Goal: Task Accomplishment & Management: Manage account settings

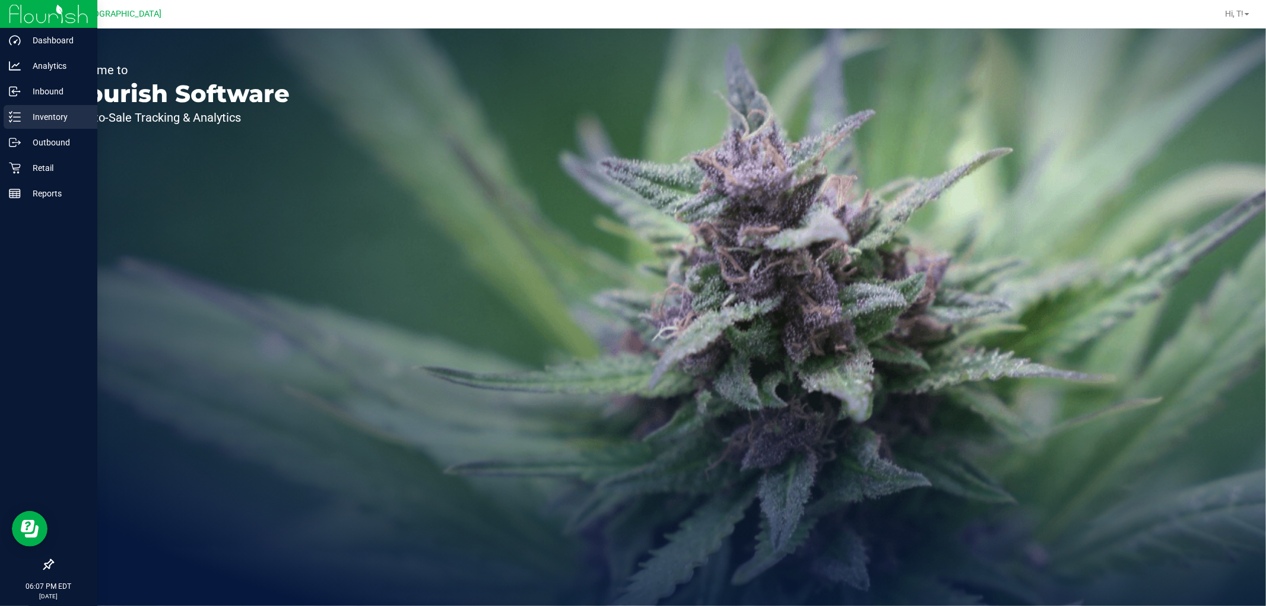
click at [47, 115] on p "Inventory" at bounding box center [56, 117] width 71 height 14
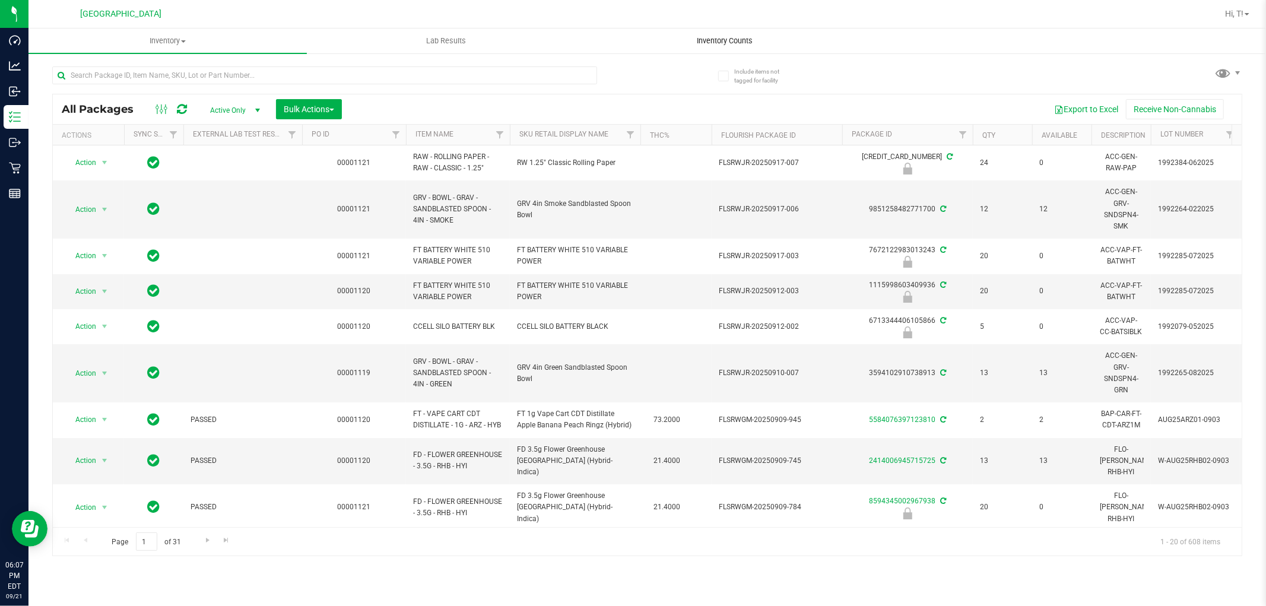
click at [709, 38] on span "Inventory Counts" at bounding box center [725, 41] width 88 height 11
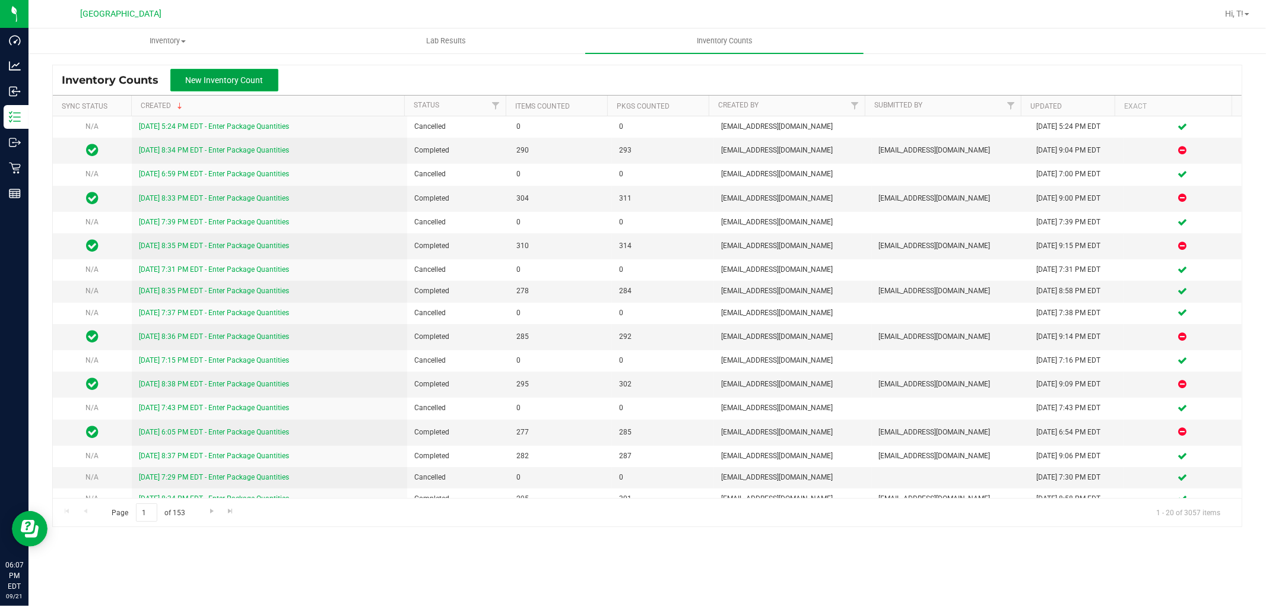
click at [227, 80] on span "New Inventory Count" at bounding box center [225, 79] width 78 height 9
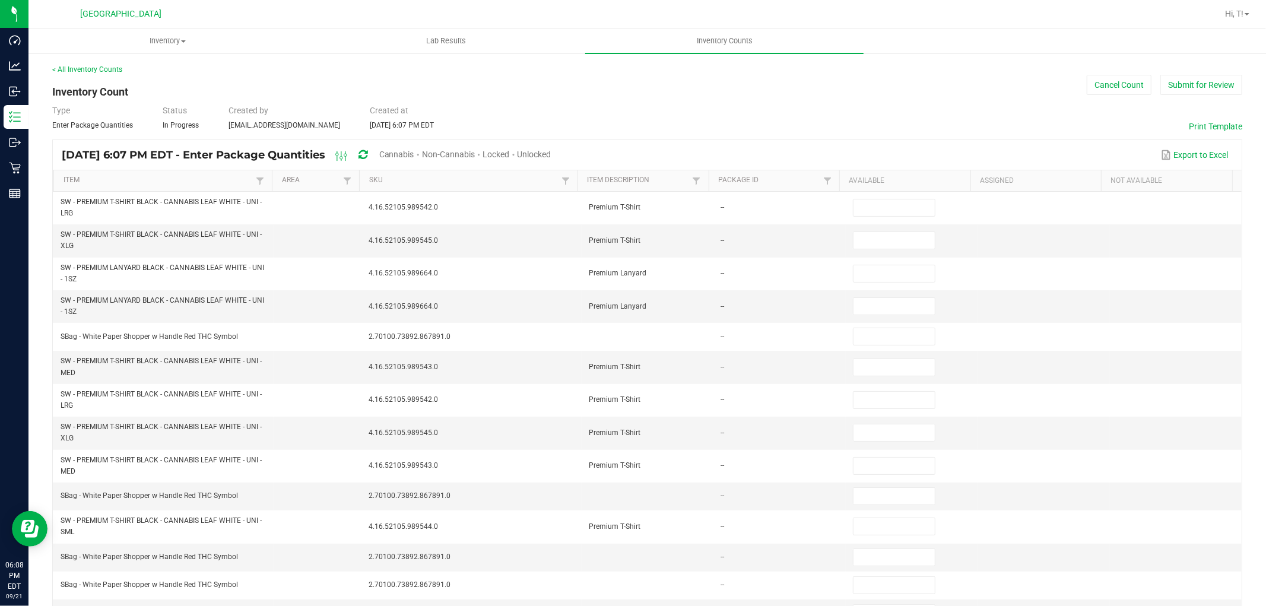
click at [414, 151] on span "Cannabis" at bounding box center [396, 154] width 35 height 9
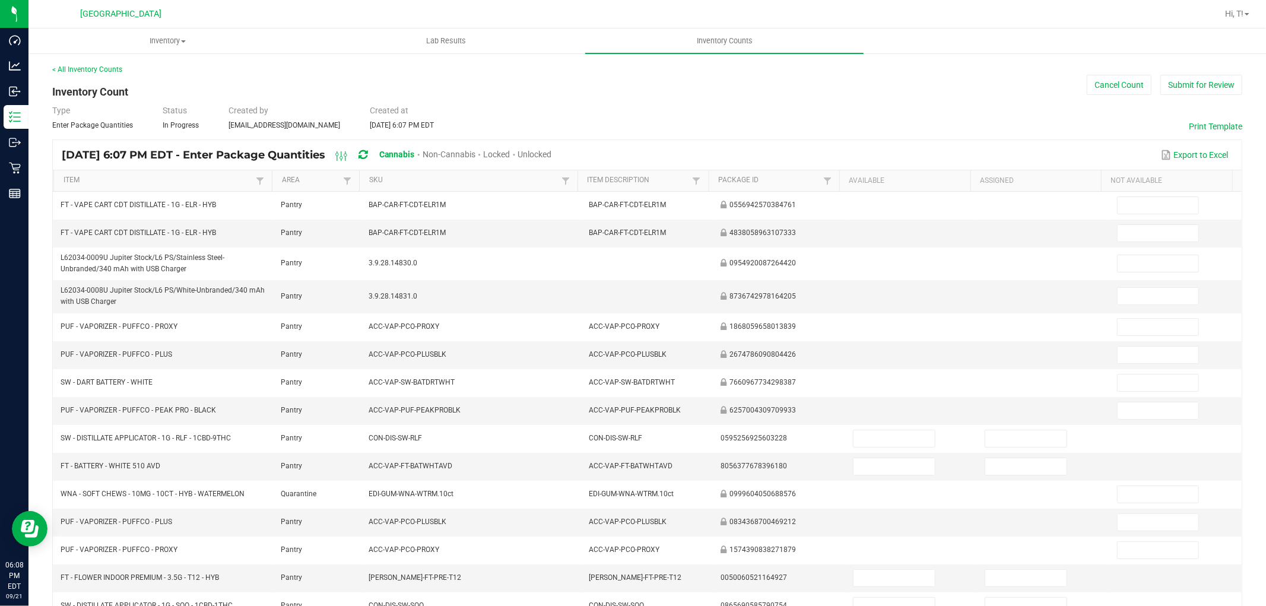
click at [552, 153] on span "Unlocked" at bounding box center [535, 154] width 34 height 9
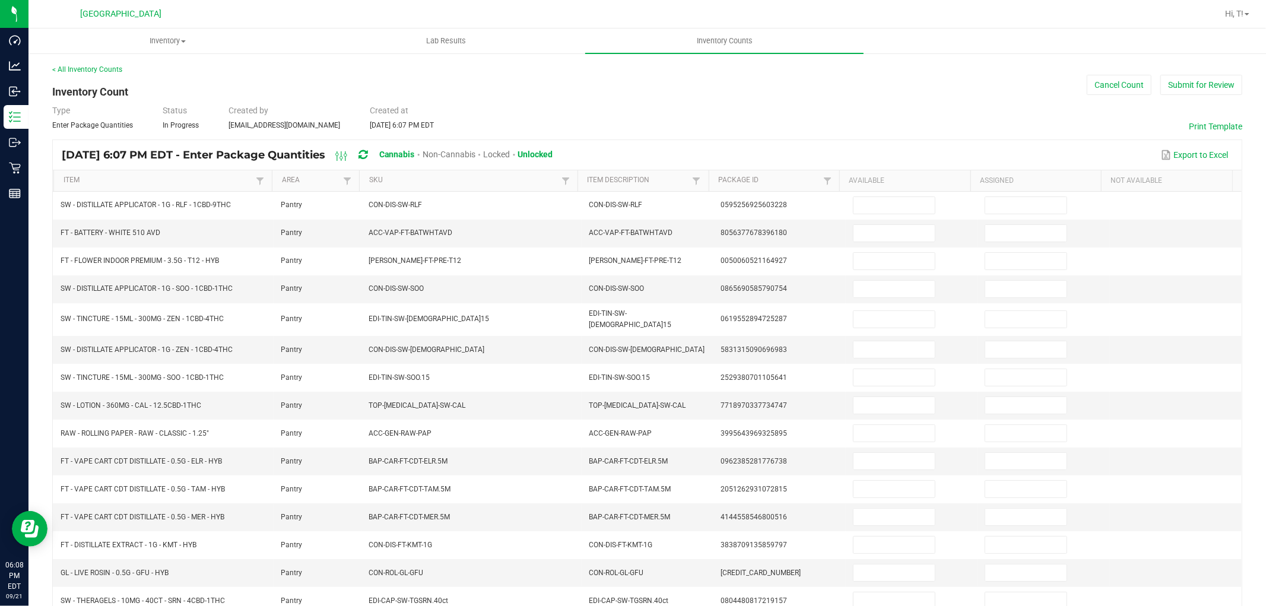
click at [112, 190] on th "Item" at bounding box center [162, 180] width 218 height 21
click at [115, 182] on link "Item" at bounding box center [158, 180] width 189 height 9
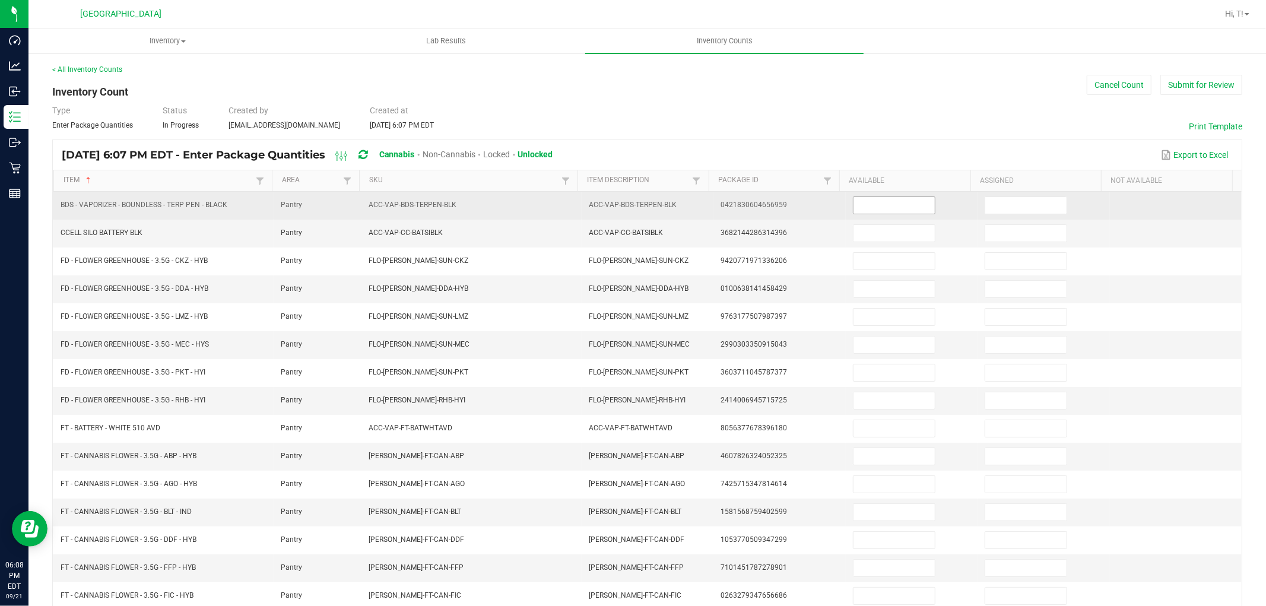
click at [867, 209] on input at bounding box center [893, 205] width 81 height 17
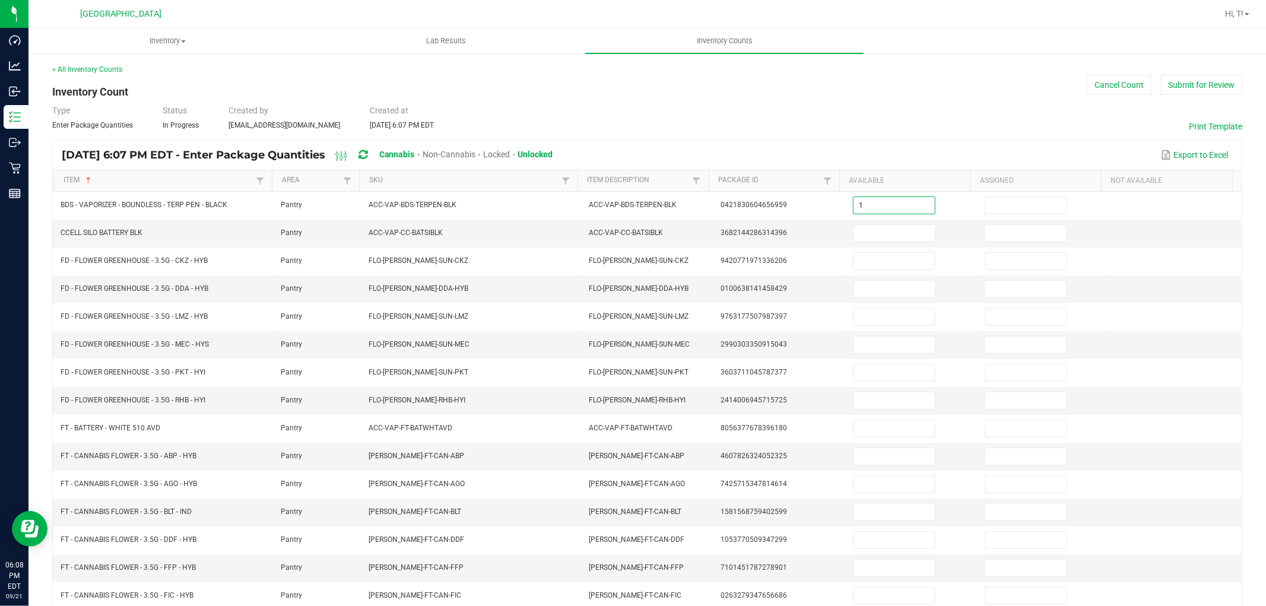
type input "1"
type input "7"
type input "11"
type input "1"
type input "11"
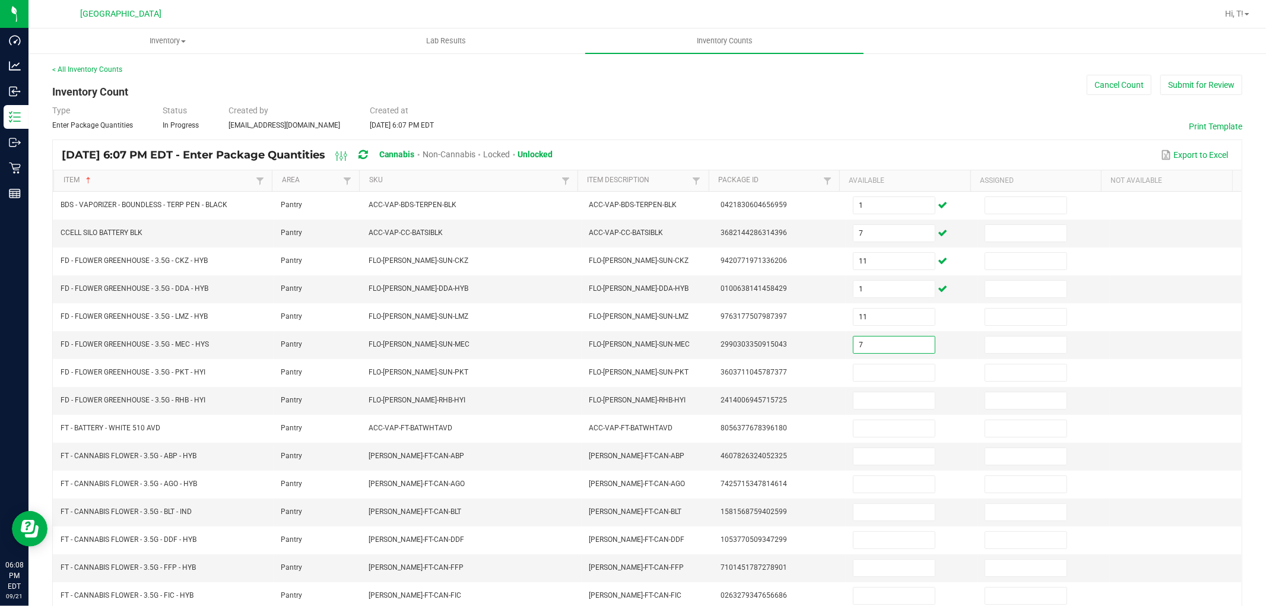
type input "7"
type input "2"
type input "3"
type input "8"
type input "10"
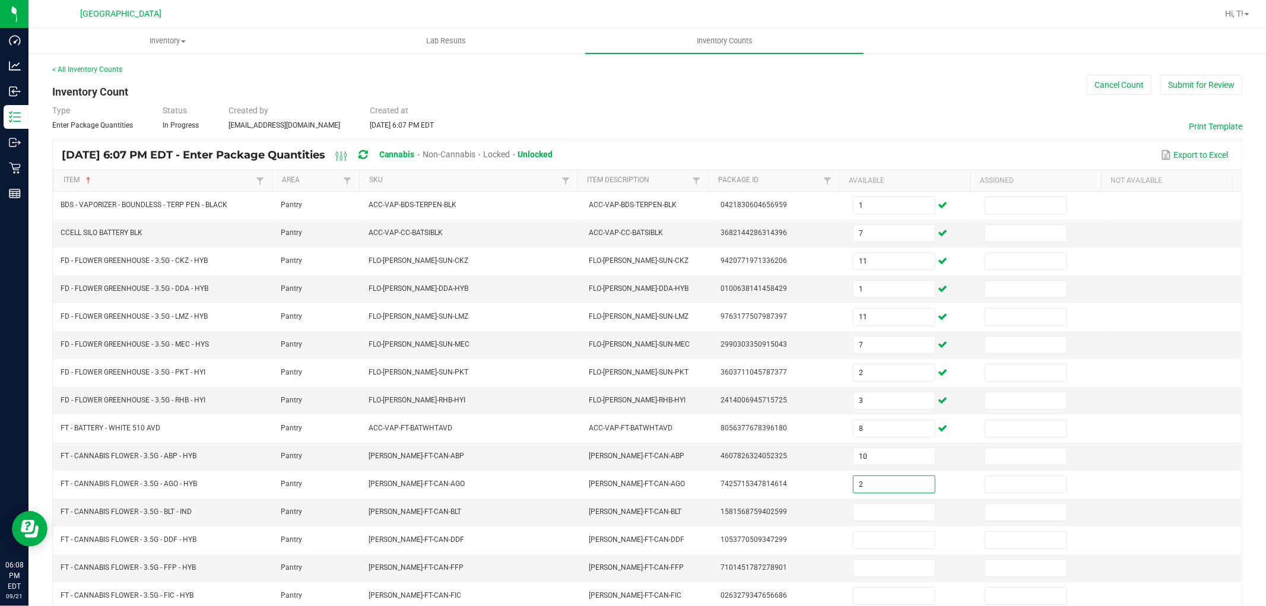
type input "2"
type input "13"
type input "15"
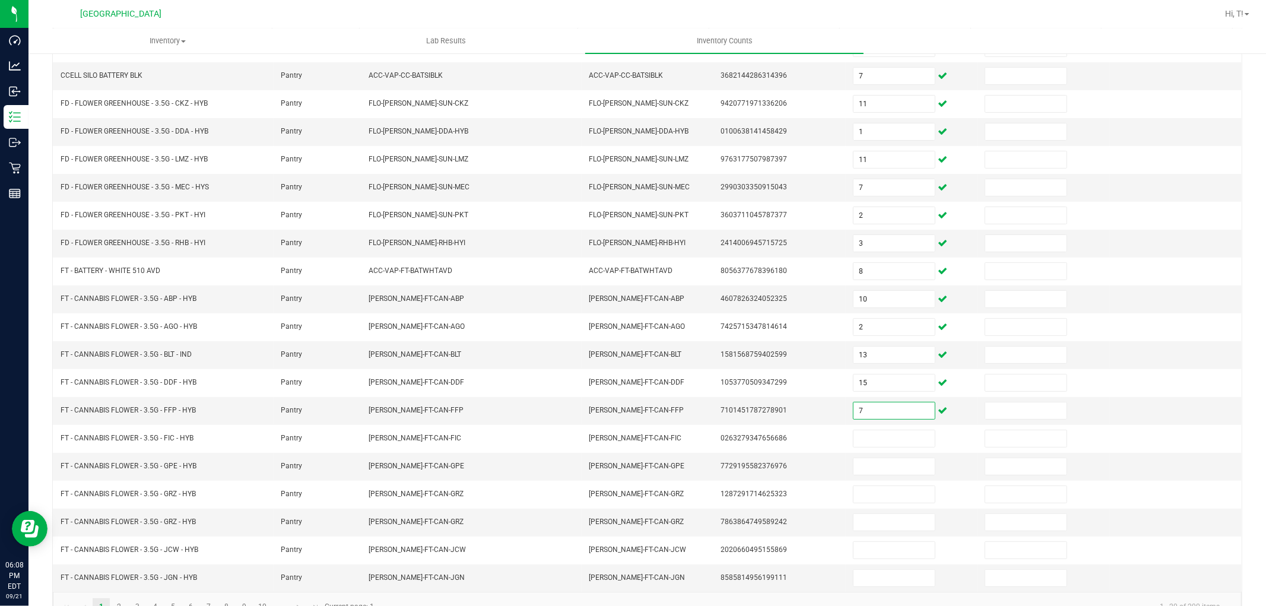
scroll to position [159, 0]
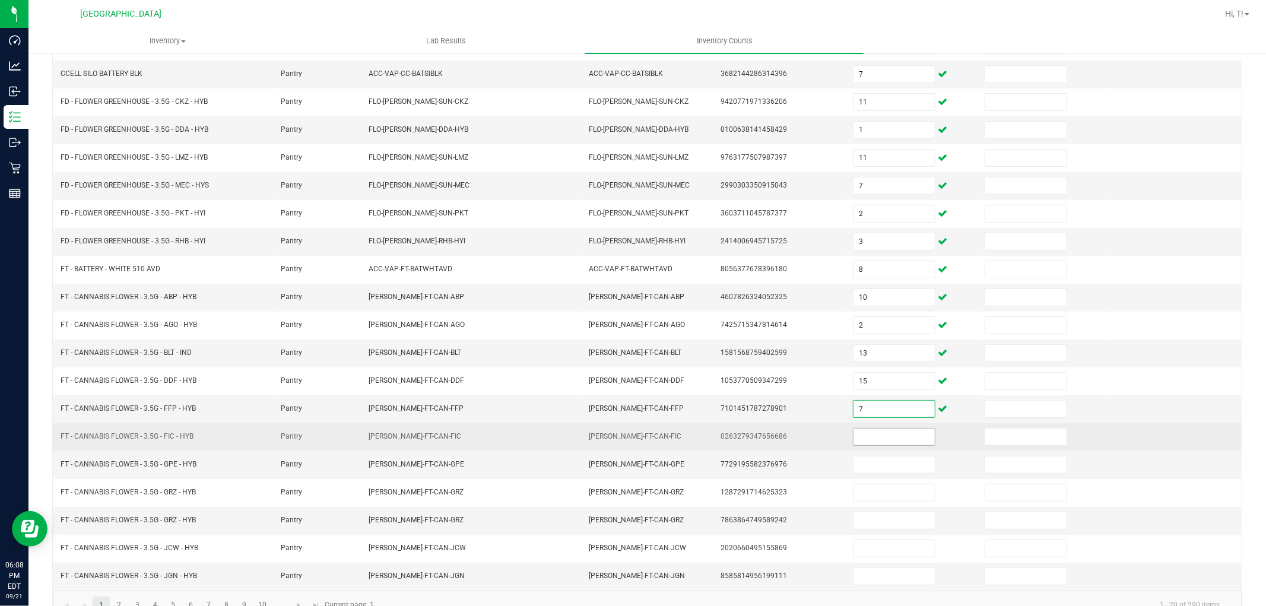
type input "7"
click at [863, 443] on input at bounding box center [893, 436] width 81 height 17
type input "5"
type input "12"
type input "0"
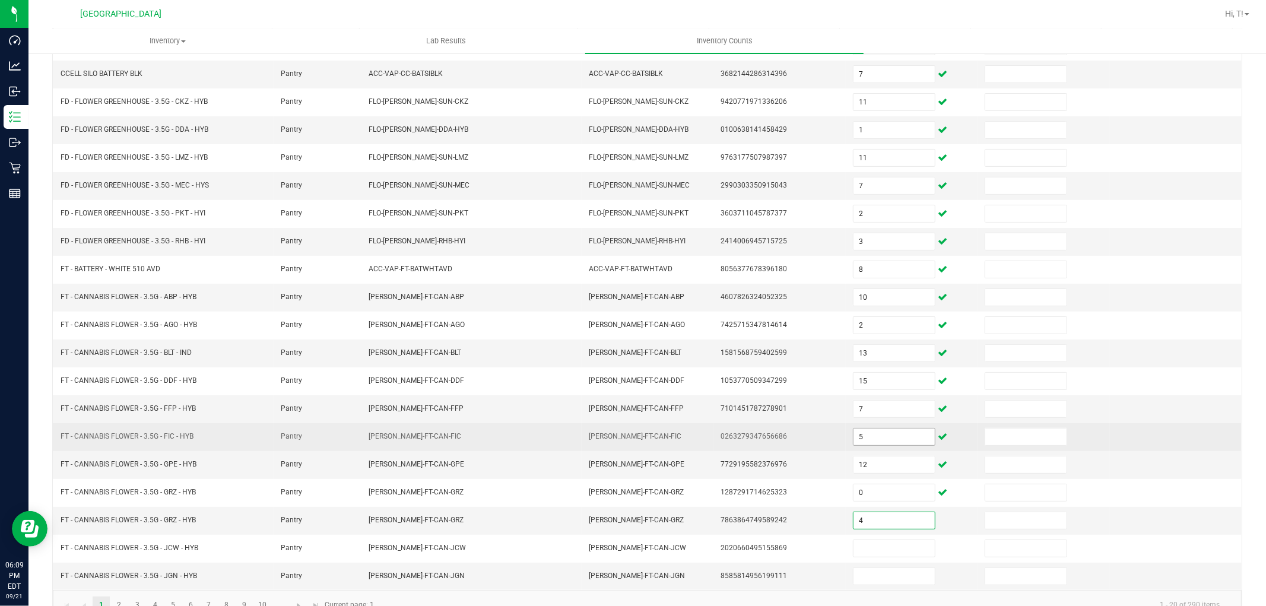
type input "4"
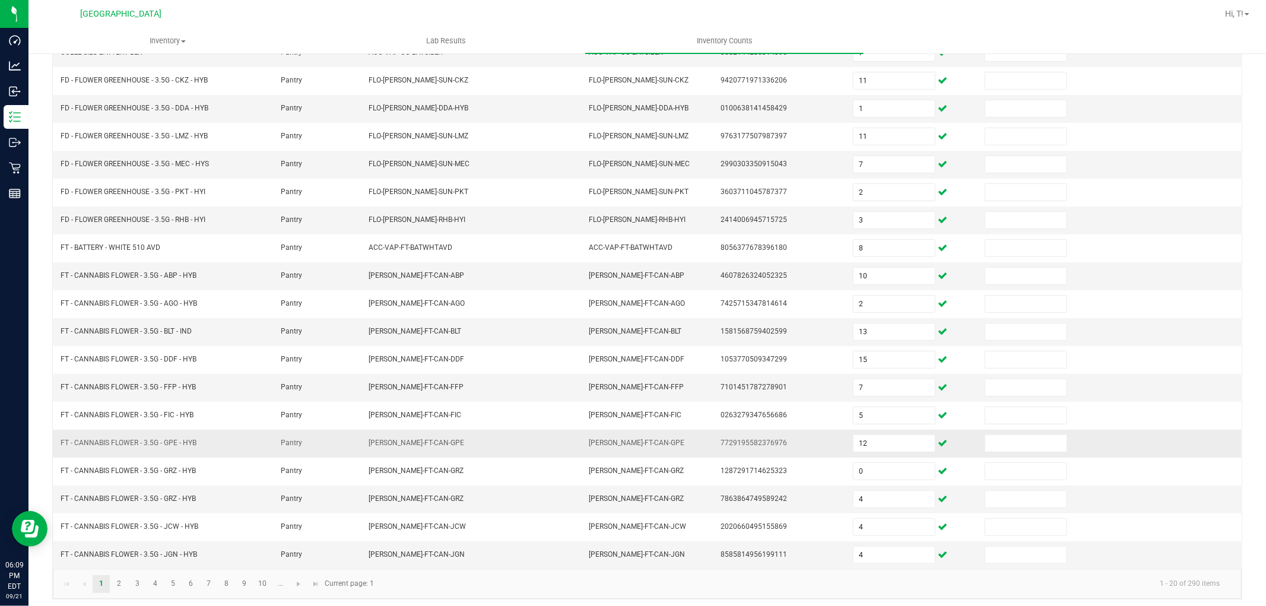
scroll to position [189, 0]
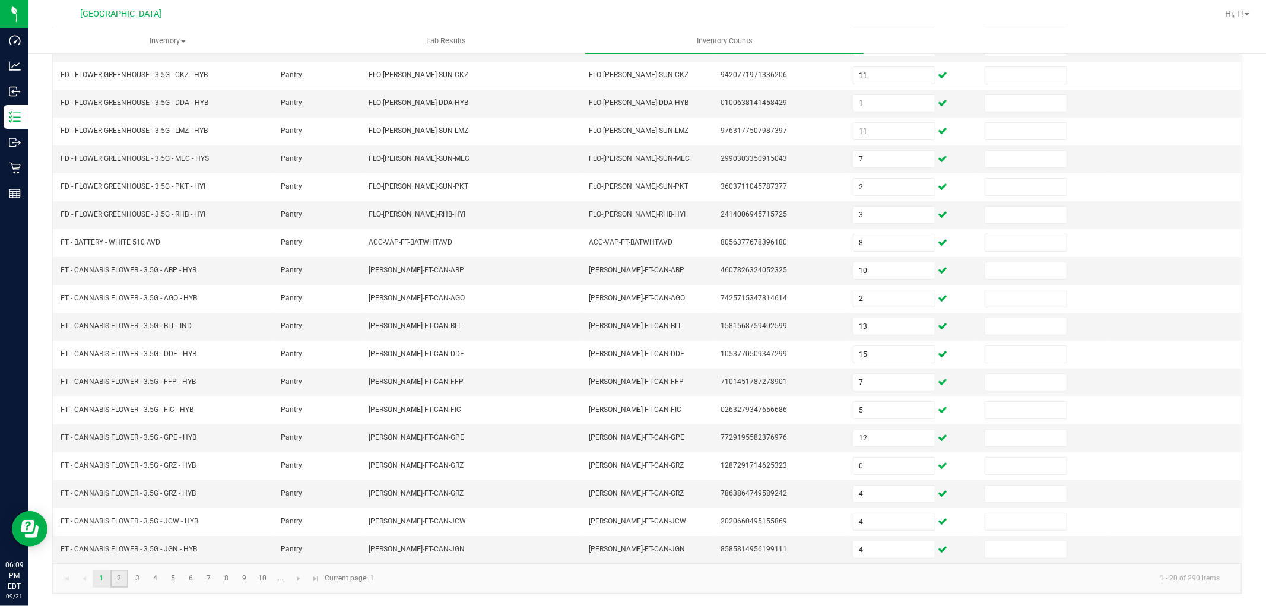
click at [122, 577] on link "2" at bounding box center [118, 579] width 17 height 18
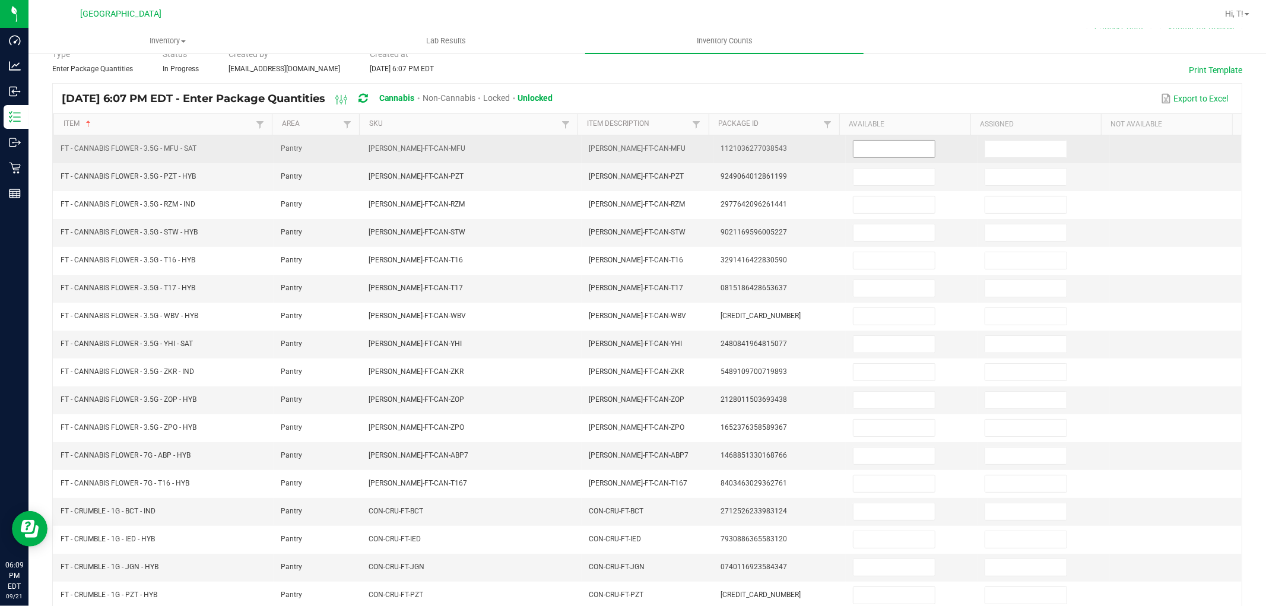
scroll to position [0, 0]
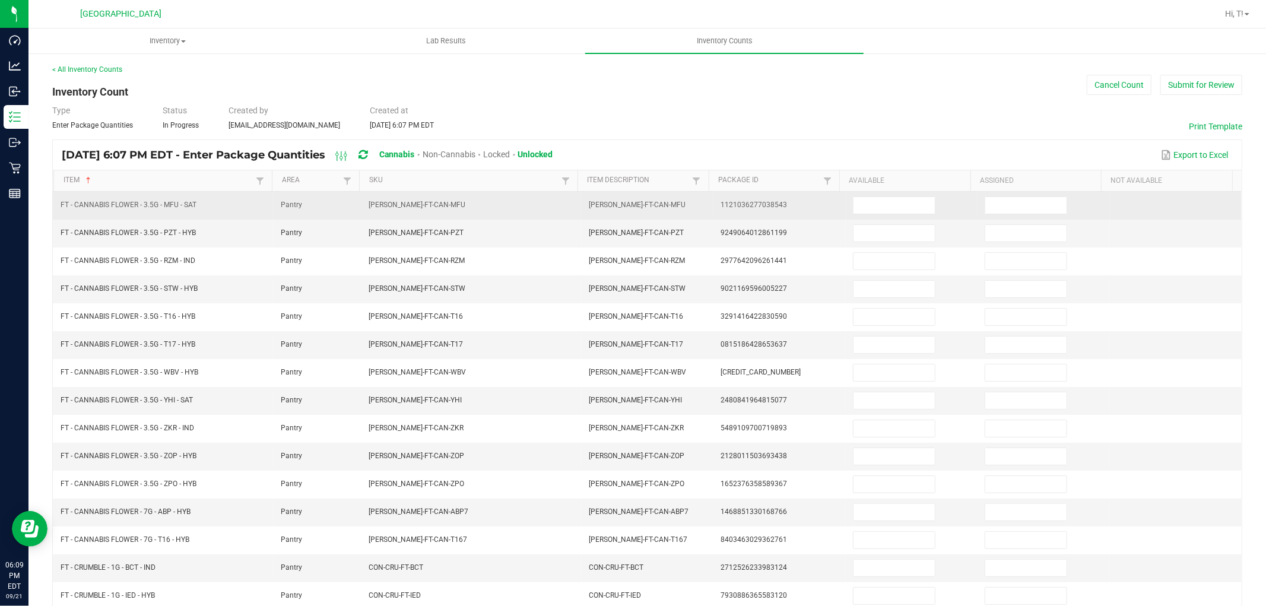
click at [894, 215] on td at bounding box center [912, 206] width 132 height 28
click at [892, 204] on input at bounding box center [893, 205] width 81 height 17
type input "6"
type input "12"
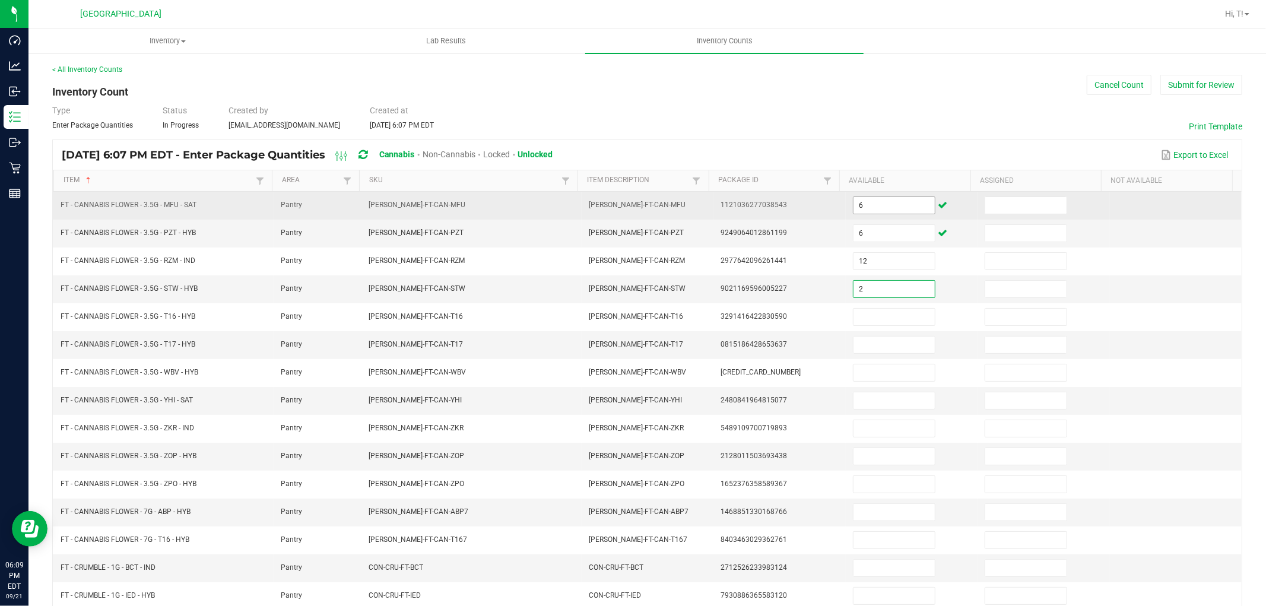
type input "2"
type input "16"
type input "4"
type input "6"
type input "4"
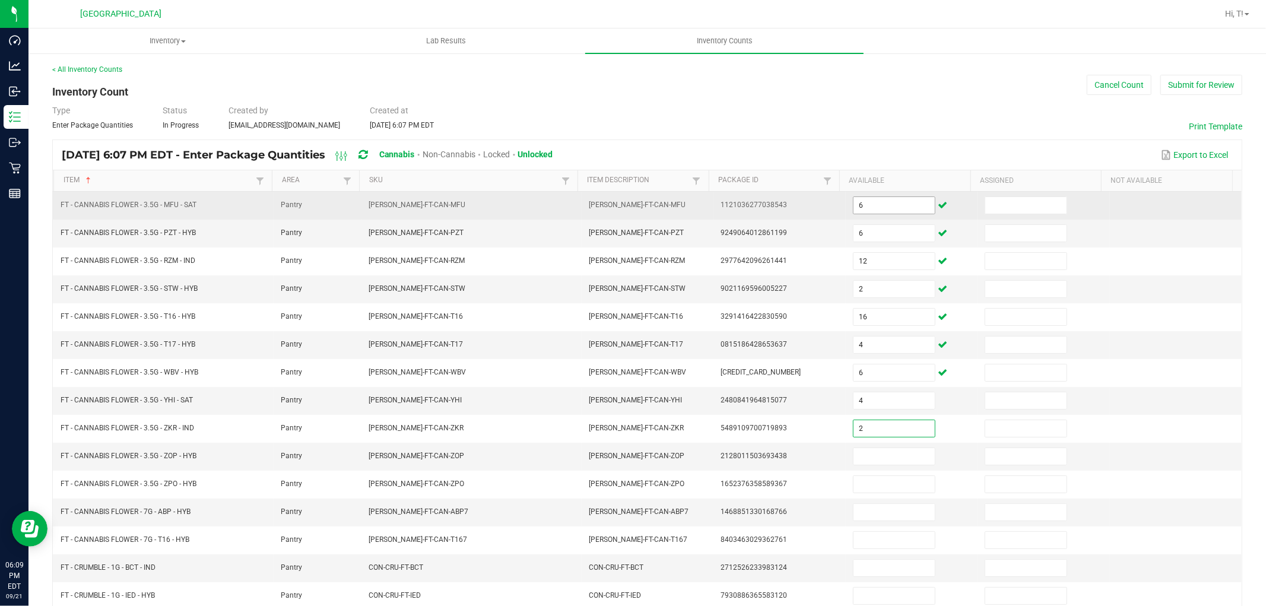
type input "2"
type input "1"
type input "4"
type input "12"
type input "3"
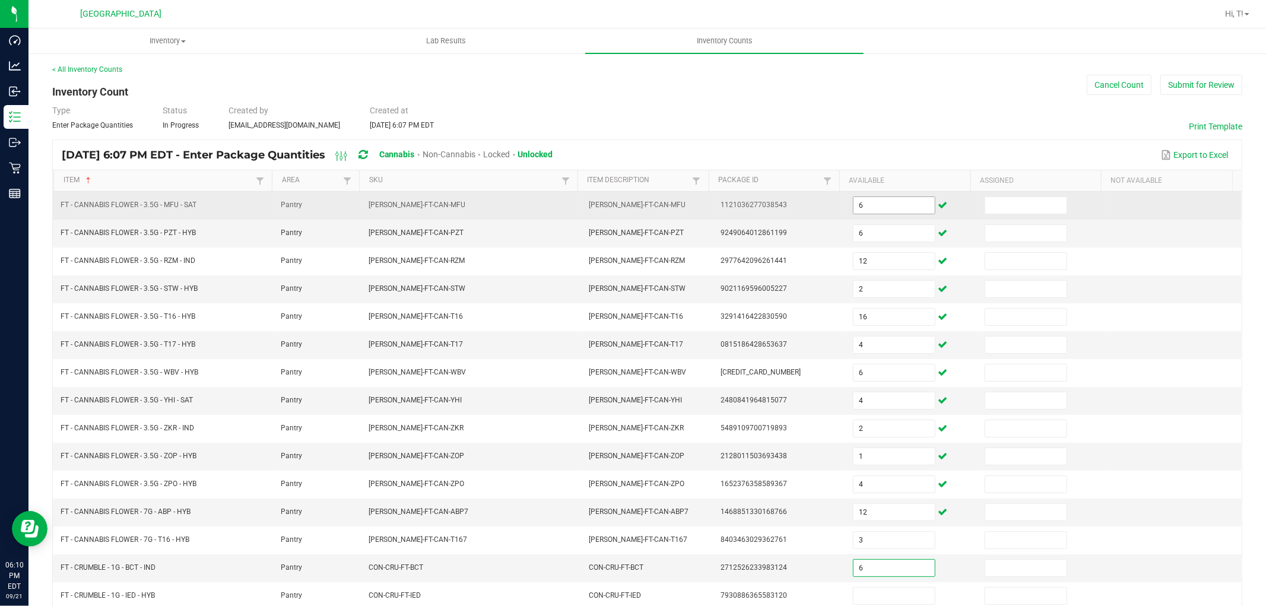
type input "6"
type input "5"
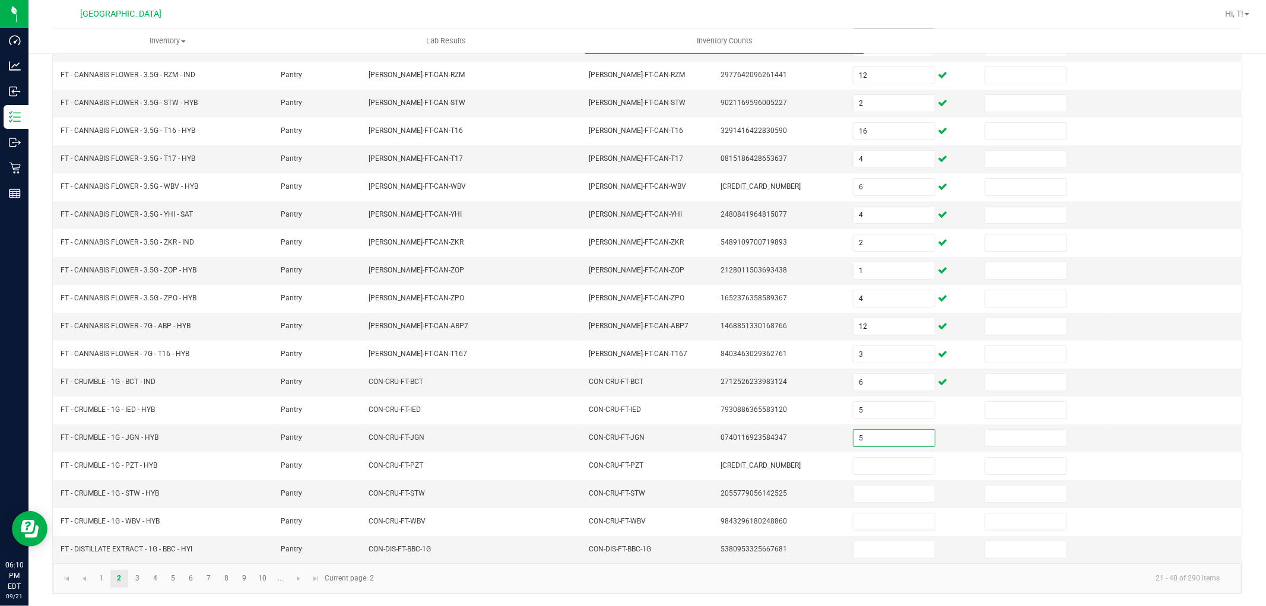
type input "5"
type input "1"
type input "3"
type input "1"
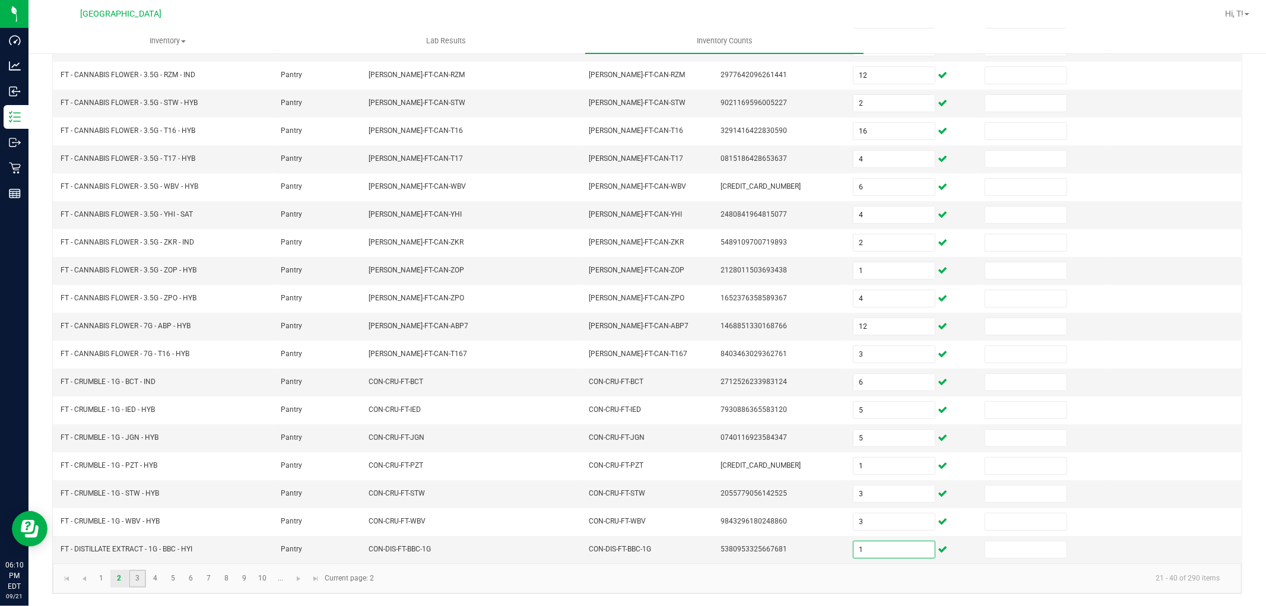
click at [143, 578] on link "3" at bounding box center [137, 579] width 17 height 18
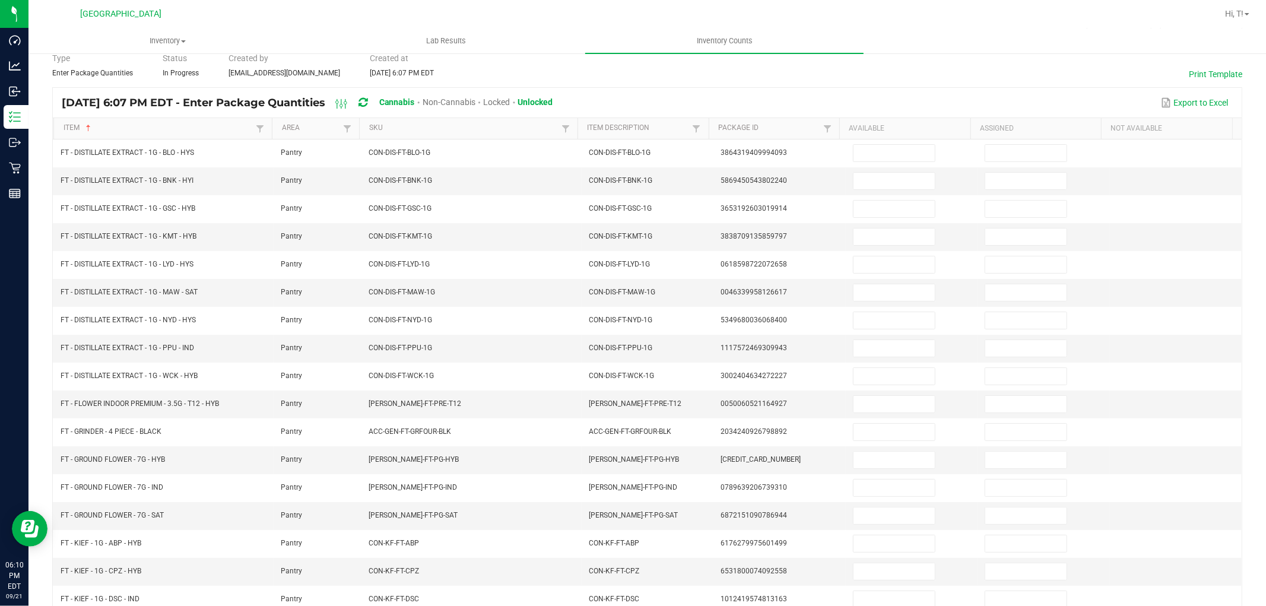
scroll to position [0, 0]
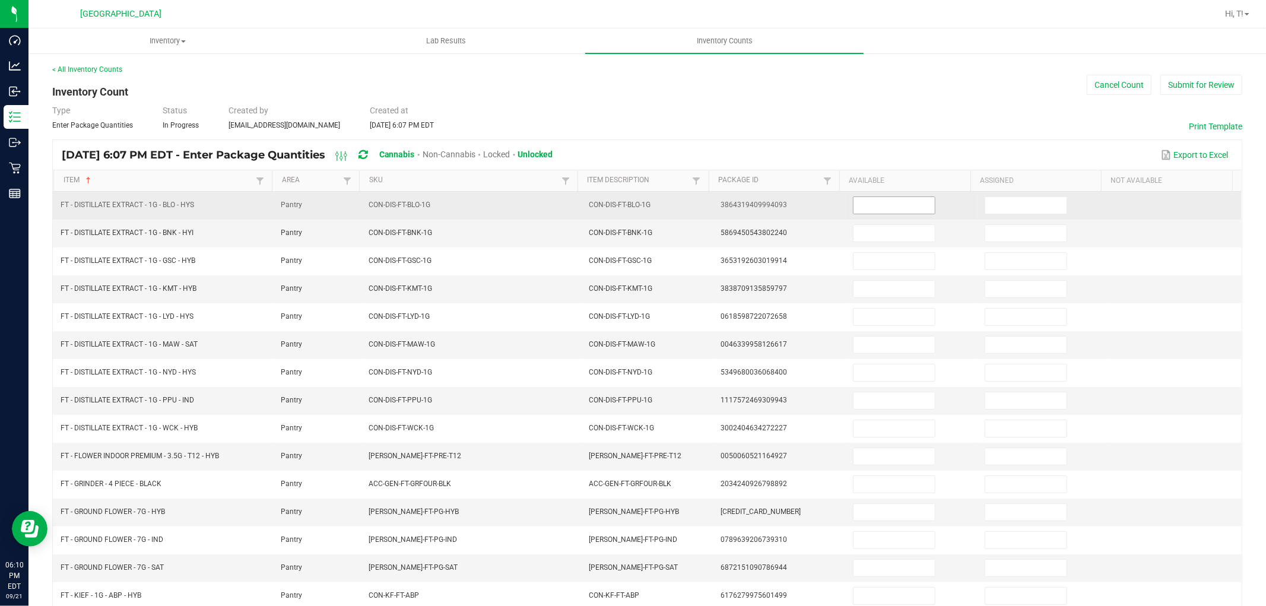
click at [890, 204] on input at bounding box center [893, 205] width 81 height 17
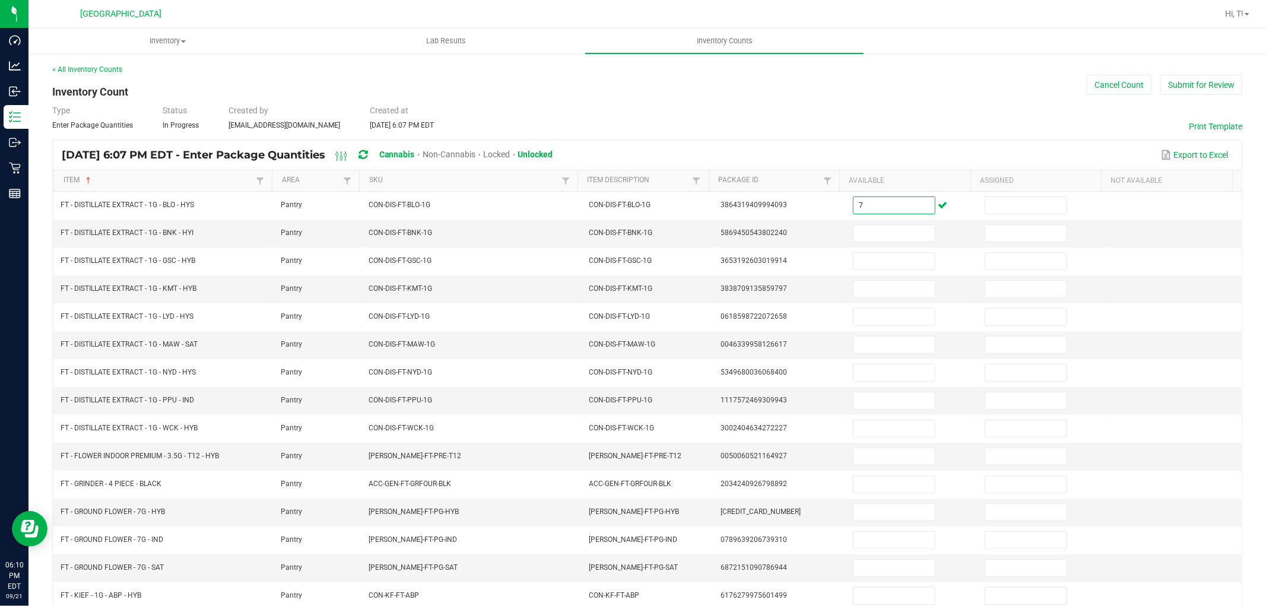
type input "7"
type input "5"
type input "6"
type input "2"
type input "9"
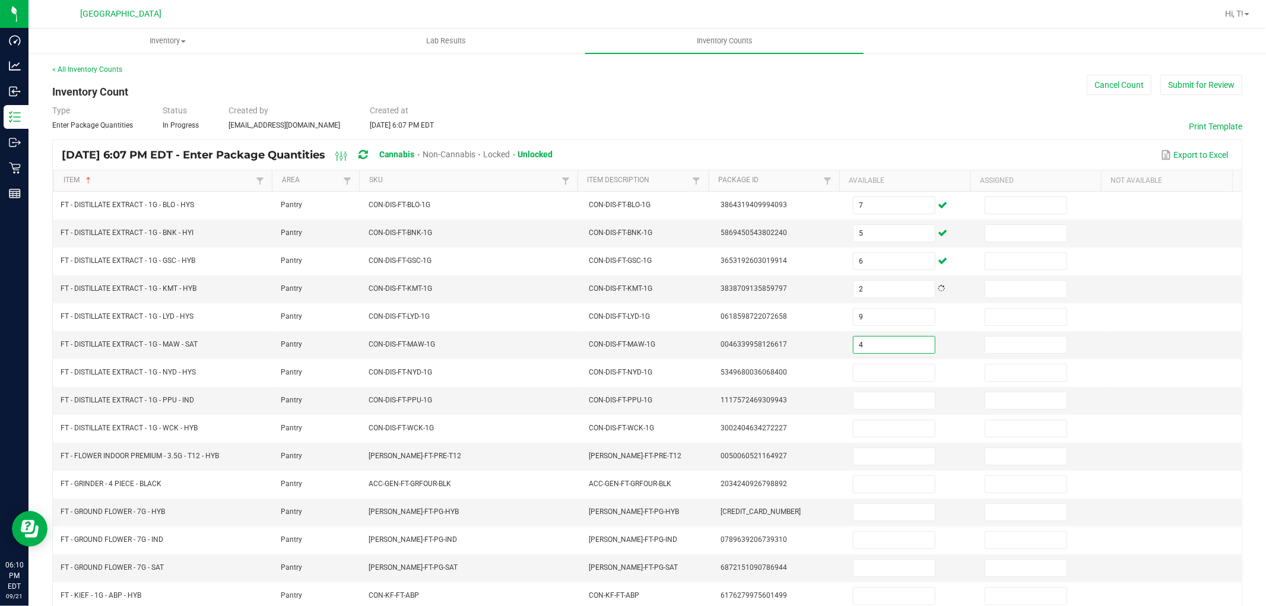
type input "4"
type input "3"
type input "1"
click at [891, 400] on input at bounding box center [893, 400] width 81 height 17
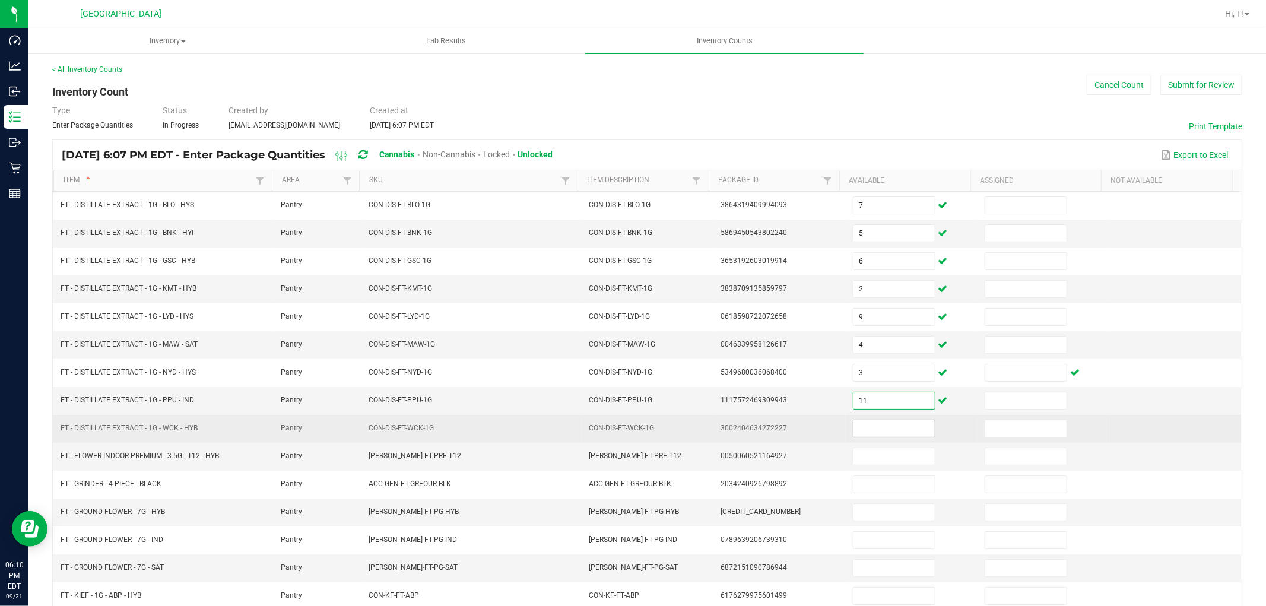
type input "11"
click at [858, 431] on input at bounding box center [893, 428] width 81 height 17
type input "10"
type input "29"
type input "2"
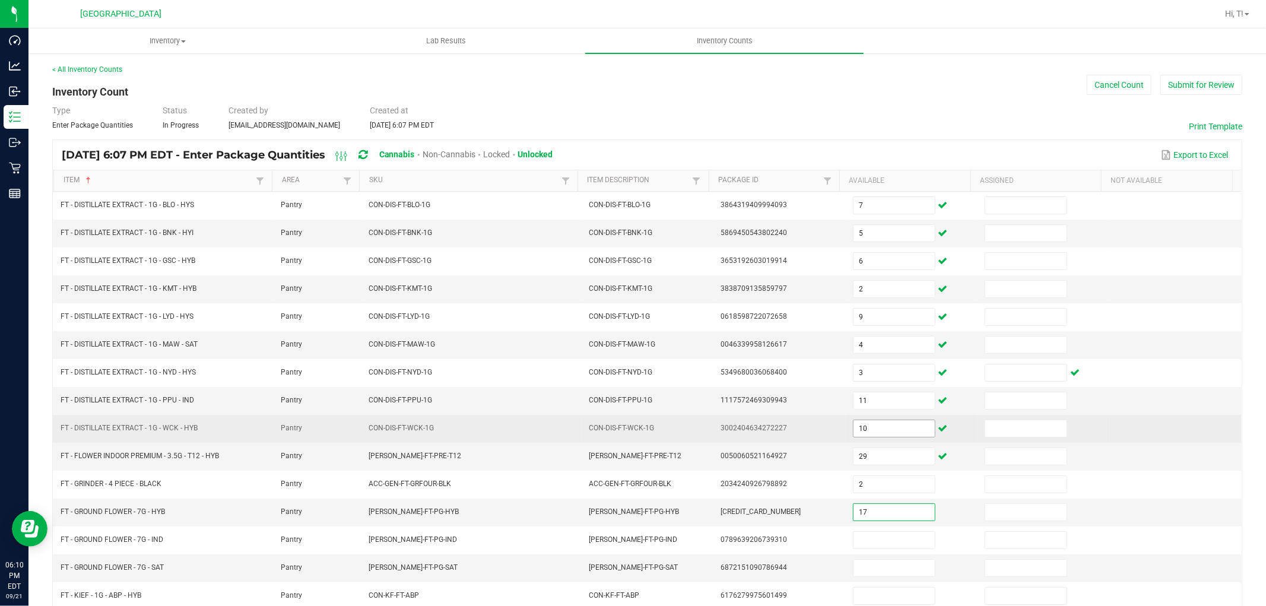
type input "17"
type input "8"
type input "1"
type input "3"
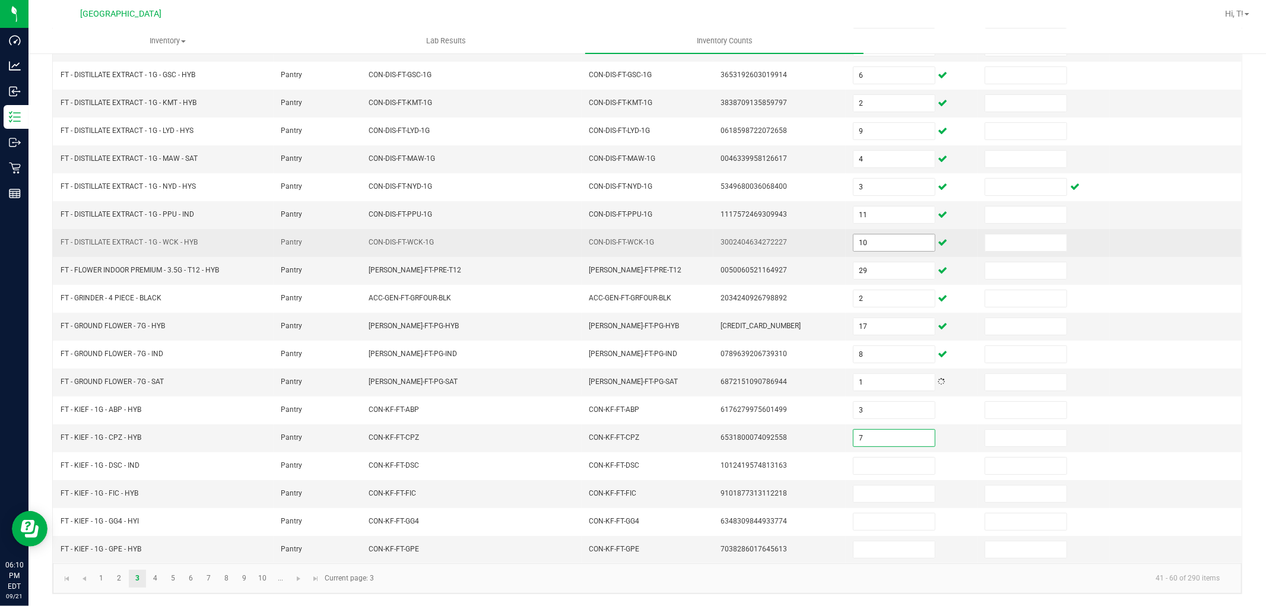
type input "7"
type input "2"
type input "7"
type input "2"
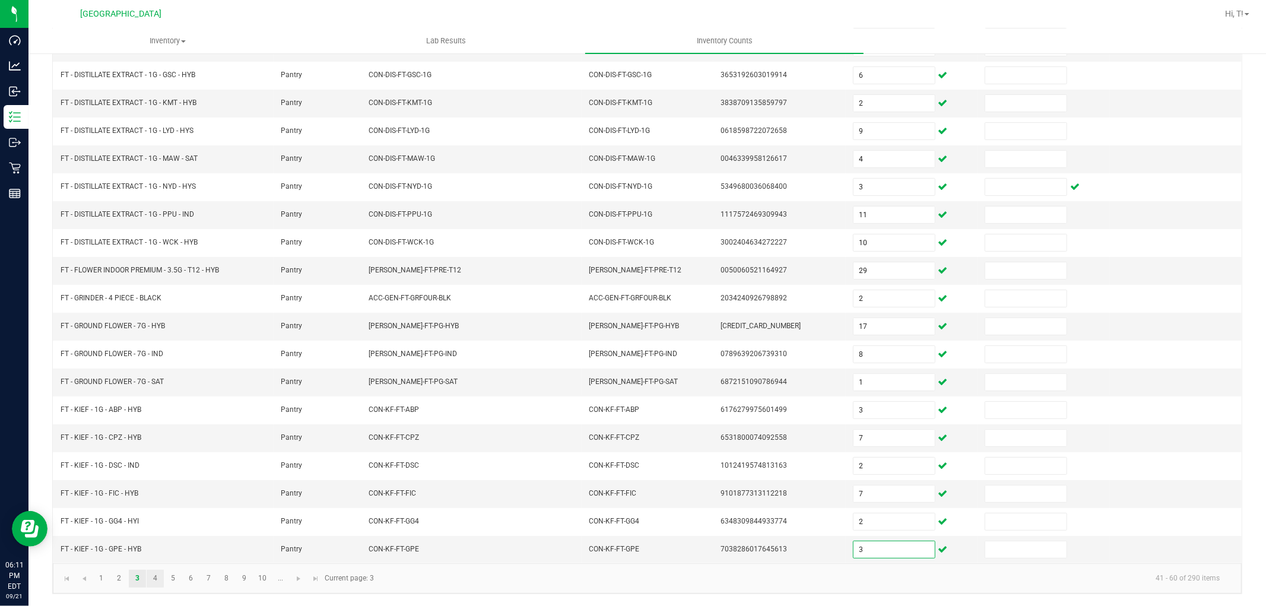
type input "3"
click at [154, 574] on link "4" at bounding box center [155, 579] width 17 height 18
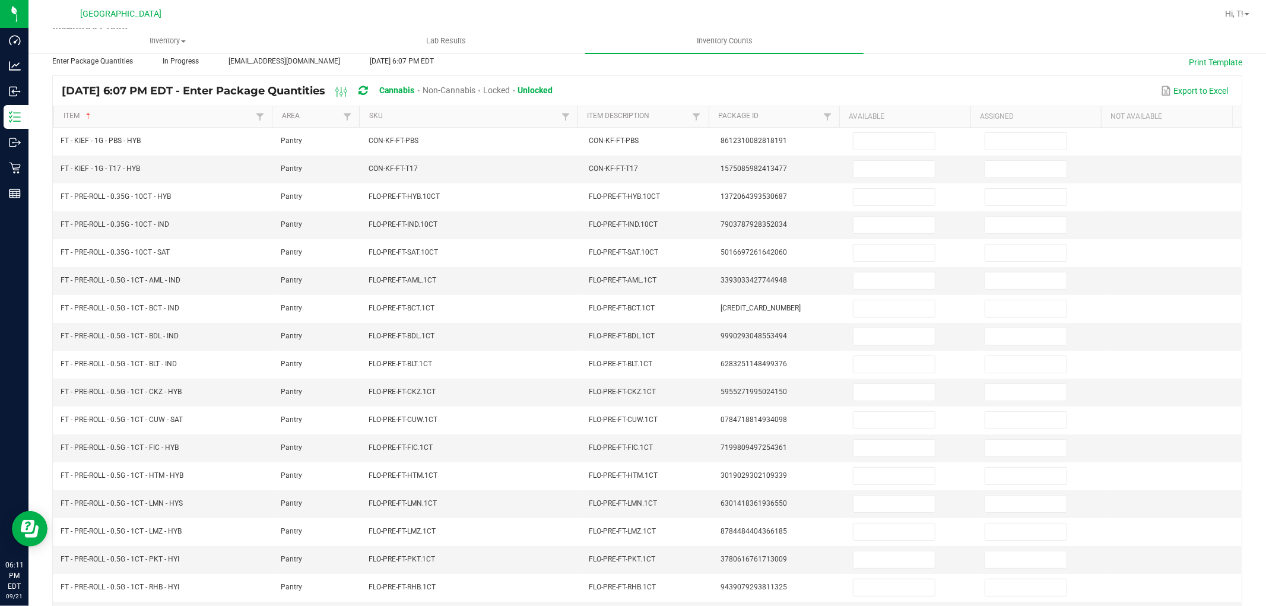
scroll to position [0, 0]
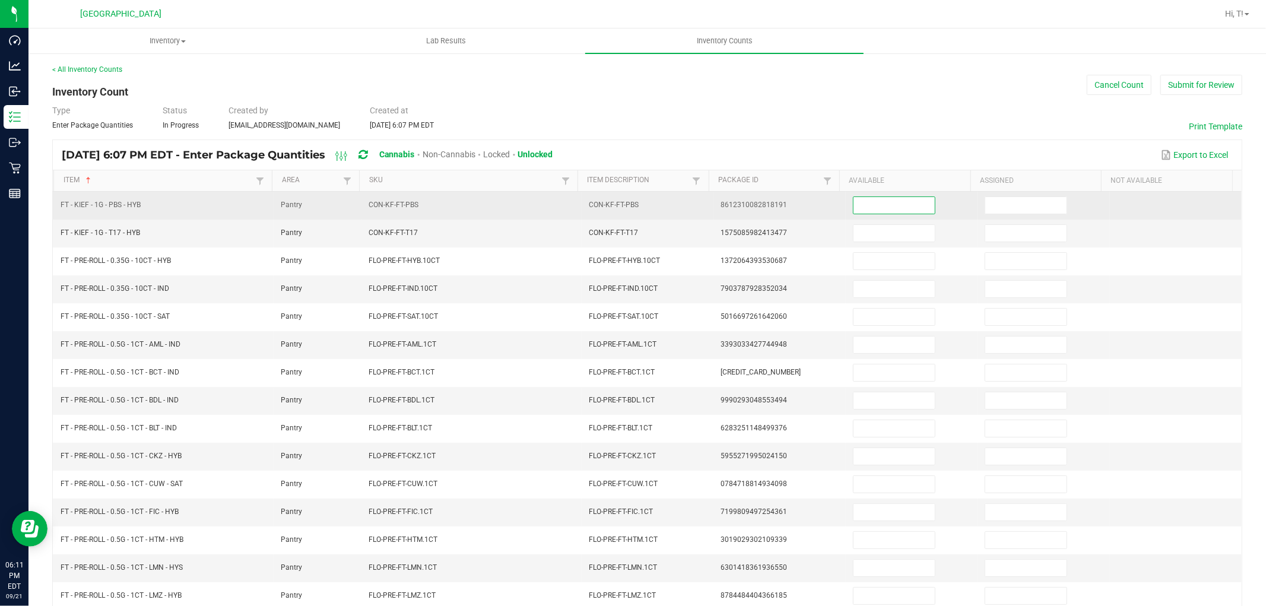
click at [890, 204] on input at bounding box center [893, 205] width 81 height 17
type input "6"
type input "2"
type input "20"
type input "14"
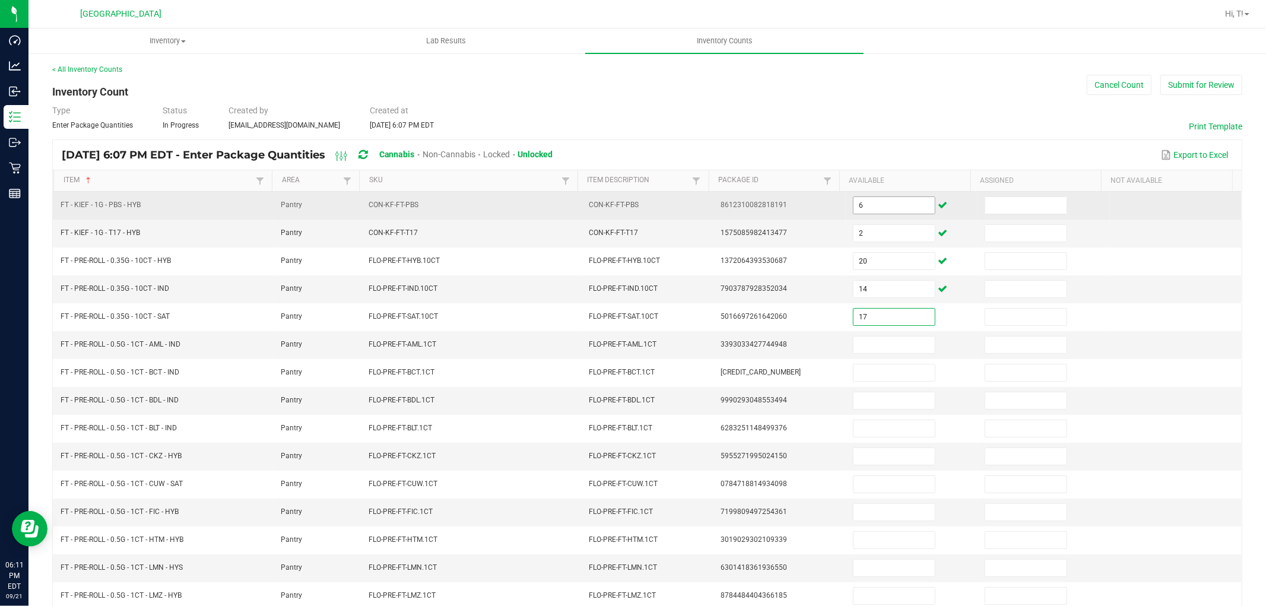
type input "17"
type input "4"
type input "1"
type input "19"
type input "21"
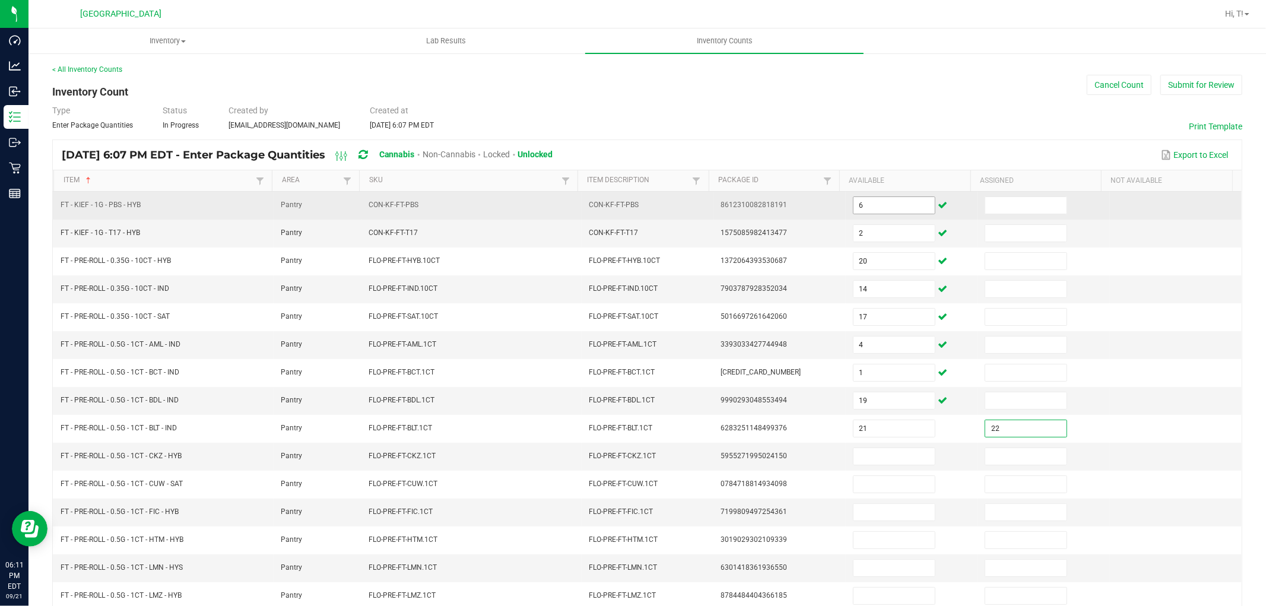
type input "22"
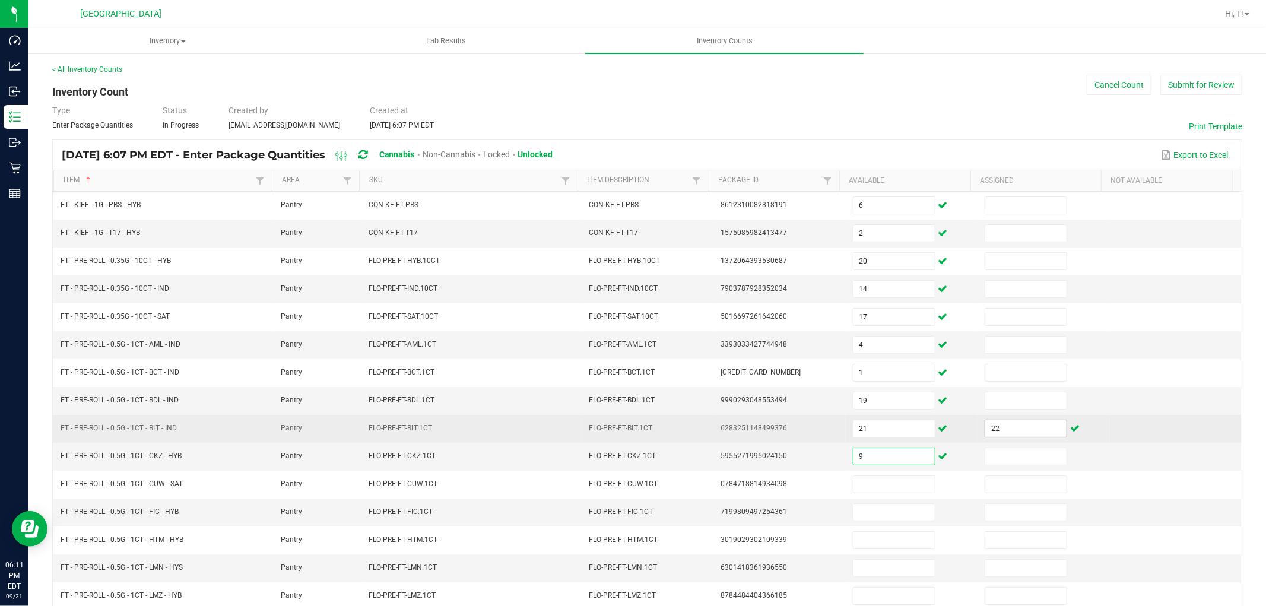
type input "9"
click at [1012, 426] on input "22" at bounding box center [1025, 428] width 81 height 17
type input "22"
type input "9"
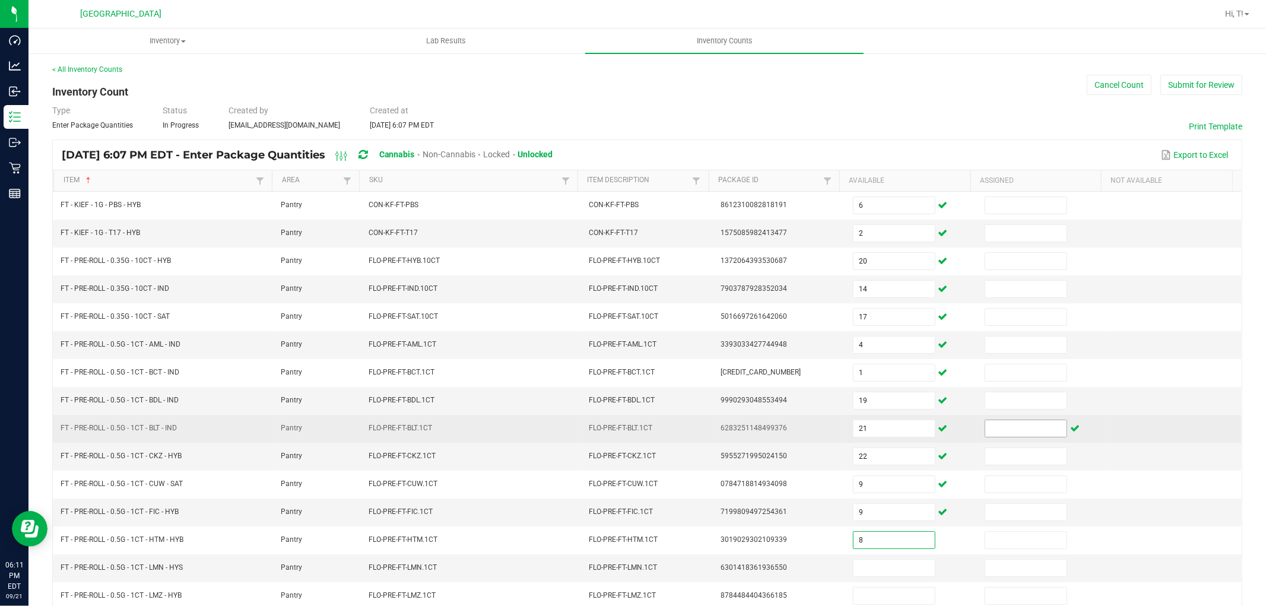
type input "8"
type input "19"
type input "2"
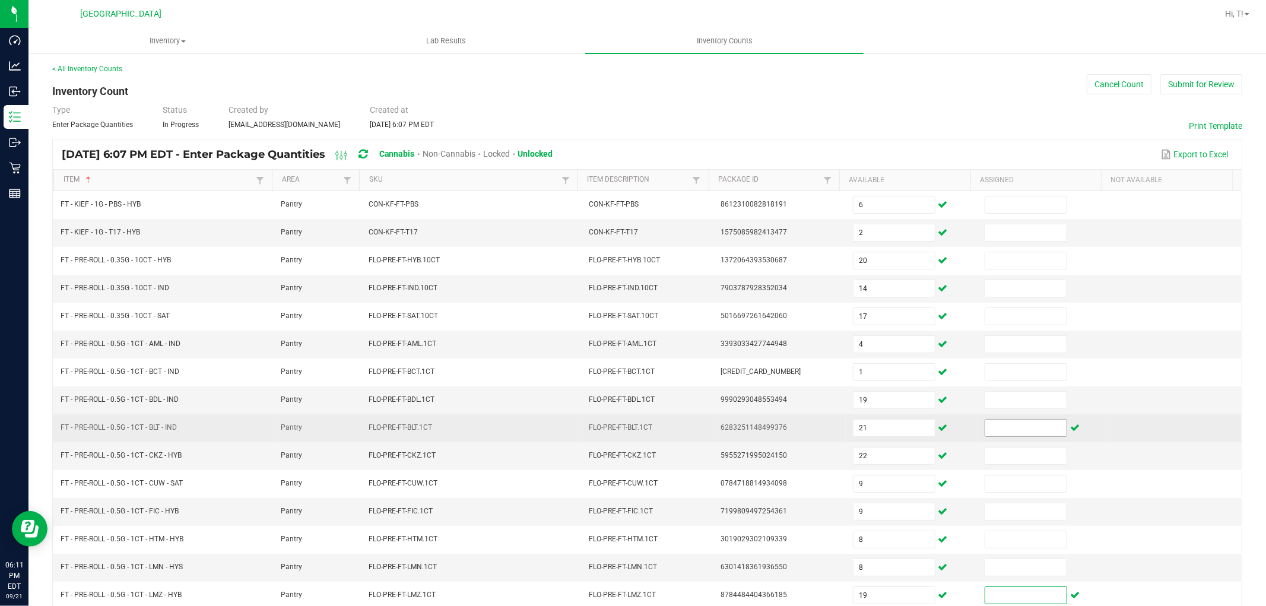
scroll to position [189, 0]
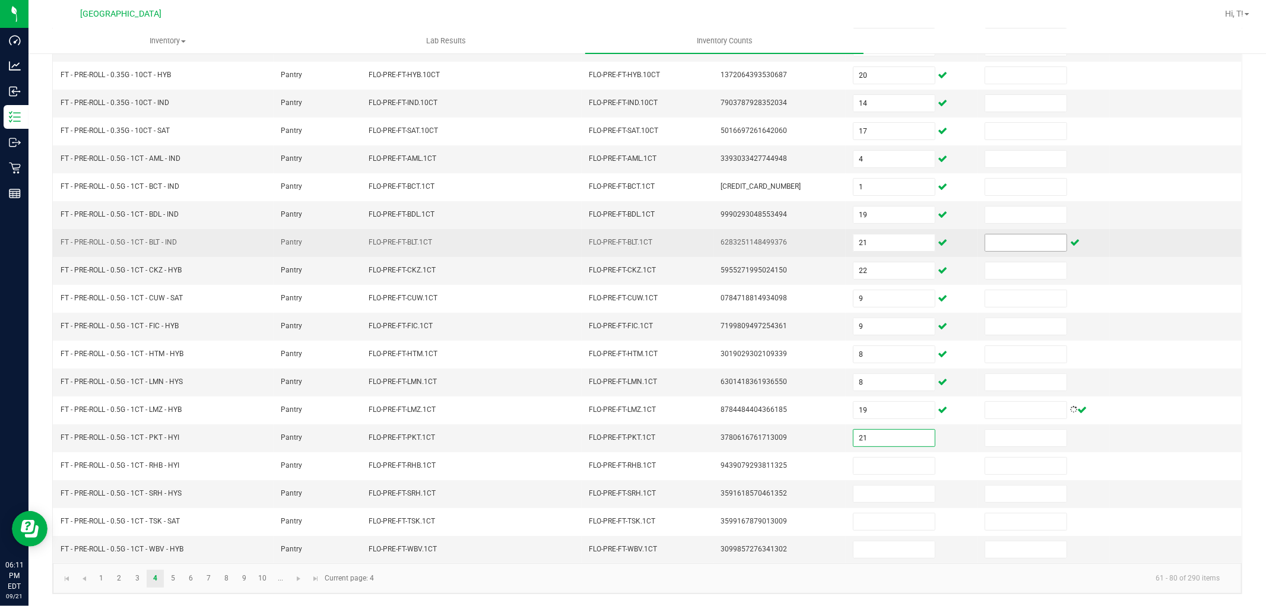
type input "21"
type input "1"
type input "3"
type input "6"
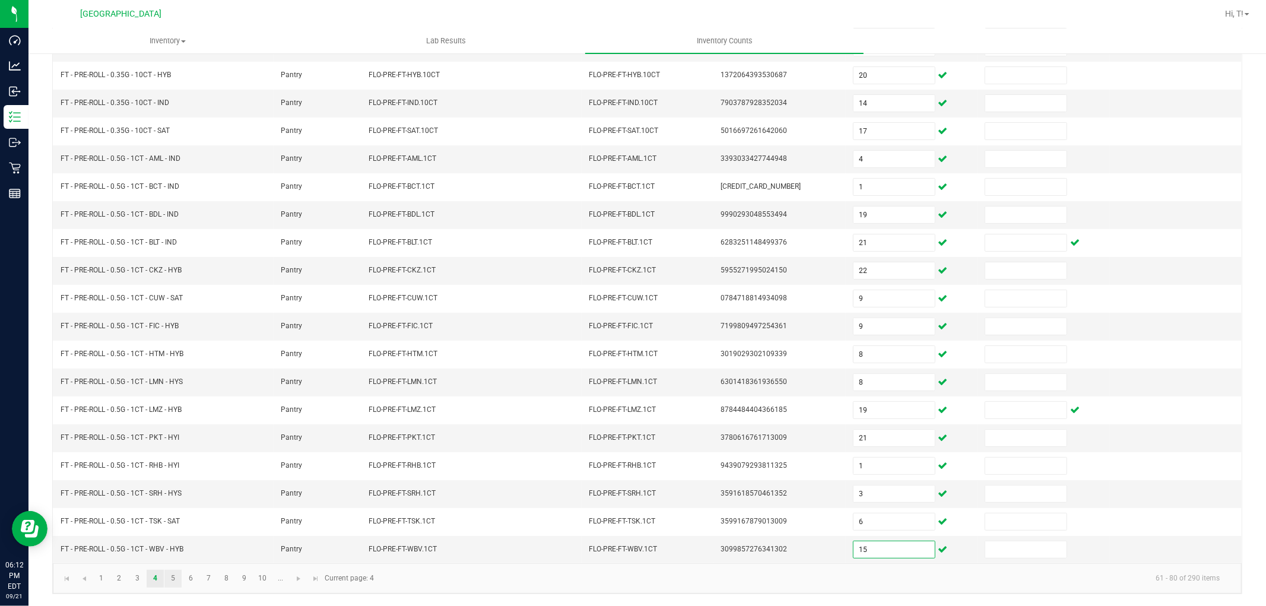
type input "15"
click at [170, 579] on link "5" at bounding box center [172, 579] width 17 height 18
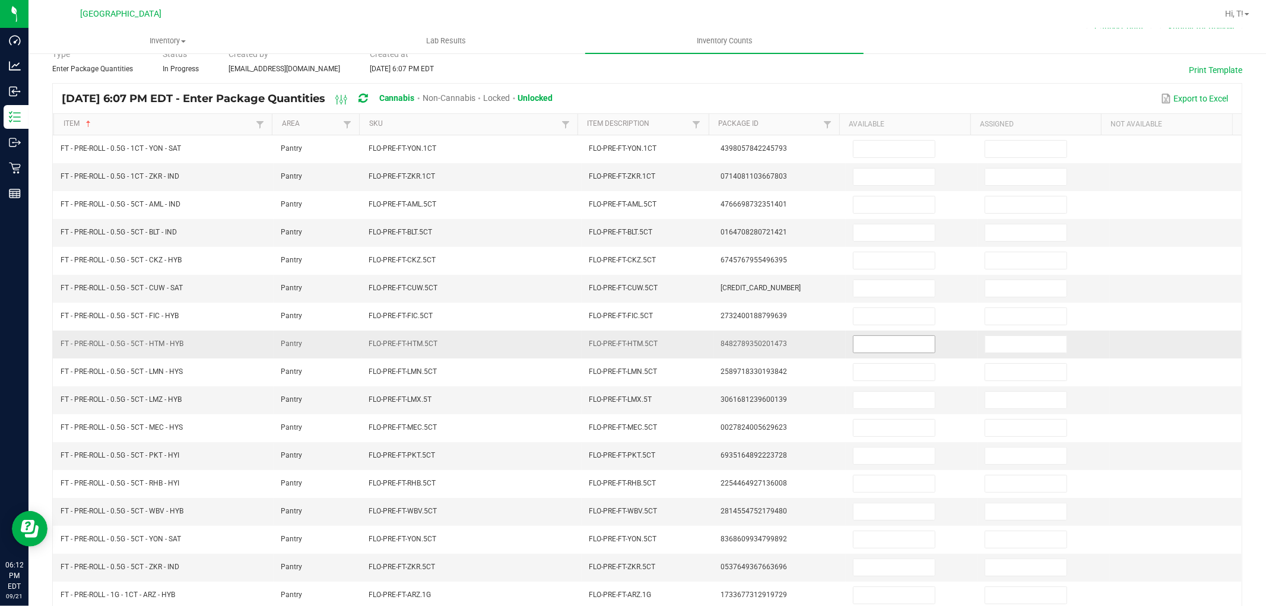
scroll to position [0, 0]
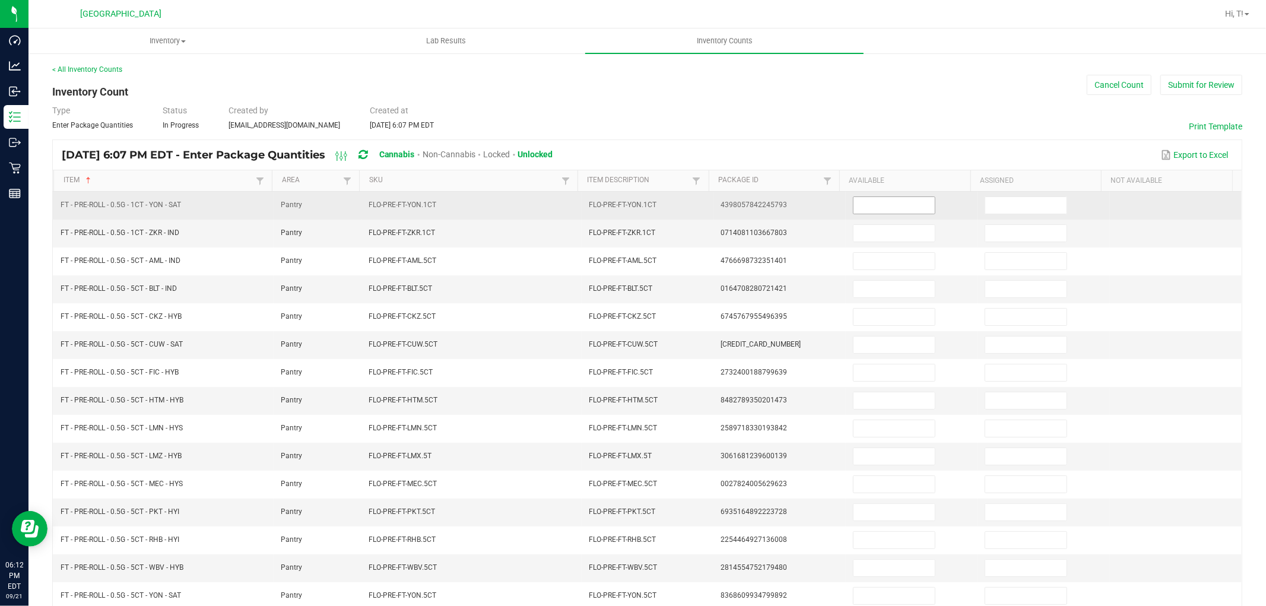
click at [891, 210] on input at bounding box center [893, 205] width 81 height 17
type input "10"
type input "21"
type input "8"
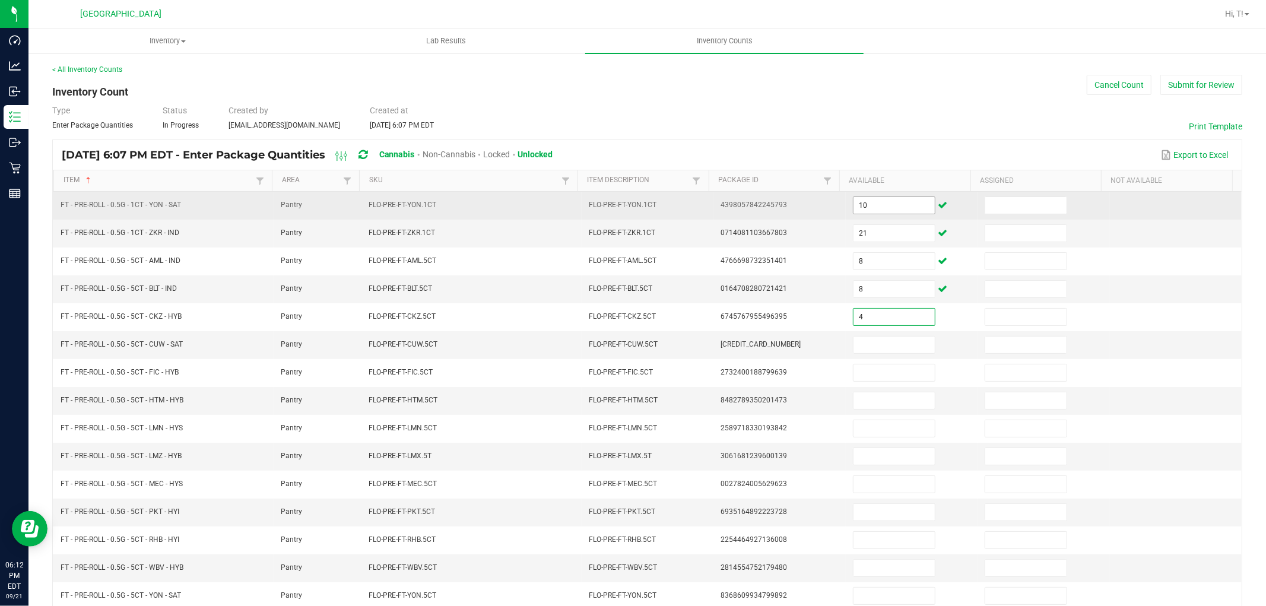
type input "4"
type input "11"
type input "10"
type input "5"
type input "4"
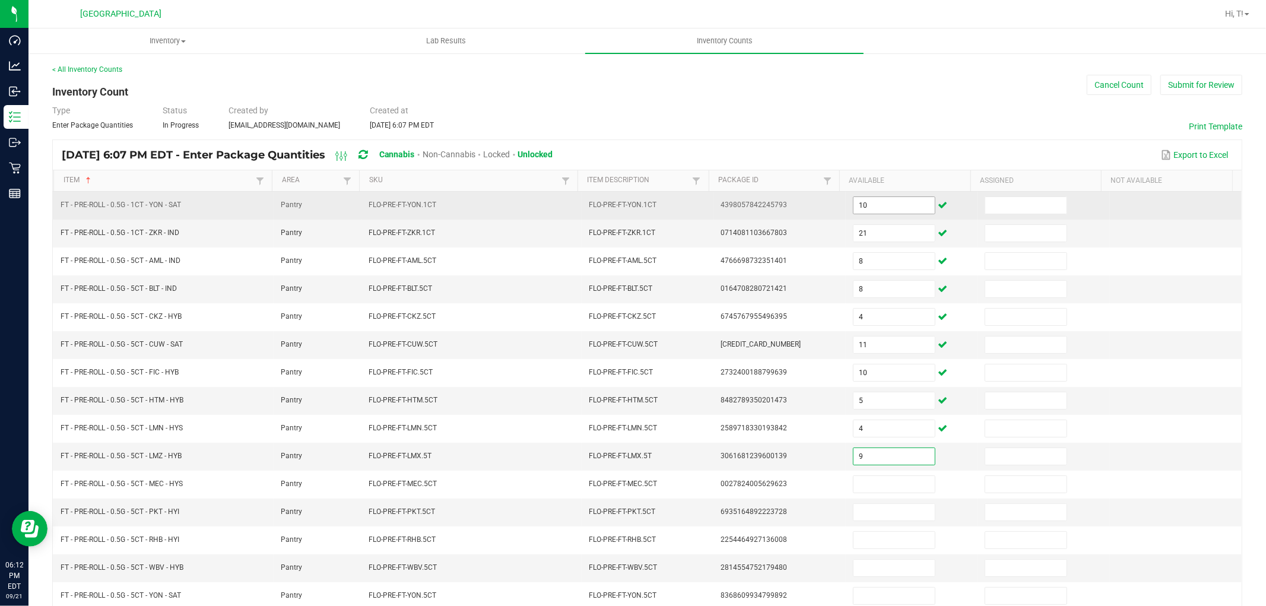
type input "9"
type input "3"
type input "9"
type input "10"
type input "1"
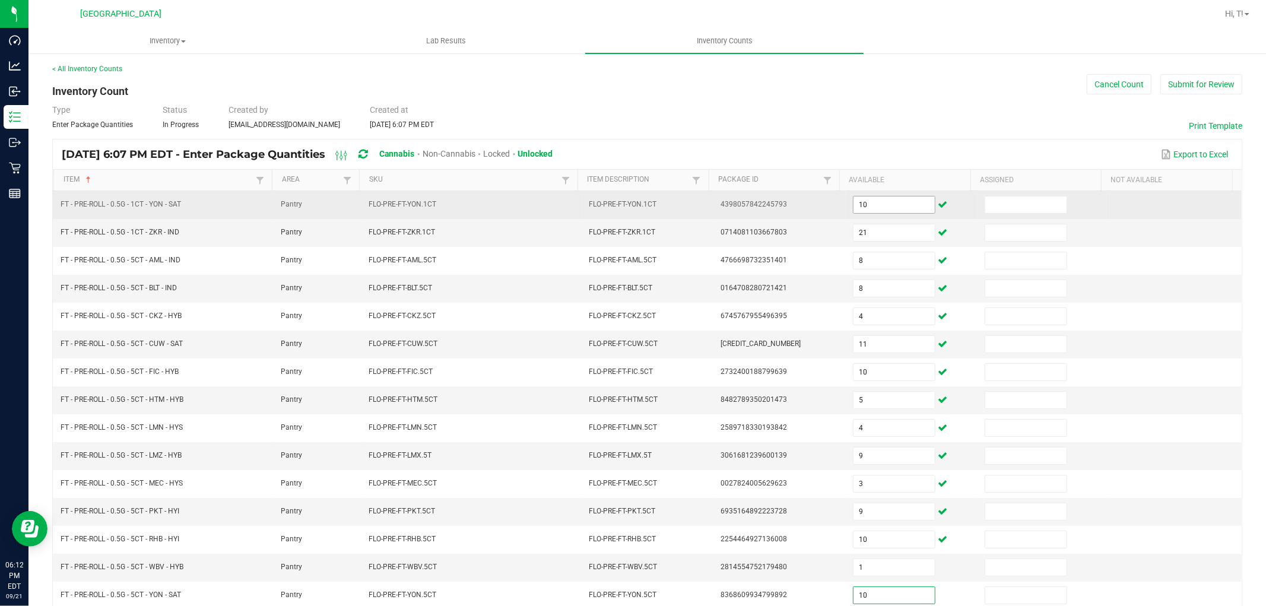
type input "10"
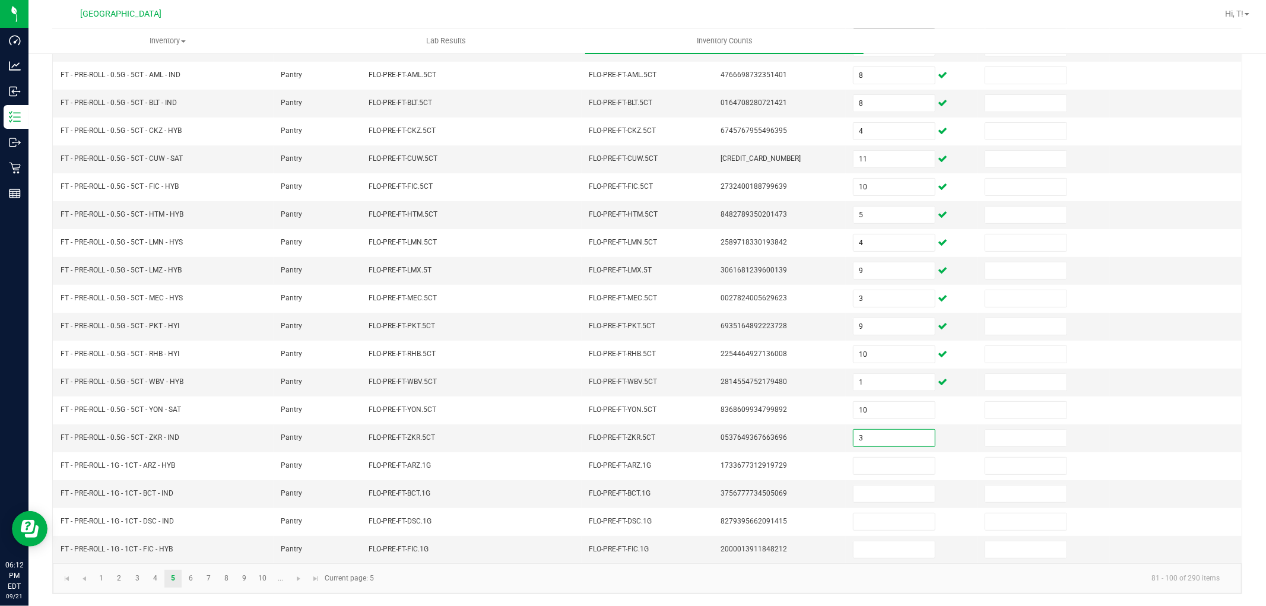
type input "3"
type input "5"
type input "22"
type input "16"
click at [177, 579] on link "5" at bounding box center [172, 579] width 17 height 18
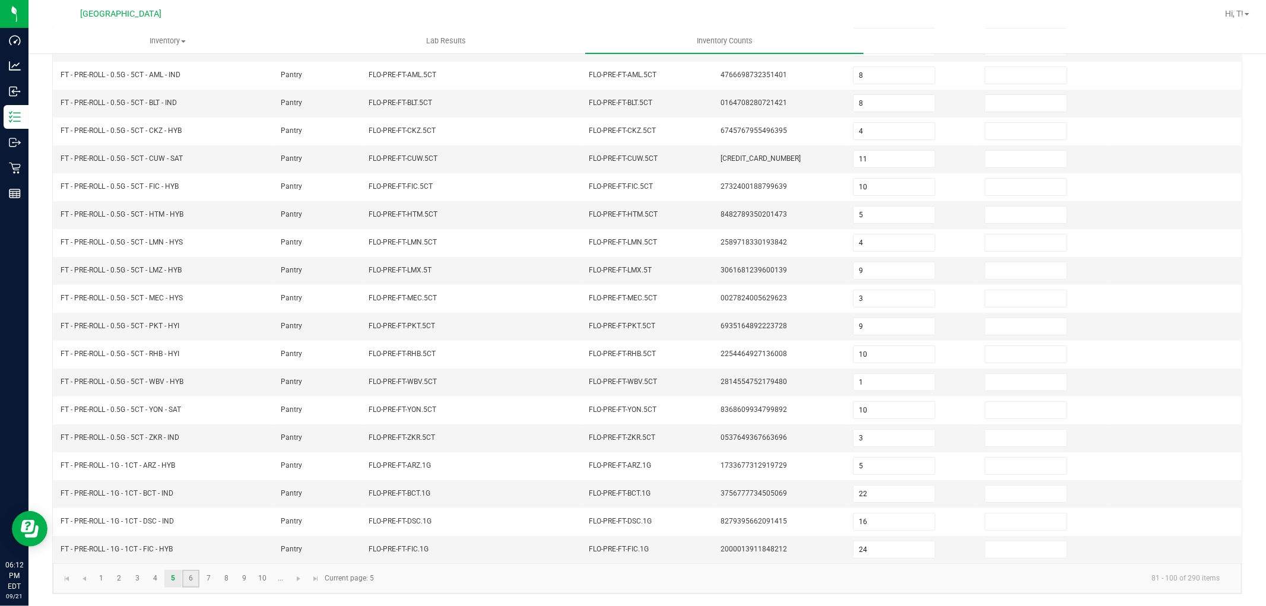
click at [190, 579] on link "6" at bounding box center [190, 579] width 17 height 18
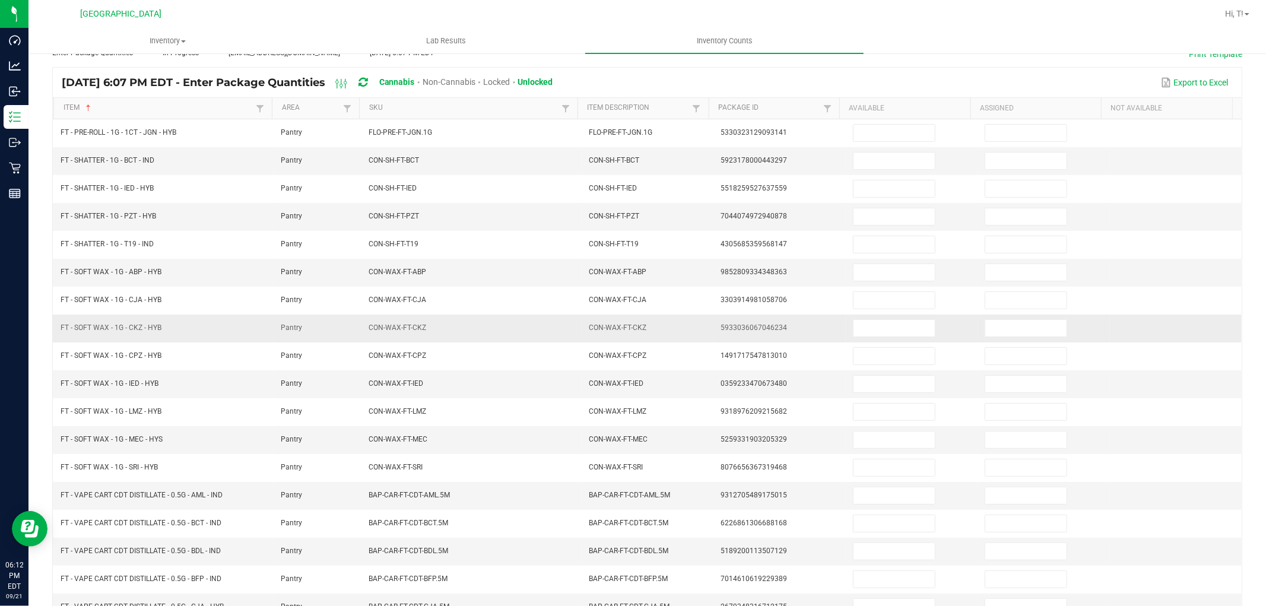
scroll to position [0, 0]
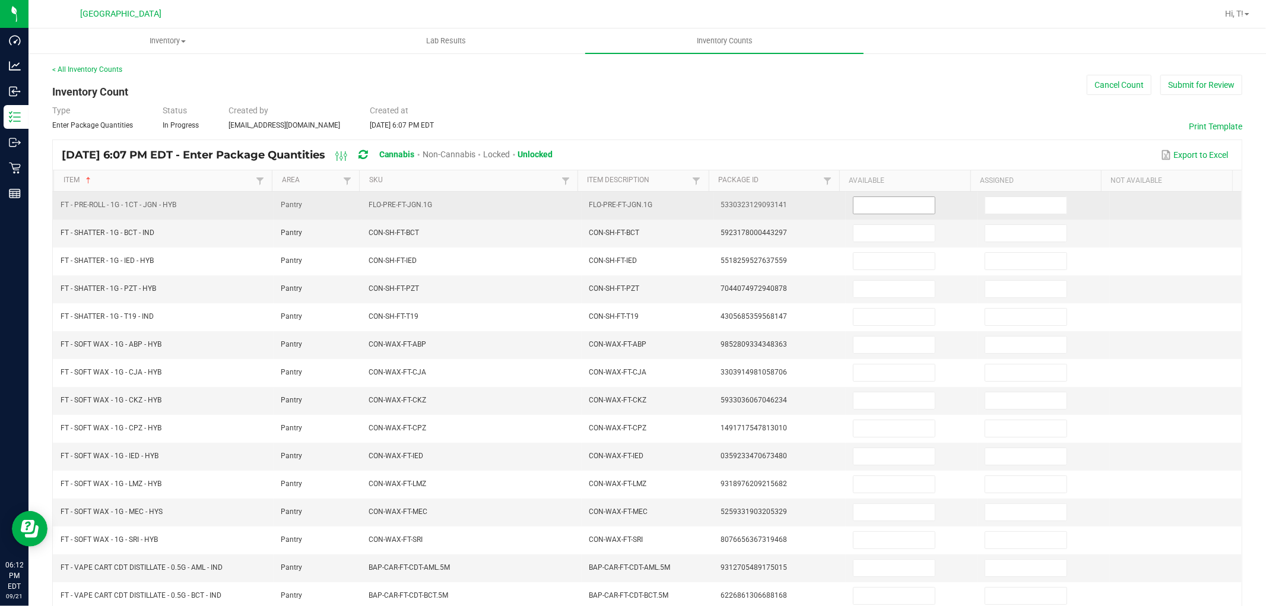
click at [901, 208] on input at bounding box center [893, 205] width 81 height 17
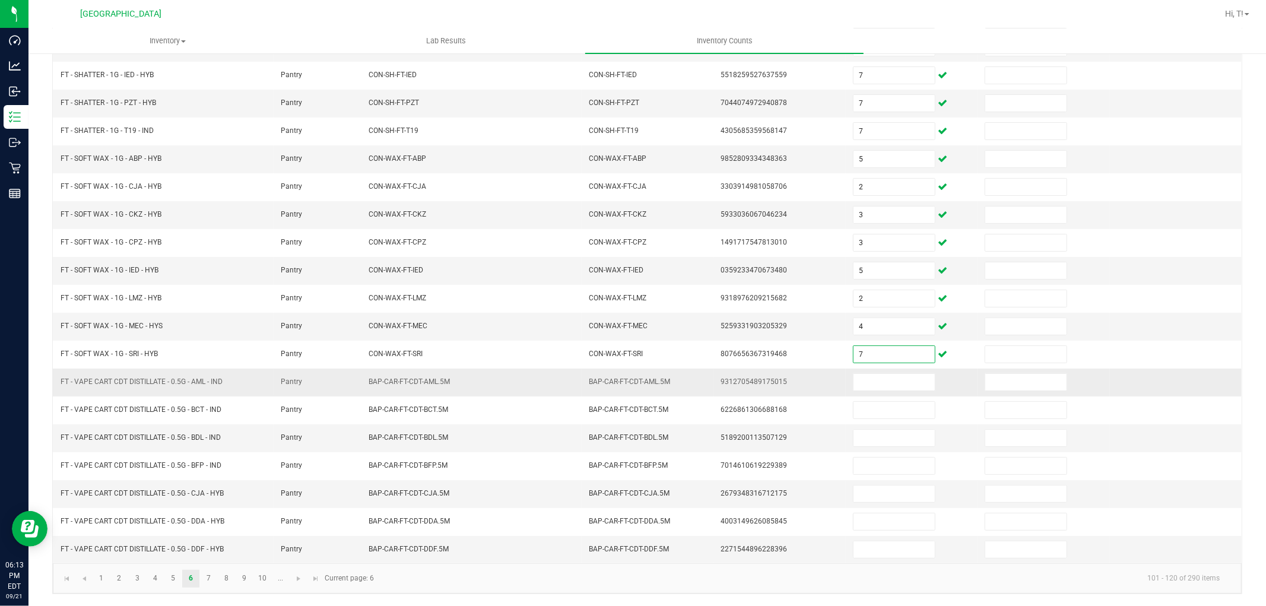
scroll to position [189, 0]
click at [294, 578] on span "Go to the next page" at bounding box center [298, 578] width 9 height 9
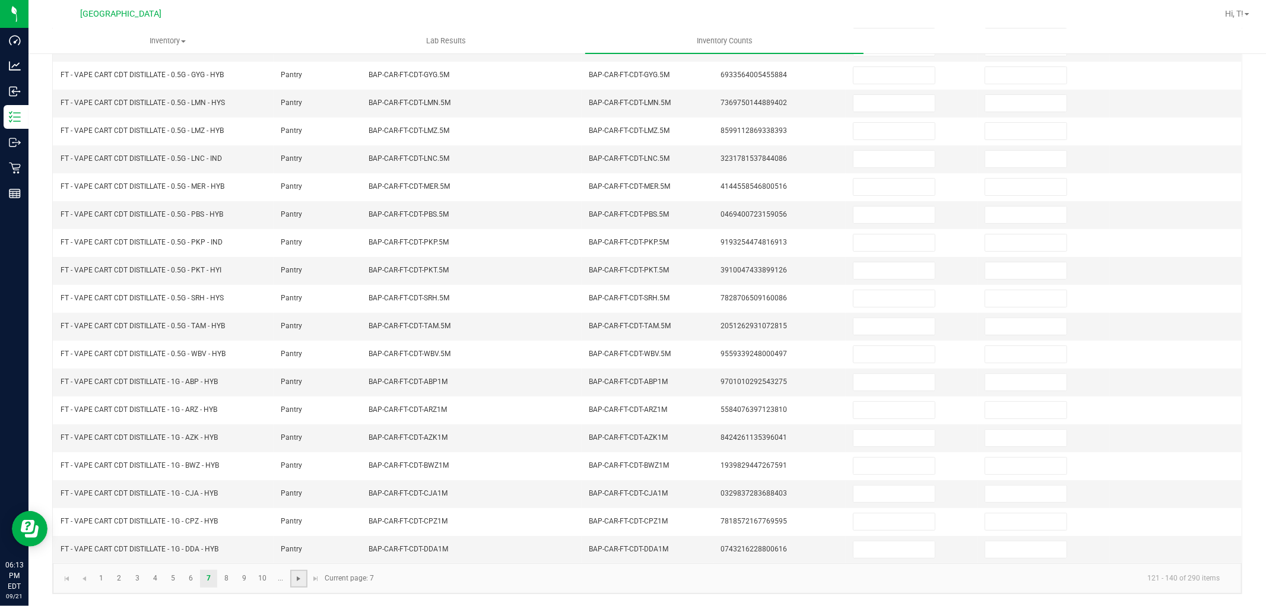
click at [294, 579] on span "Go to the next page" at bounding box center [298, 578] width 9 height 9
click at [296, 579] on kendo-pager-info "201 - 220 of 290 items" at bounding box center [763, 579] width 934 height 20
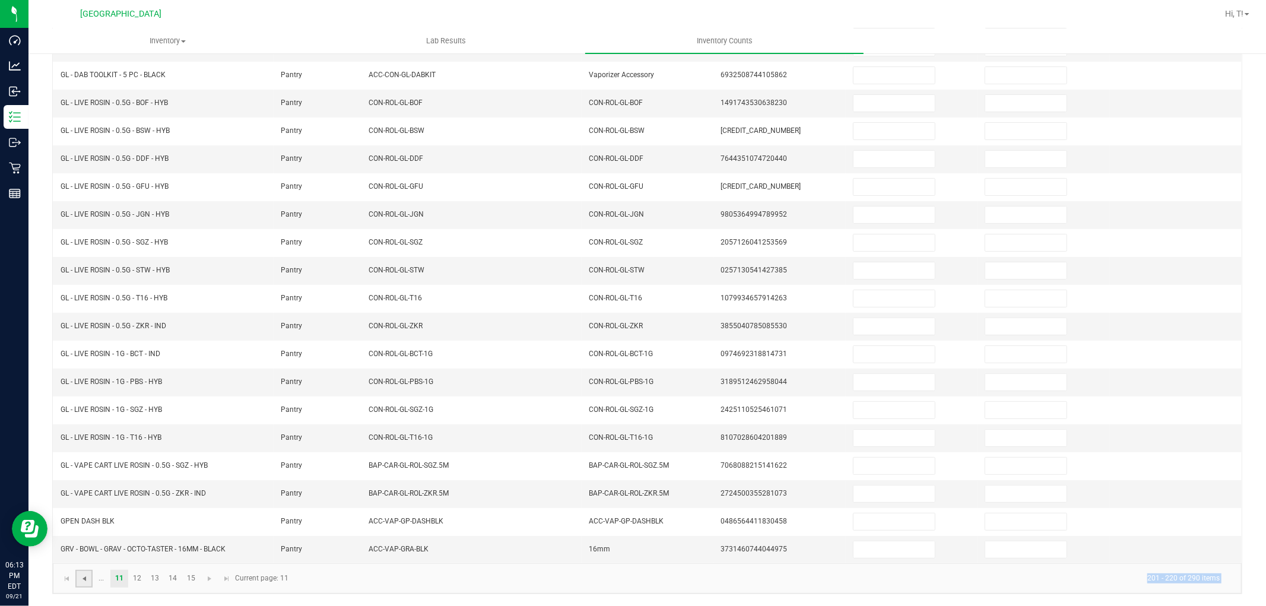
click at [86, 579] on span "Go to the previous page" at bounding box center [84, 578] width 9 height 9
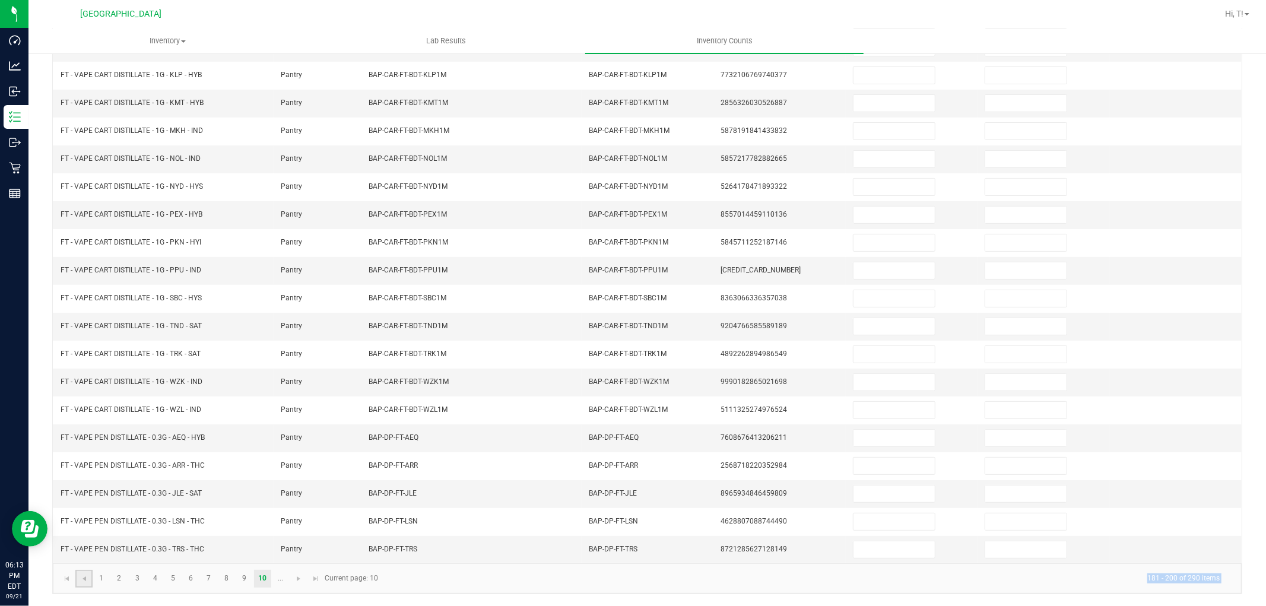
click at [89, 578] on link at bounding box center [83, 579] width 17 height 18
click at [262, 576] on link "10" at bounding box center [262, 579] width 17 height 18
click at [299, 577] on span "Go to the next page" at bounding box center [298, 578] width 9 height 9
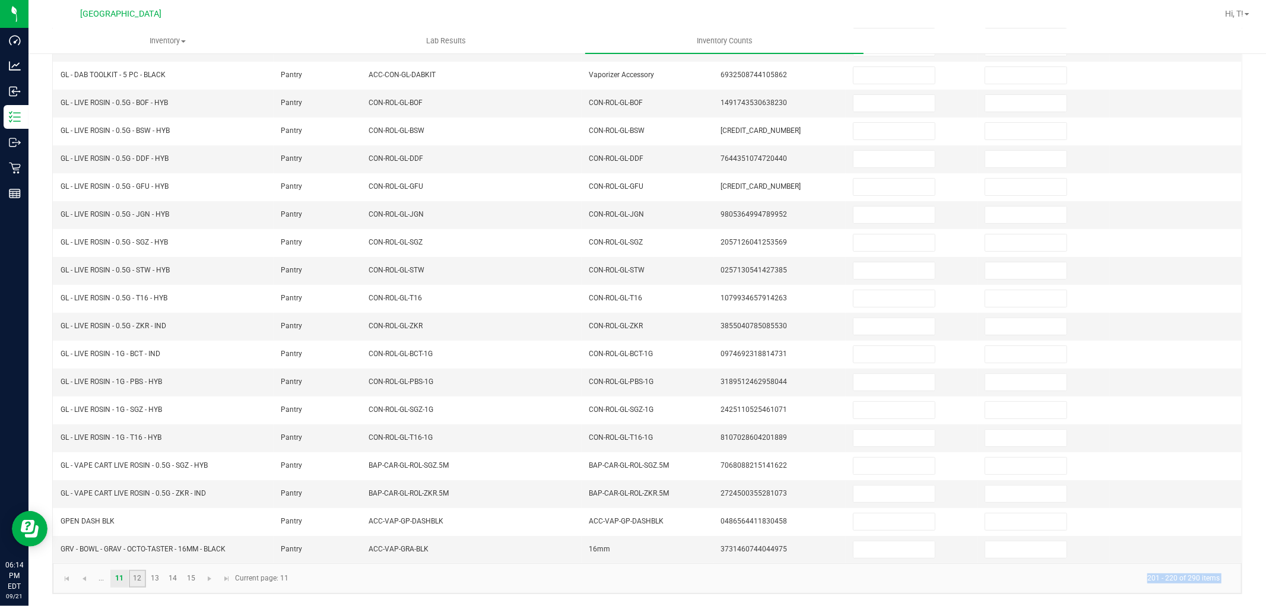
click at [139, 580] on link "12" at bounding box center [137, 579] width 17 height 18
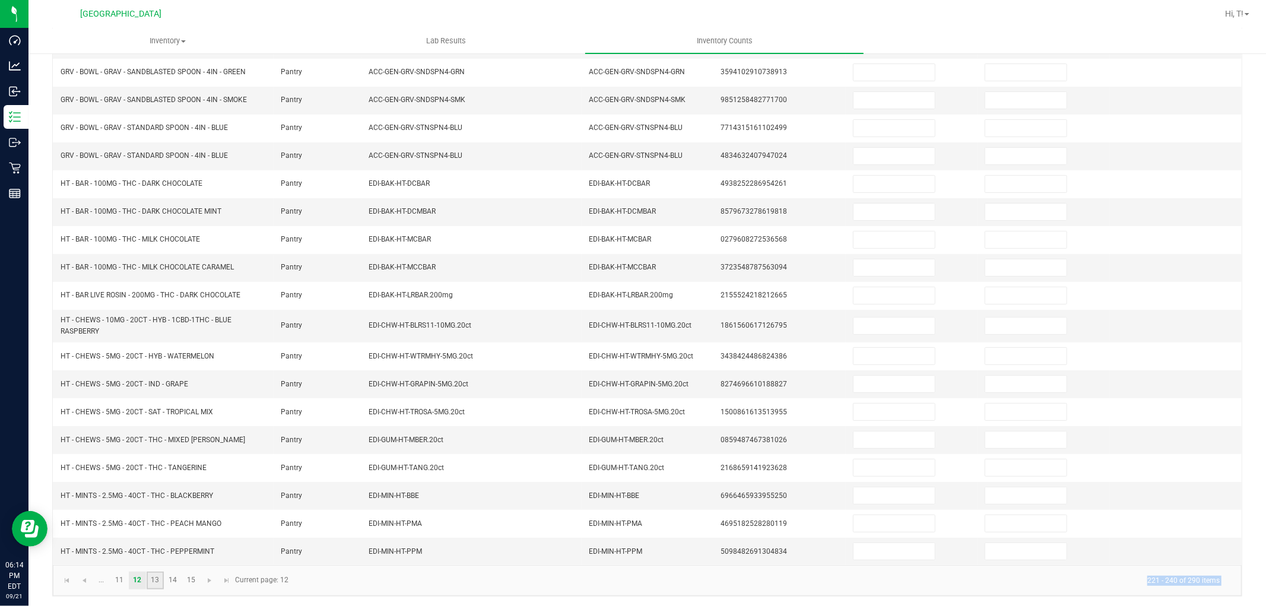
click at [156, 582] on link "13" at bounding box center [155, 581] width 17 height 18
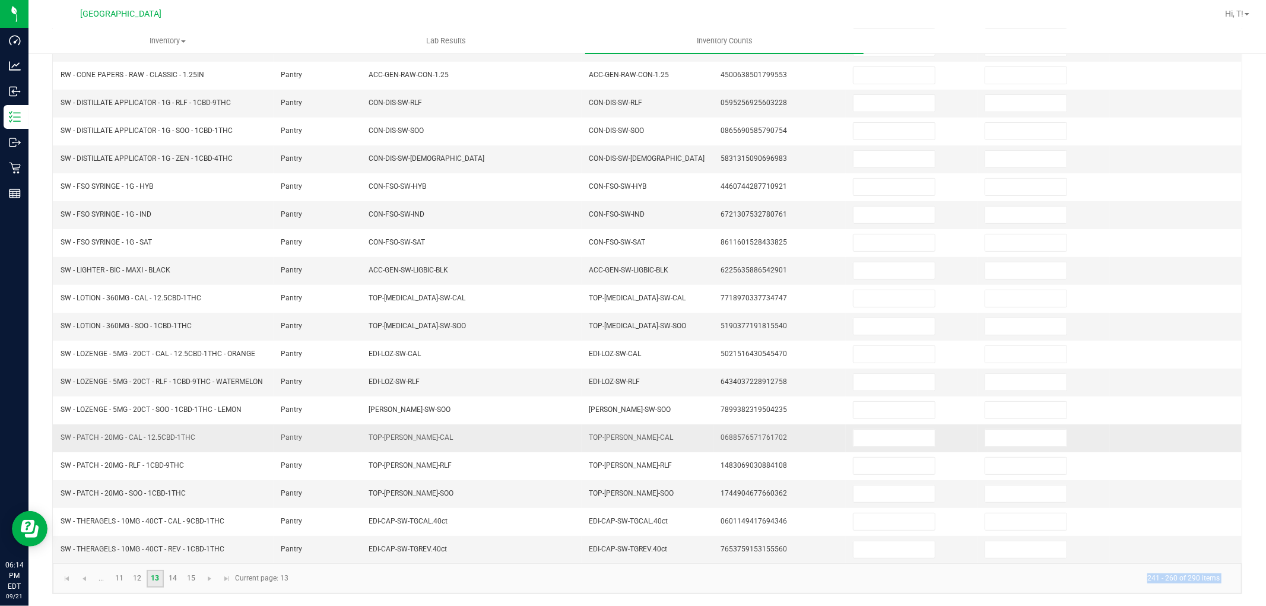
scroll to position [194, 0]
click at [172, 574] on link "14" at bounding box center [172, 579] width 17 height 18
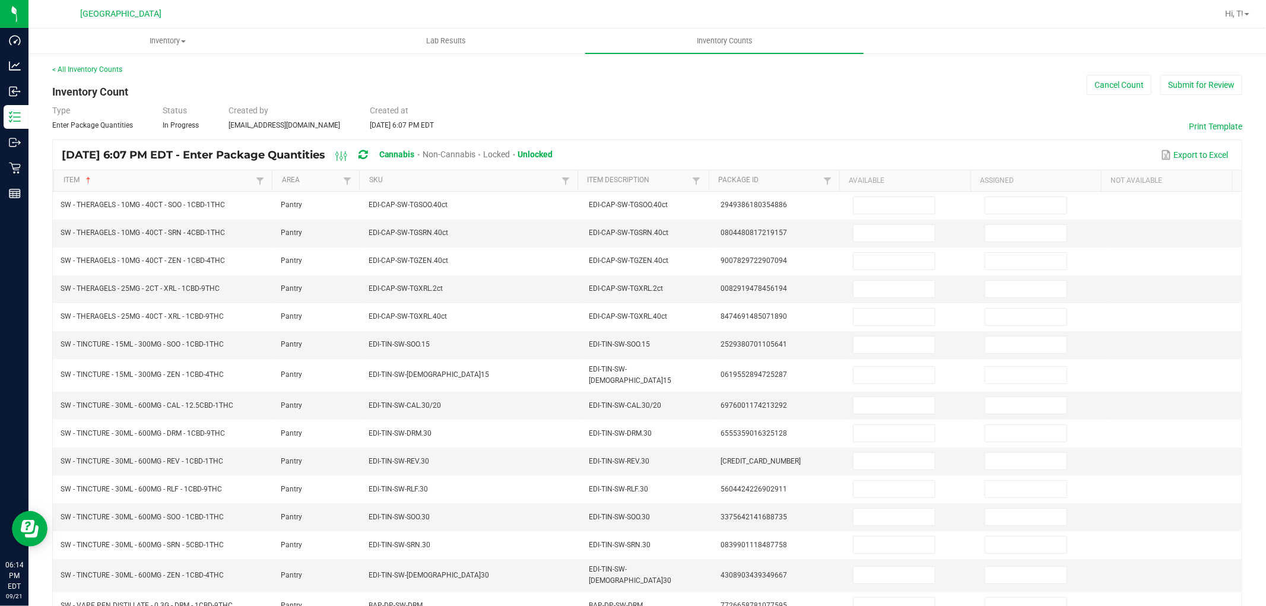
scroll to position [189, 0]
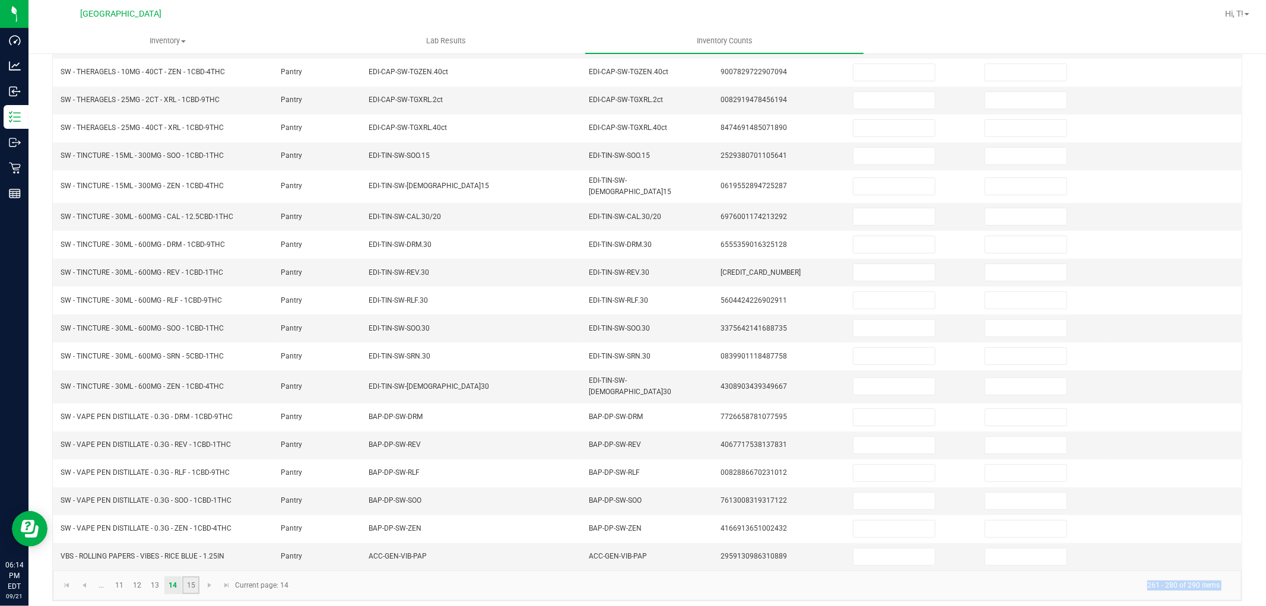
click at [189, 576] on link "15" at bounding box center [190, 585] width 17 height 18
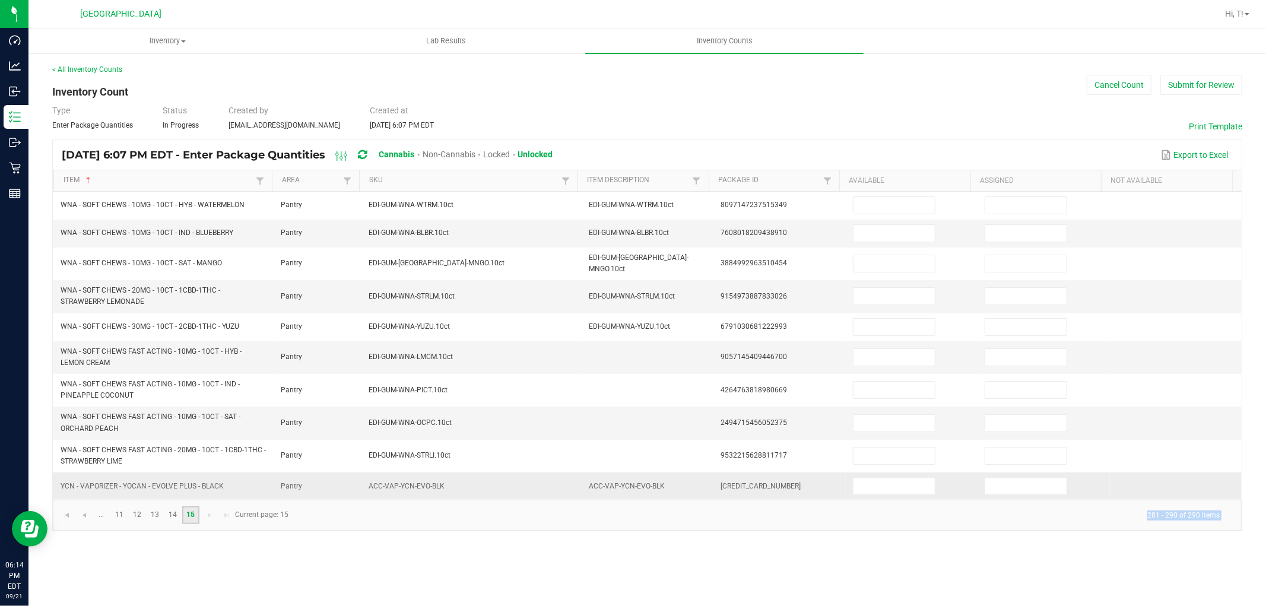
scroll to position [0, 0]
click at [80, 511] on span "Go to the previous page" at bounding box center [84, 514] width 9 height 9
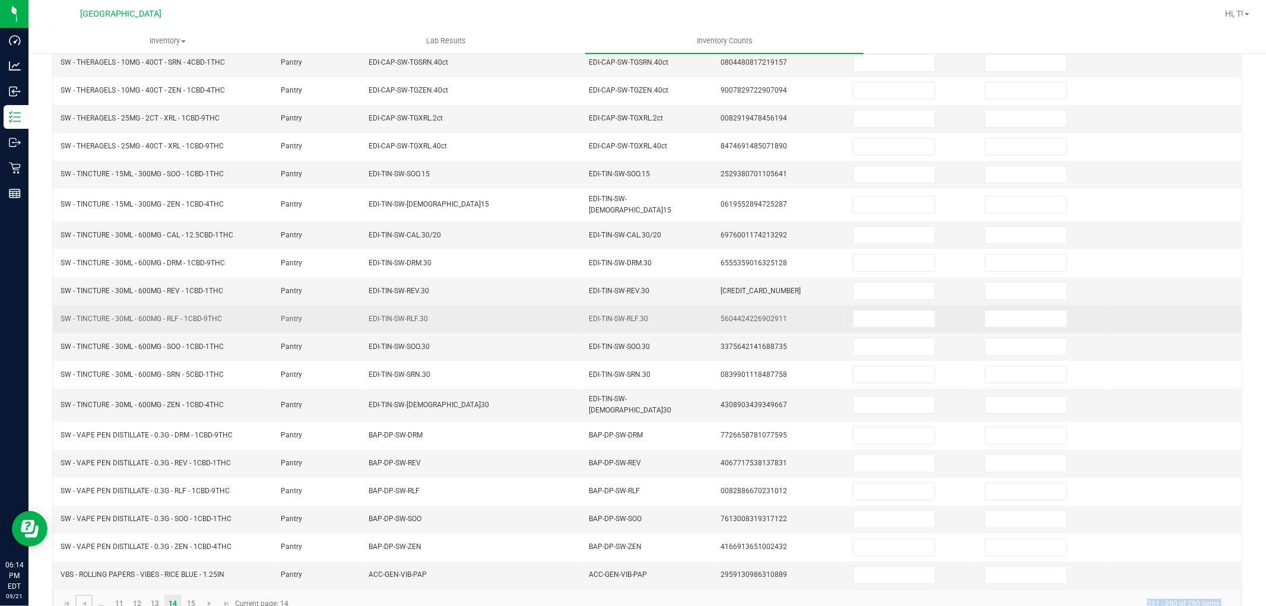
scroll to position [189, 0]
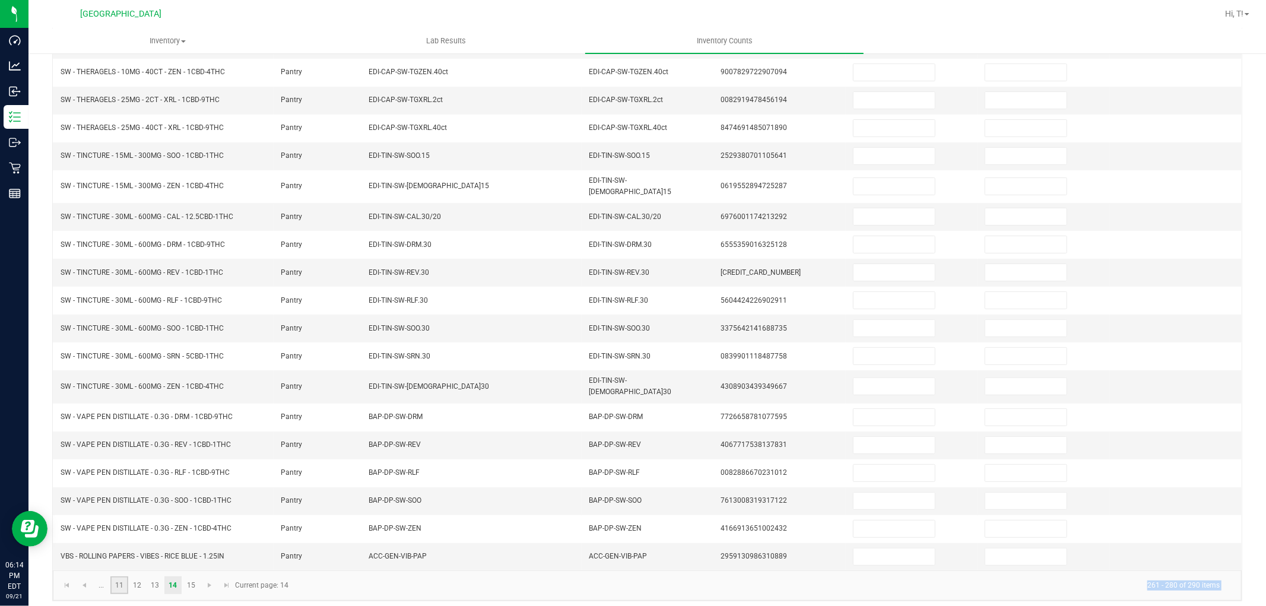
click at [126, 576] on link "11" at bounding box center [118, 585] width 17 height 18
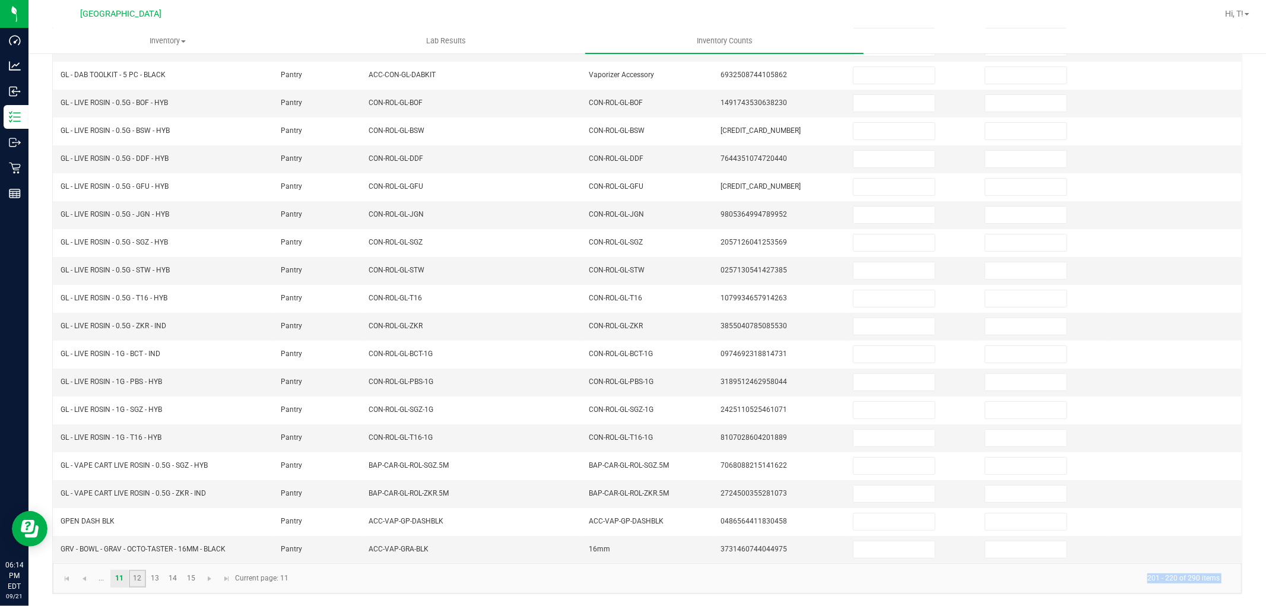
click at [138, 579] on link "12" at bounding box center [137, 579] width 17 height 18
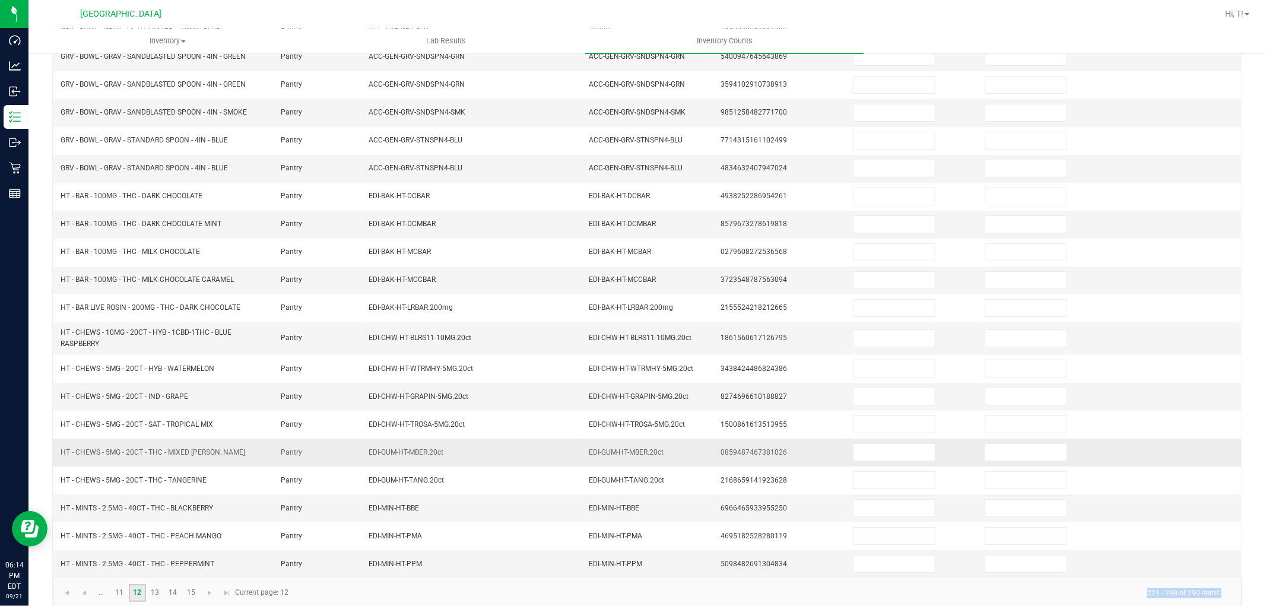
scroll to position [194, 0]
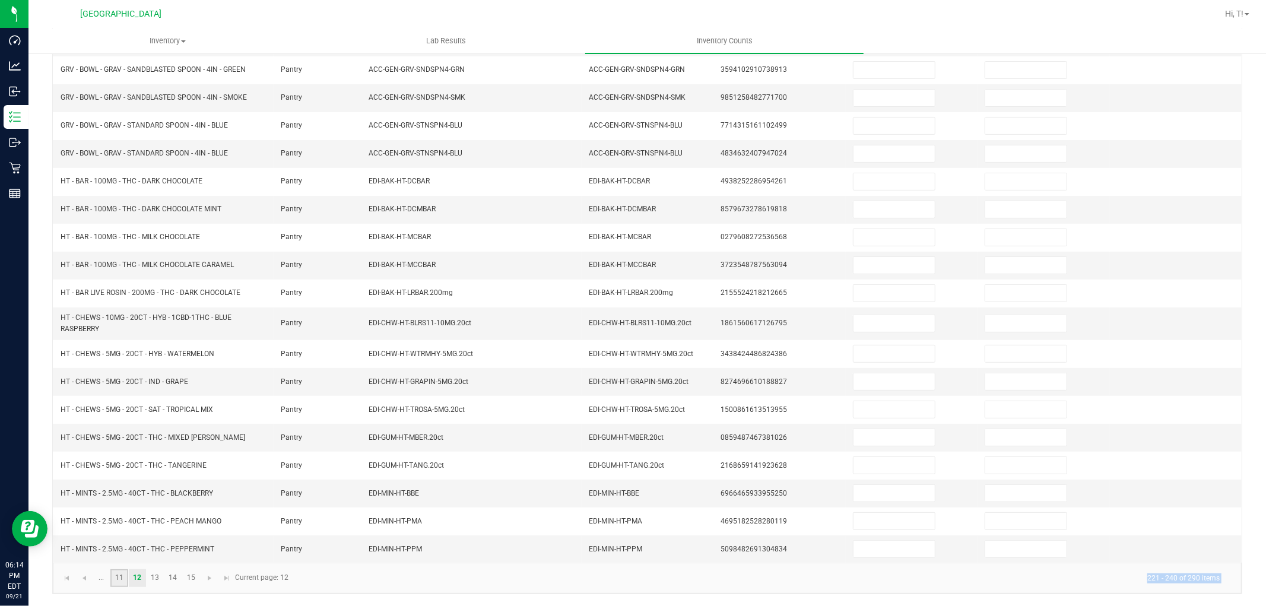
click at [118, 574] on link "11" at bounding box center [118, 578] width 17 height 18
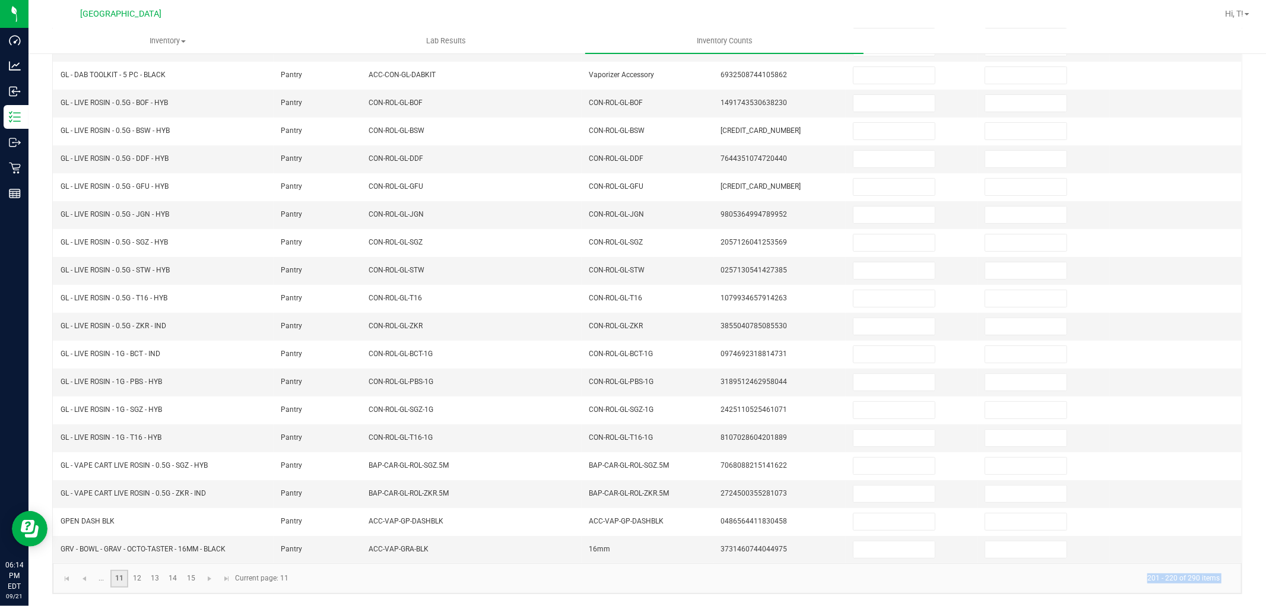
scroll to position [189, 0]
click at [104, 580] on link "..." at bounding box center [101, 579] width 17 height 18
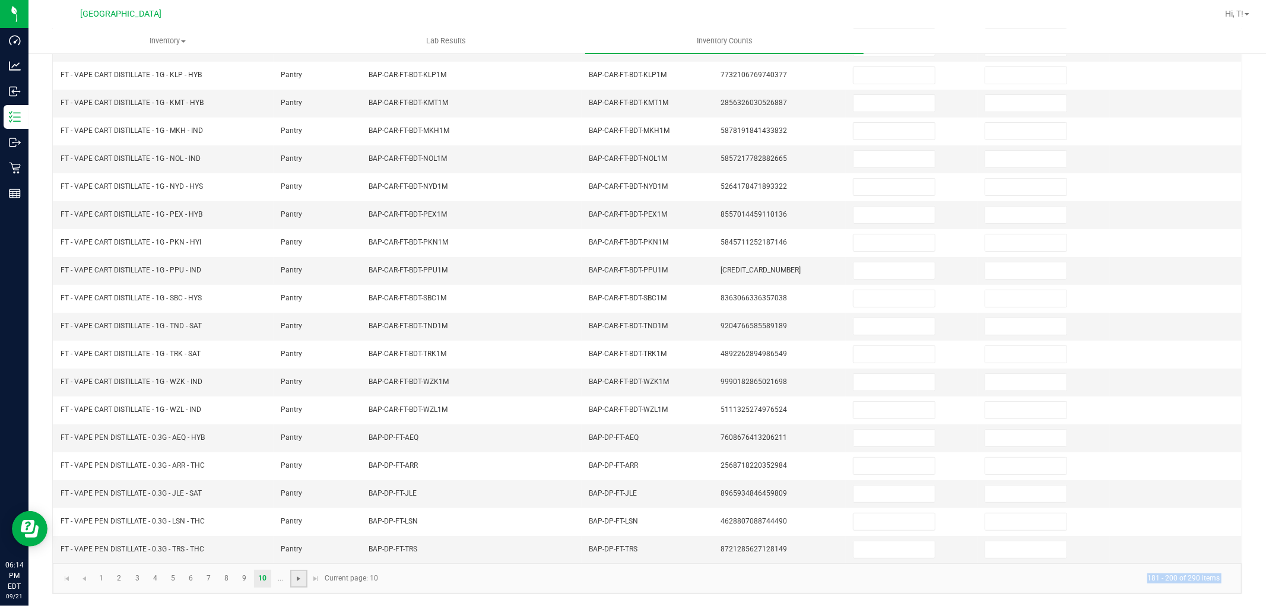
click at [301, 576] on span "Go to the next page" at bounding box center [298, 578] width 9 height 9
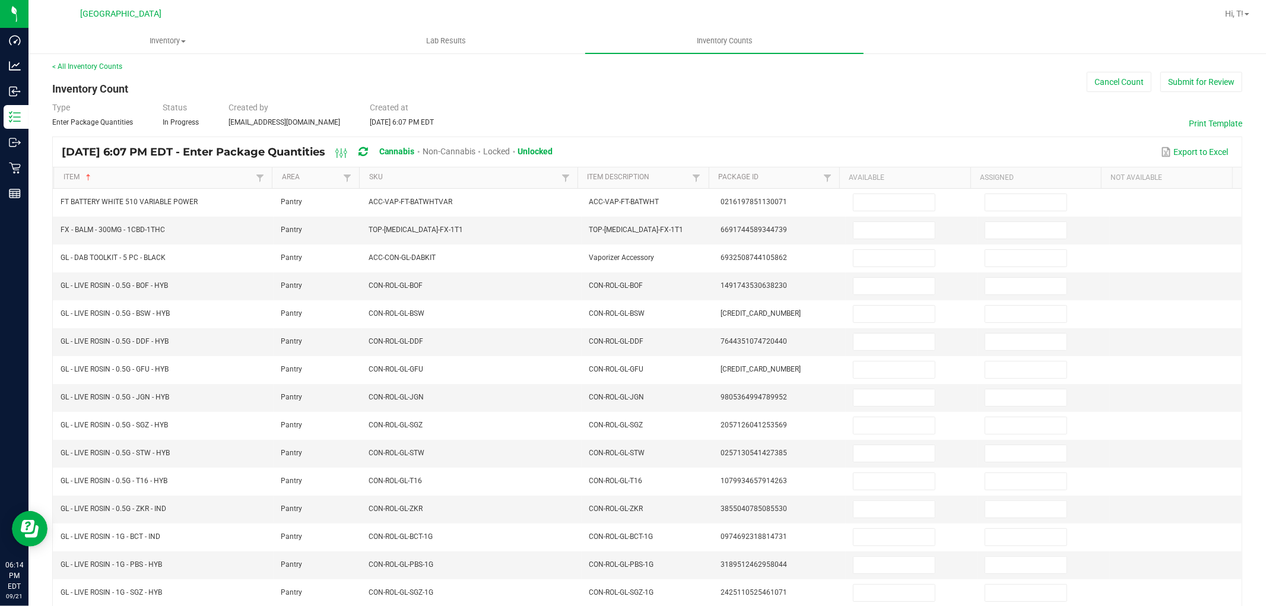
scroll to position [0, 0]
drag, startPoint x: 877, startPoint y: 234, endPoint x: 863, endPoint y: 238, distance: 14.7
click at [877, 236] on input at bounding box center [893, 233] width 81 height 17
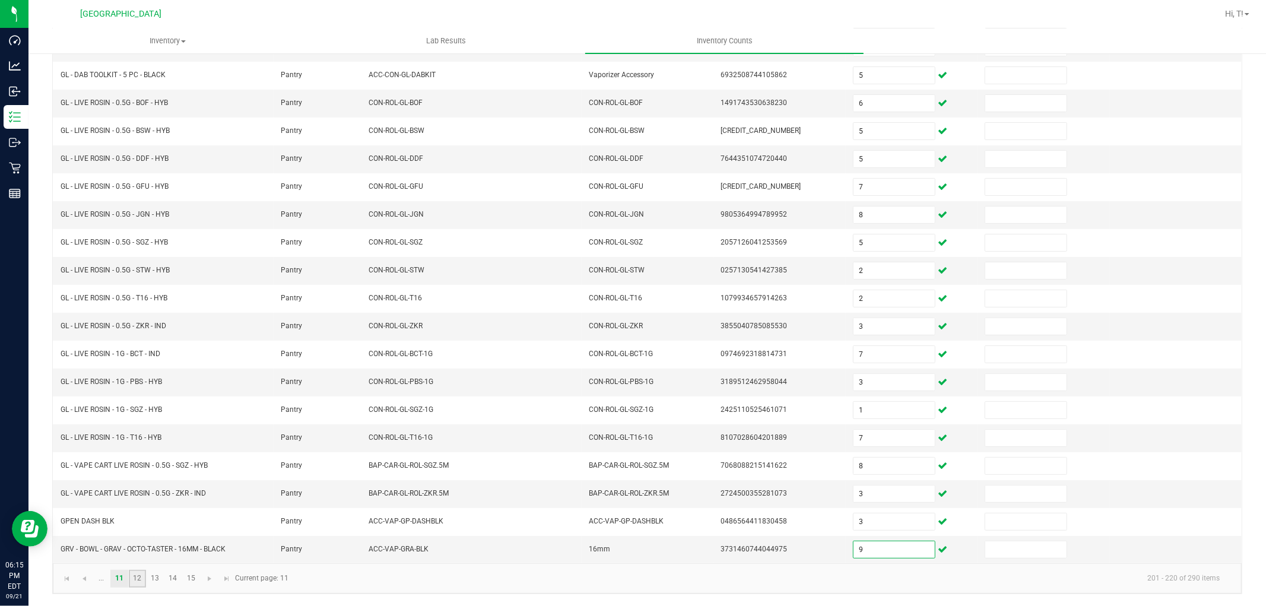
click at [144, 578] on link "12" at bounding box center [137, 579] width 17 height 18
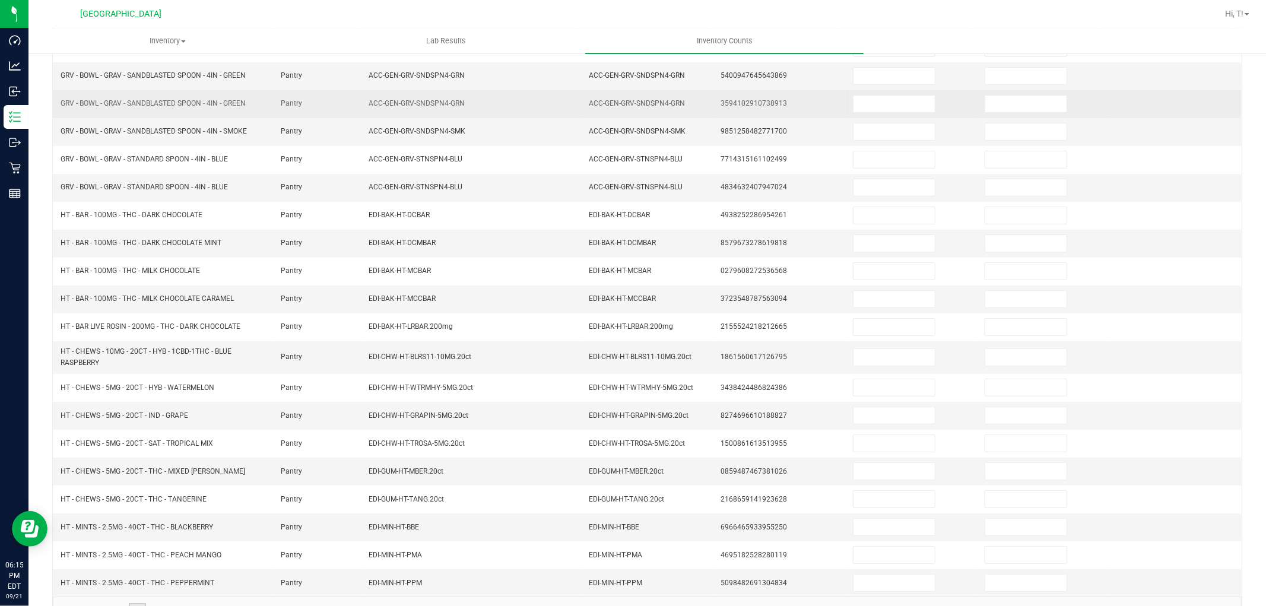
scroll to position [0, 0]
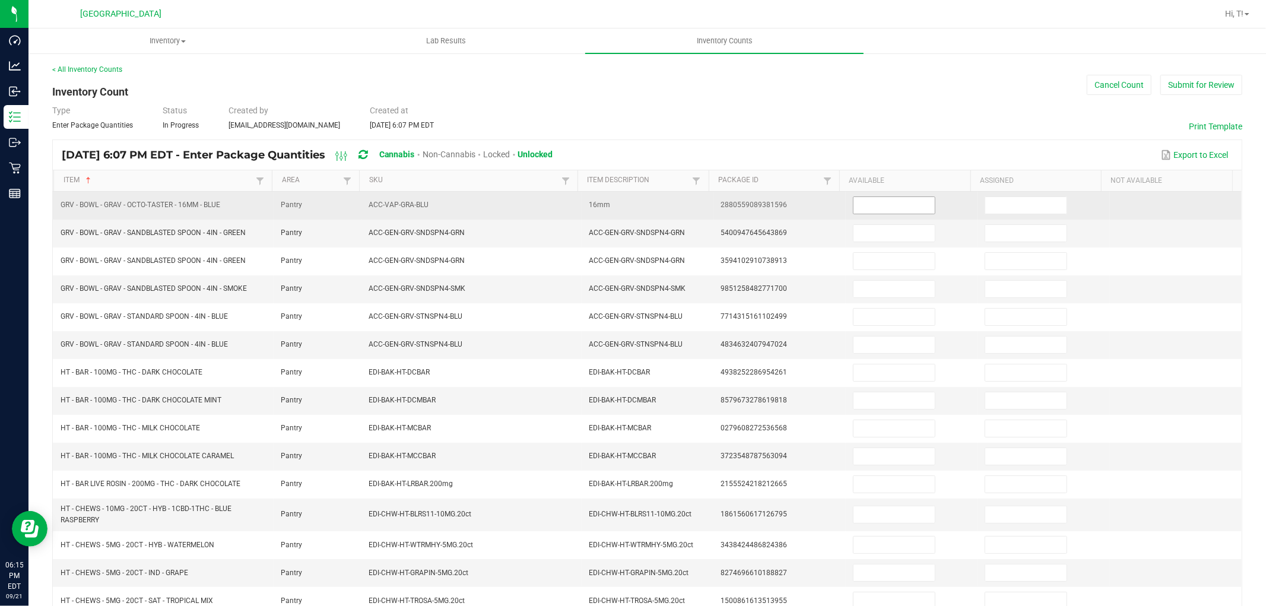
click at [888, 205] on input at bounding box center [893, 205] width 81 height 17
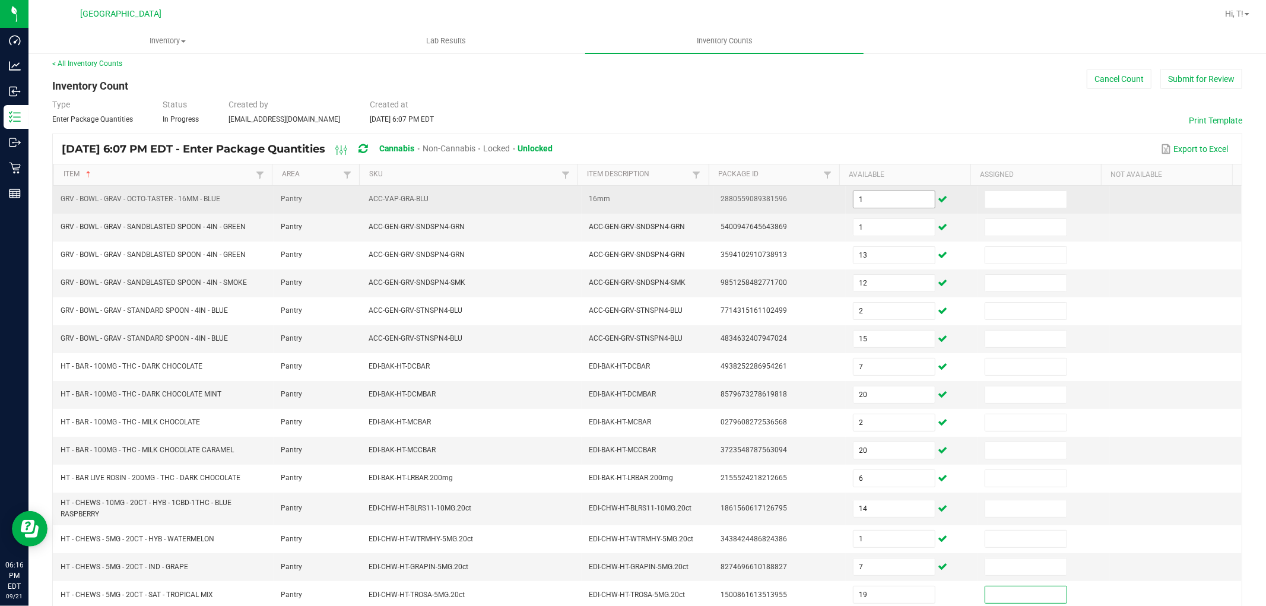
scroll to position [194, 0]
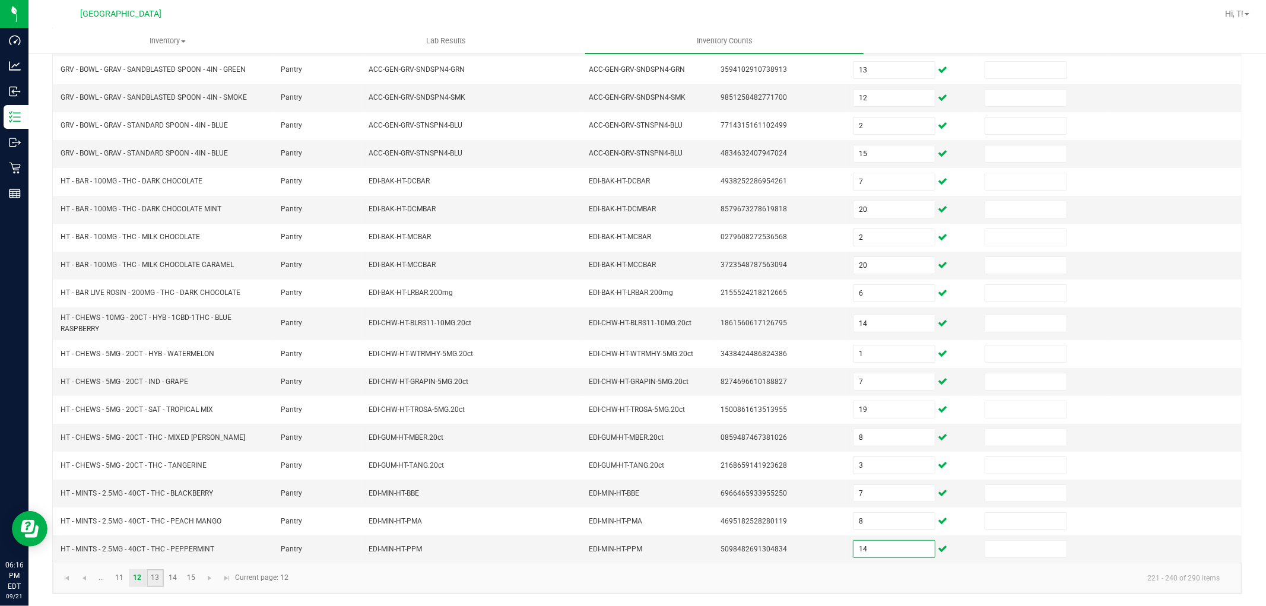
click at [153, 579] on link "13" at bounding box center [155, 578] width 17 height 18
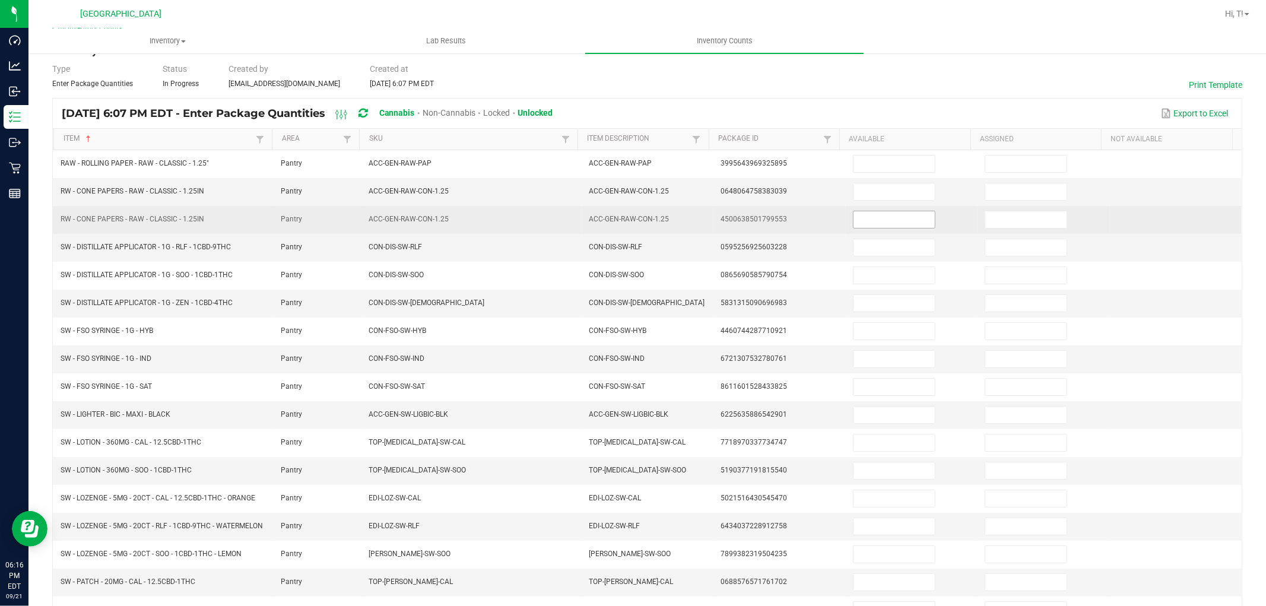
scroll to position [0, 0]
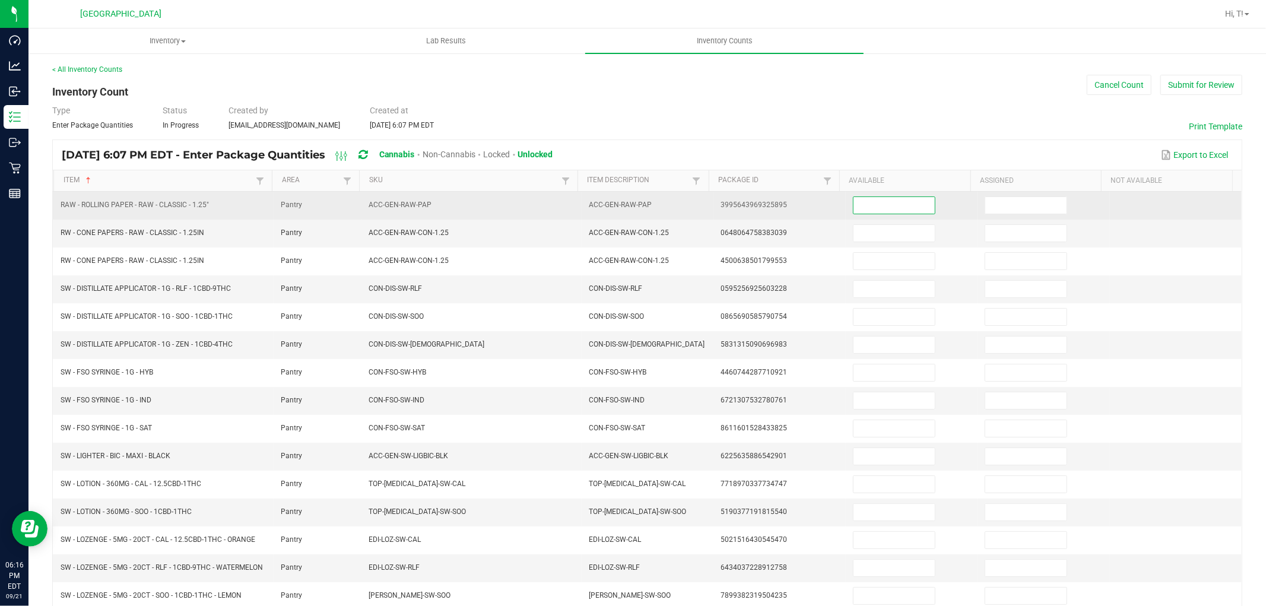
click at [903, 209] on input at bounding box center [893, 205] width 81 height 17
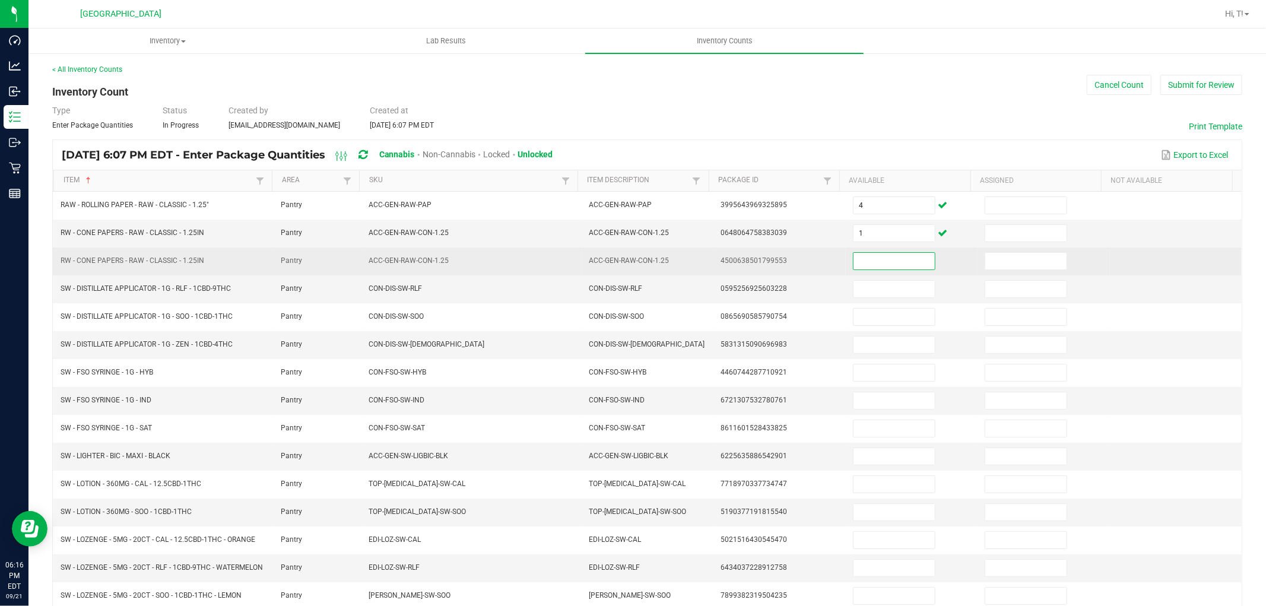
click at [884, 264] on input at bounding box center [893, 261] width 81 height 17
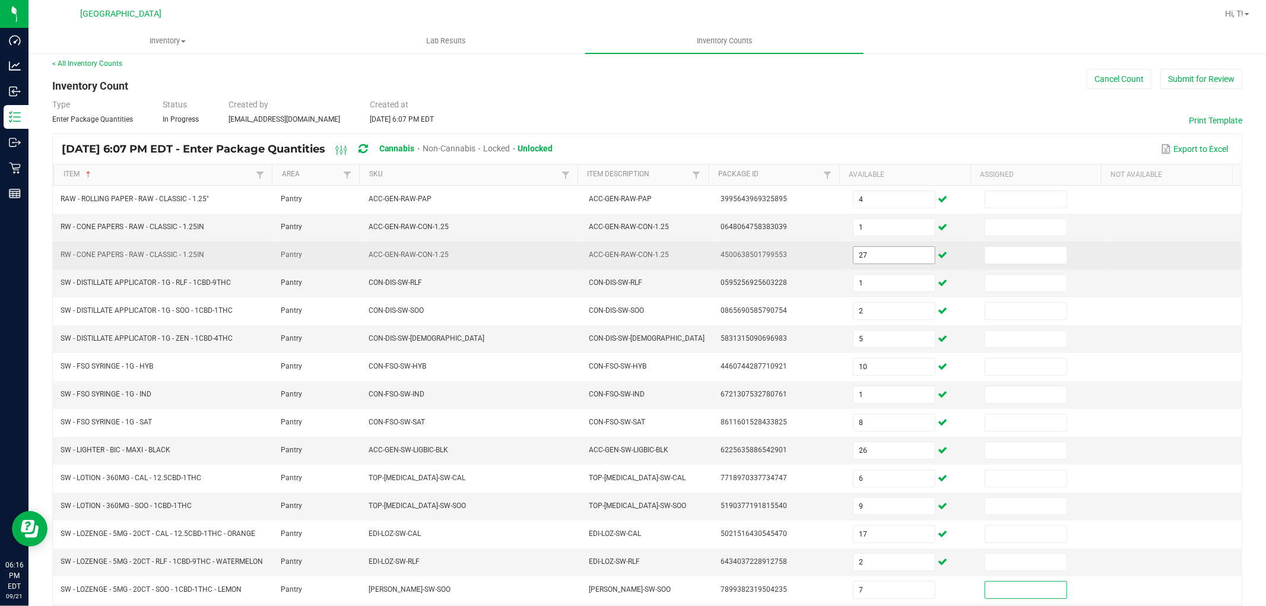
scroll to position [194, 0]
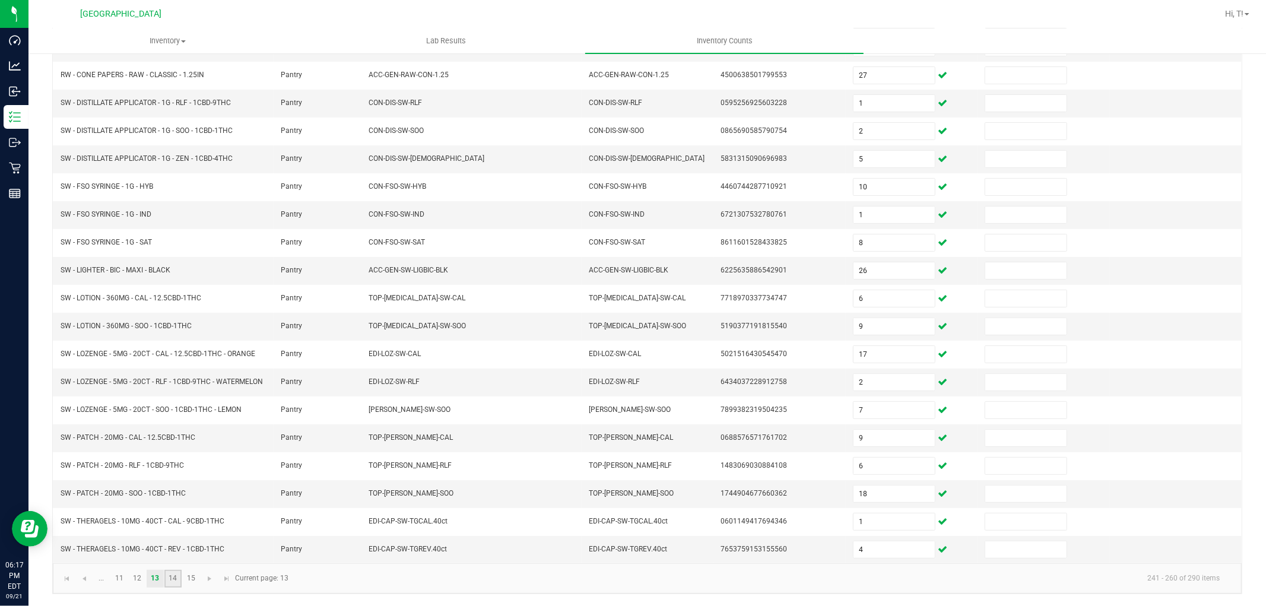
click at [178, 576] on link "14" at bounding box center [172, 579] width 17 height 18
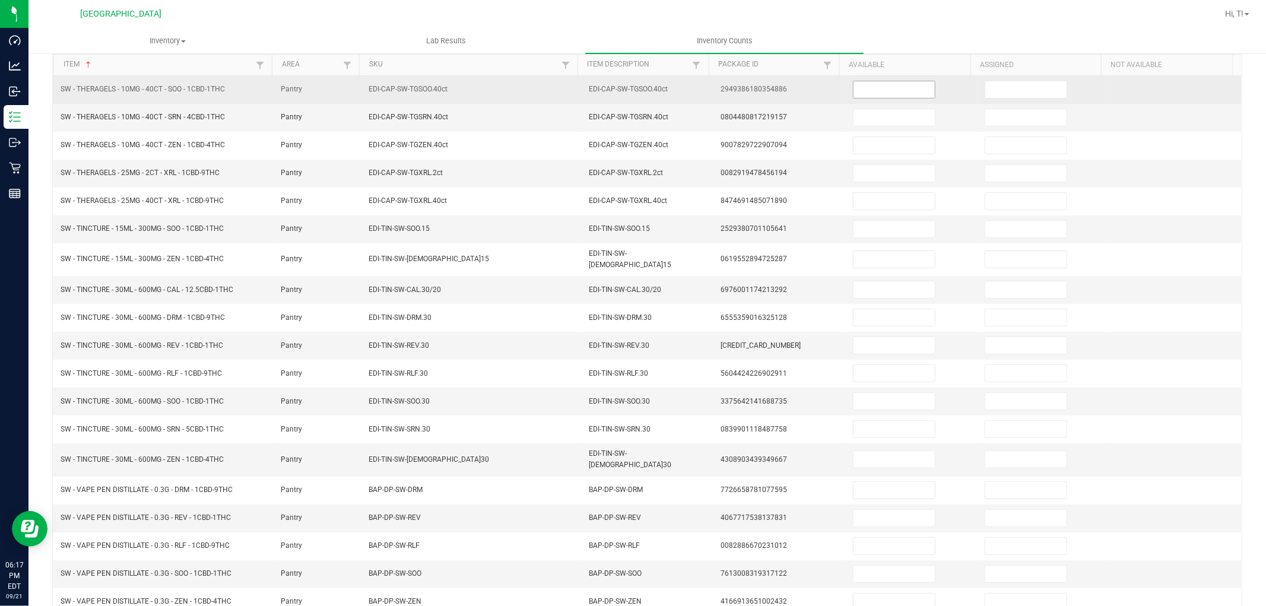
scroll to position [57, 0]
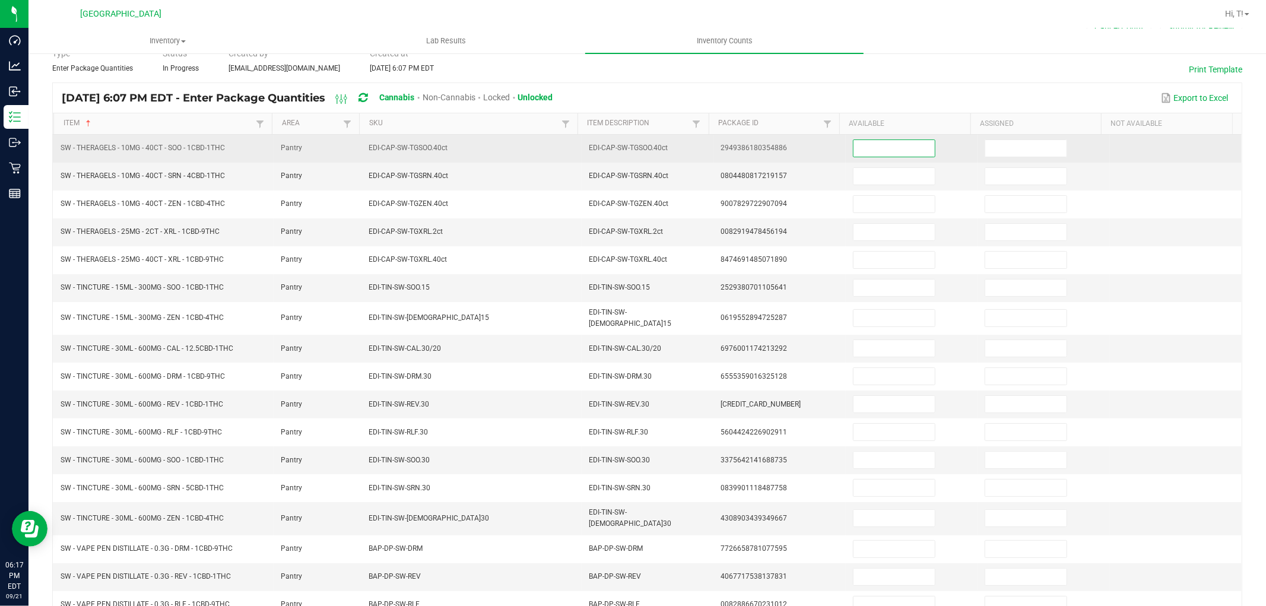
click at [899, 143] on input at bounding box center [893, 148] width 81 height 17
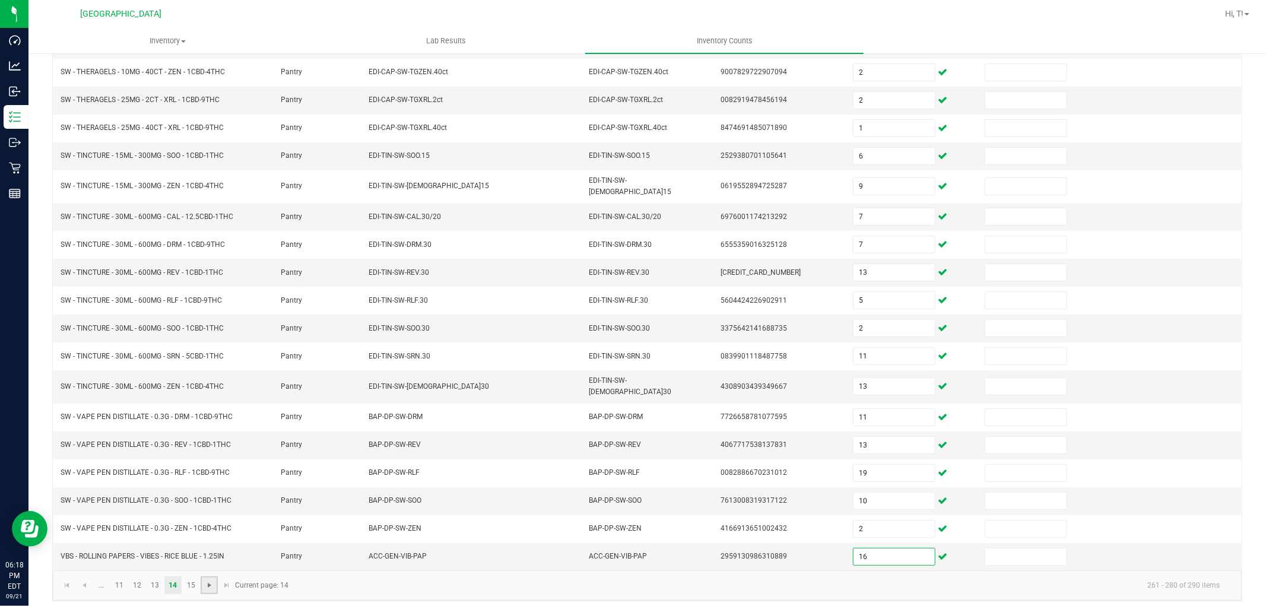
click at [210, 580] on span "Go to the next page" at bounding box center [209, 584] width 9 height 9
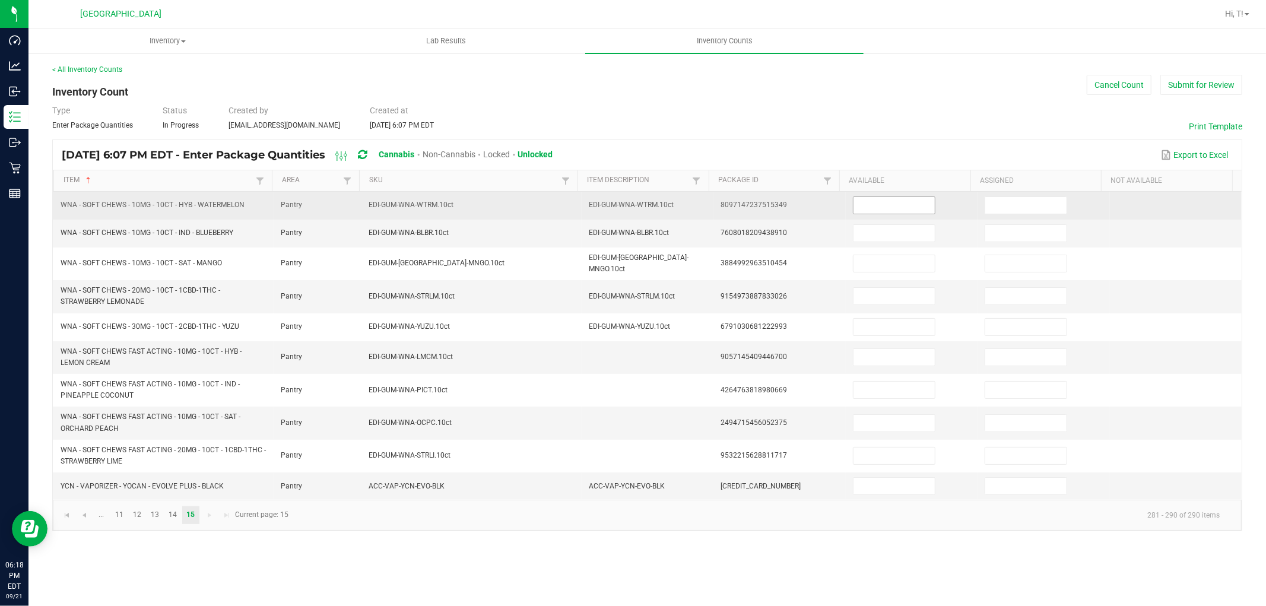
click at [902, 204] on input at bounding box center [893, 205] width 81 height 17
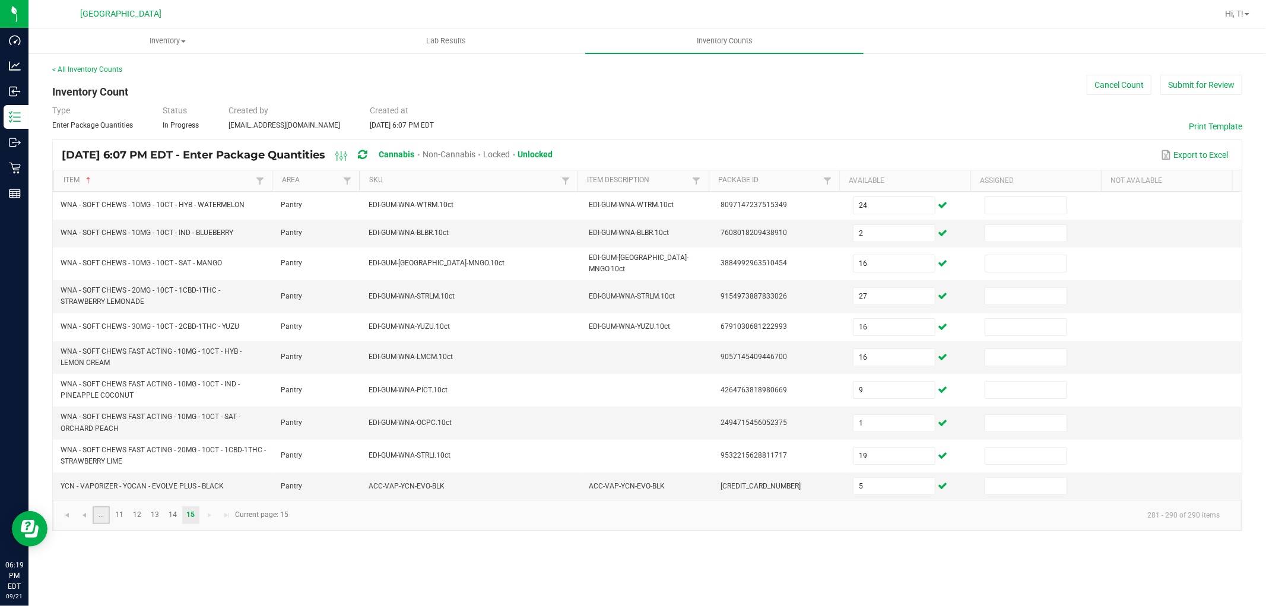
click at [101, 514] on link "..." at bounding box center [101, 515] width 17 height 18
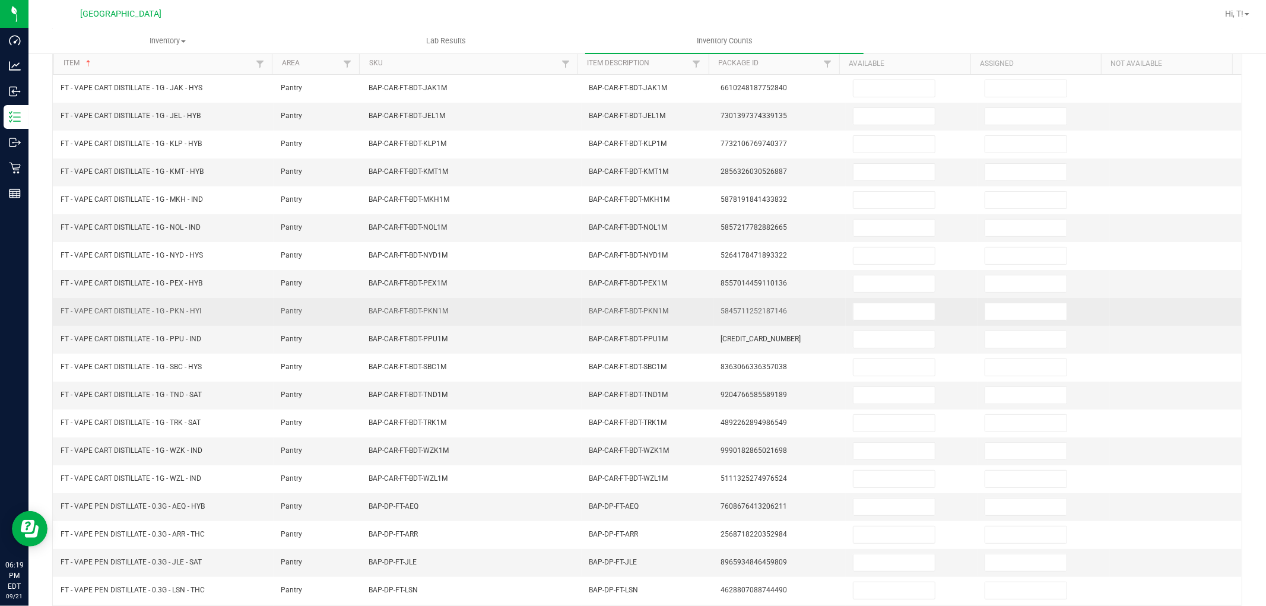
scroll to position [189, 0]
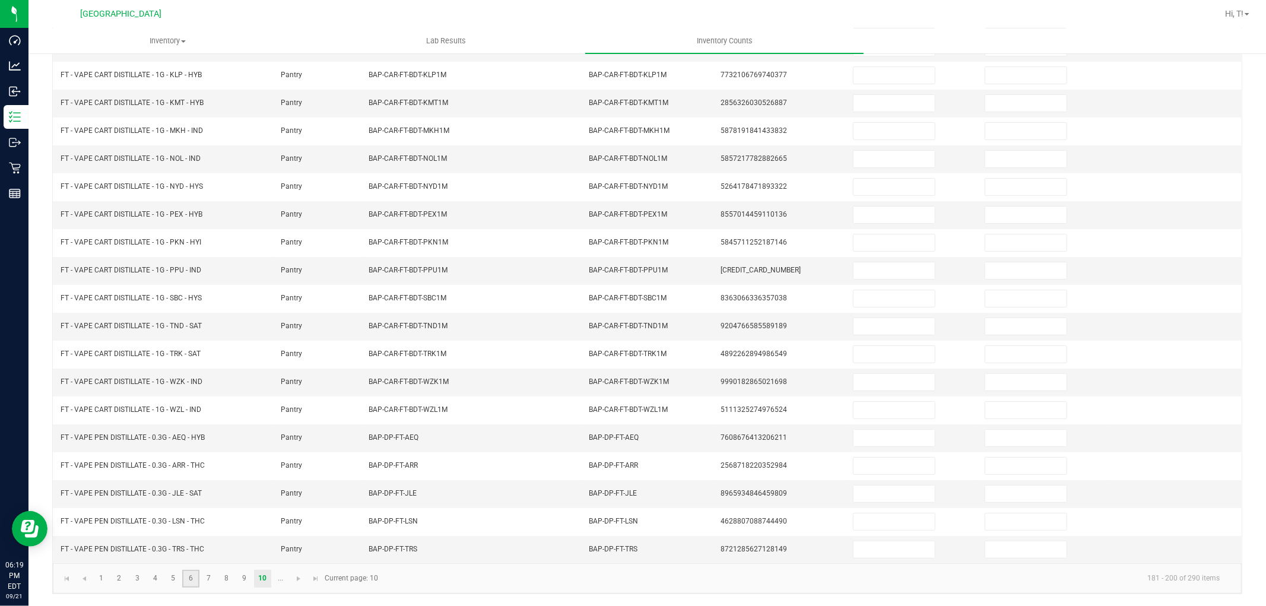
click at [189, 576] on link "6" at bounding box center [190, 579] width 17 height 18
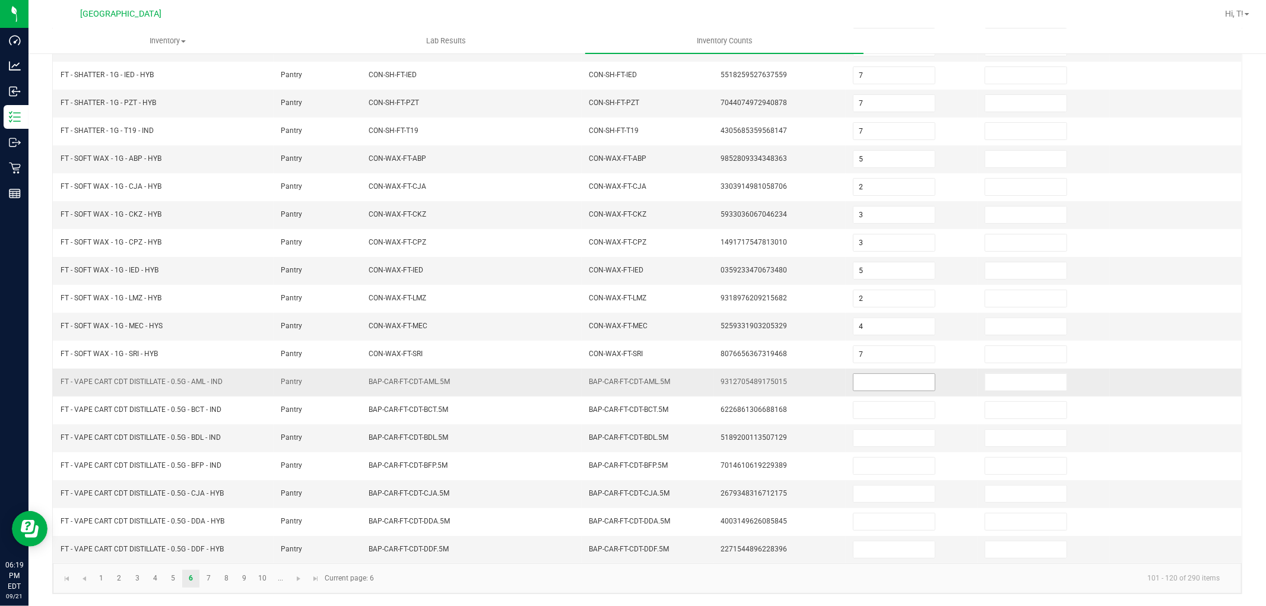
click at [853, 386] on input at bounding box center [893, 382] width 81 height 17
click at [887, 434] on input at bounding box center [893, 438] width 81 height 17
click at [211, 578] on link "7" at bounding box center [208, 579] width 17 height 18
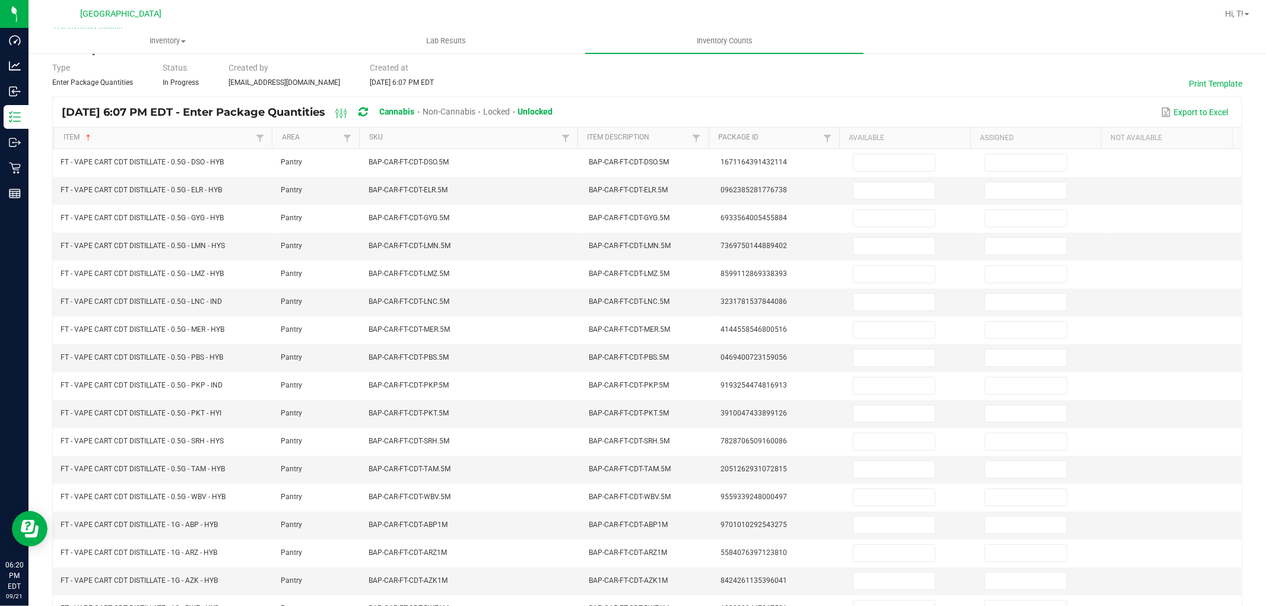
scroll to position [0, 0]
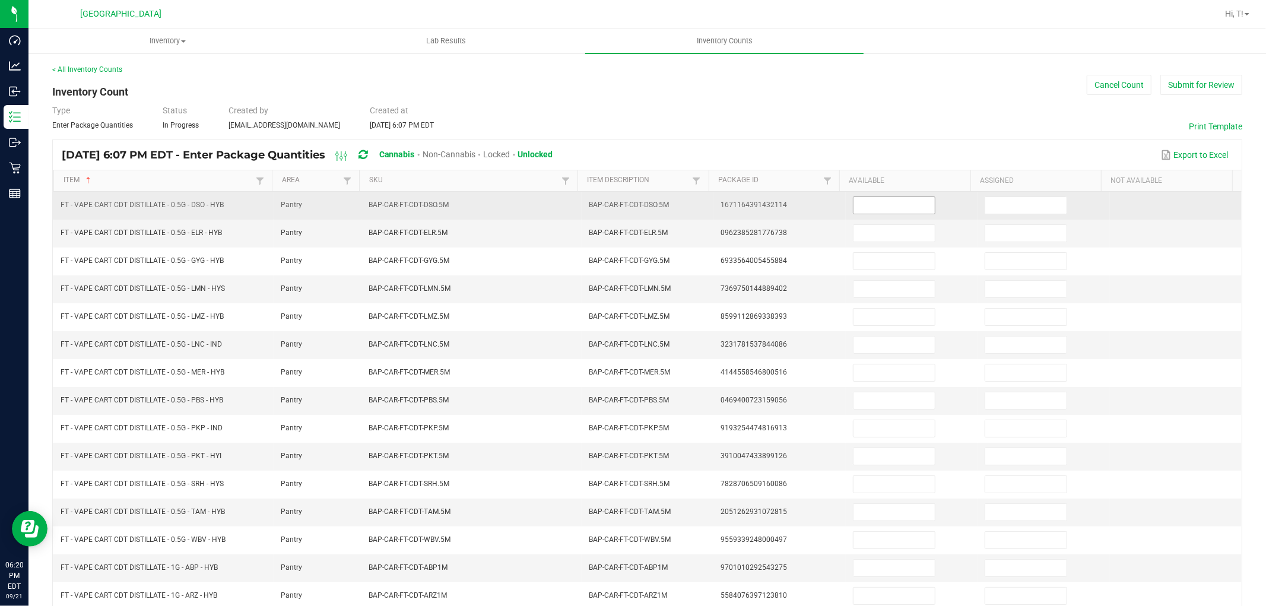
click at [883, 211] on input at bounding box center [893, 205] width 81 height 17
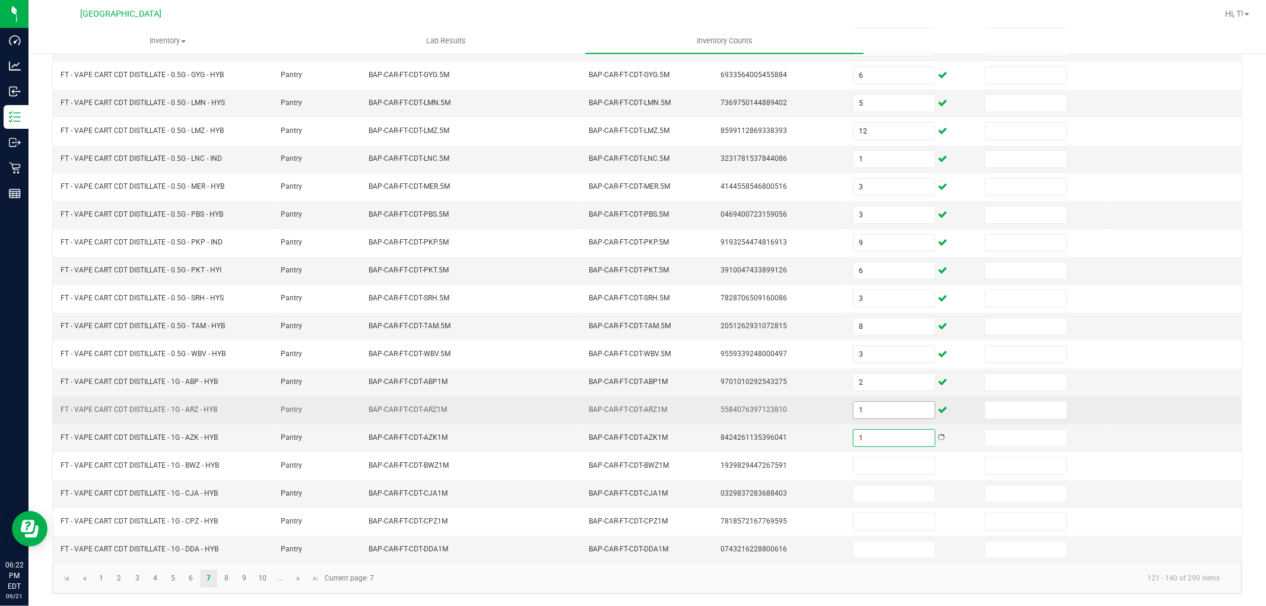
click at [866, 410] on input "1" at bounding box center [893, 410] width 81 height 17
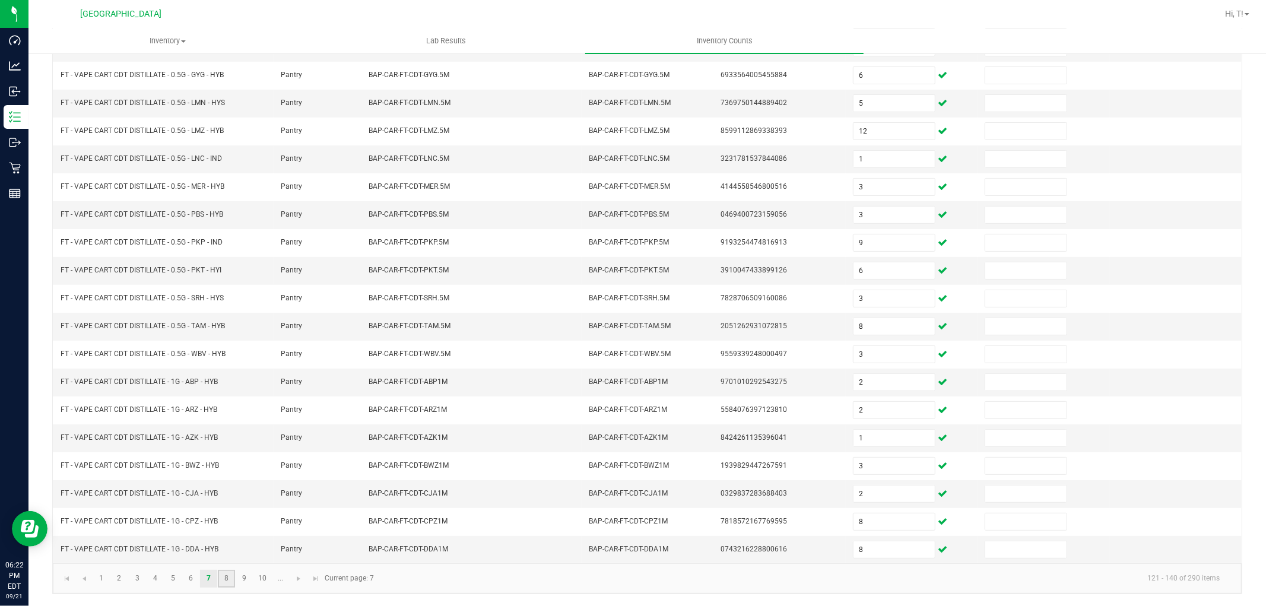
click at [227, 573] on link "8" at bounding box center [226, 579] width 17 height 18
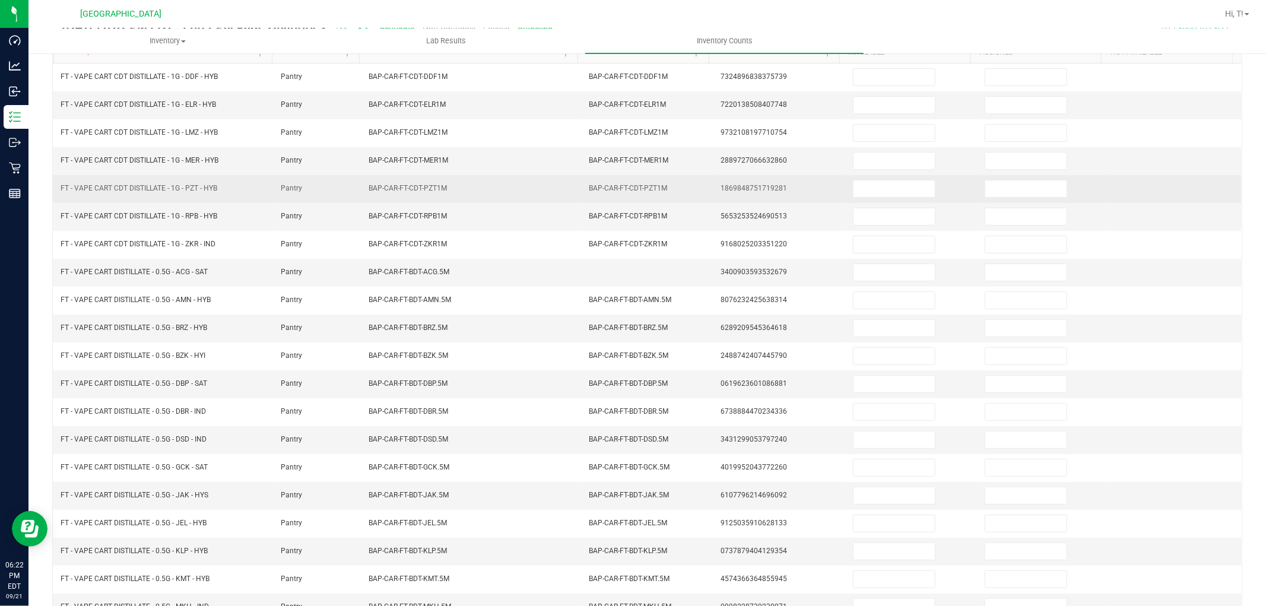
scroll to position [0, 0]
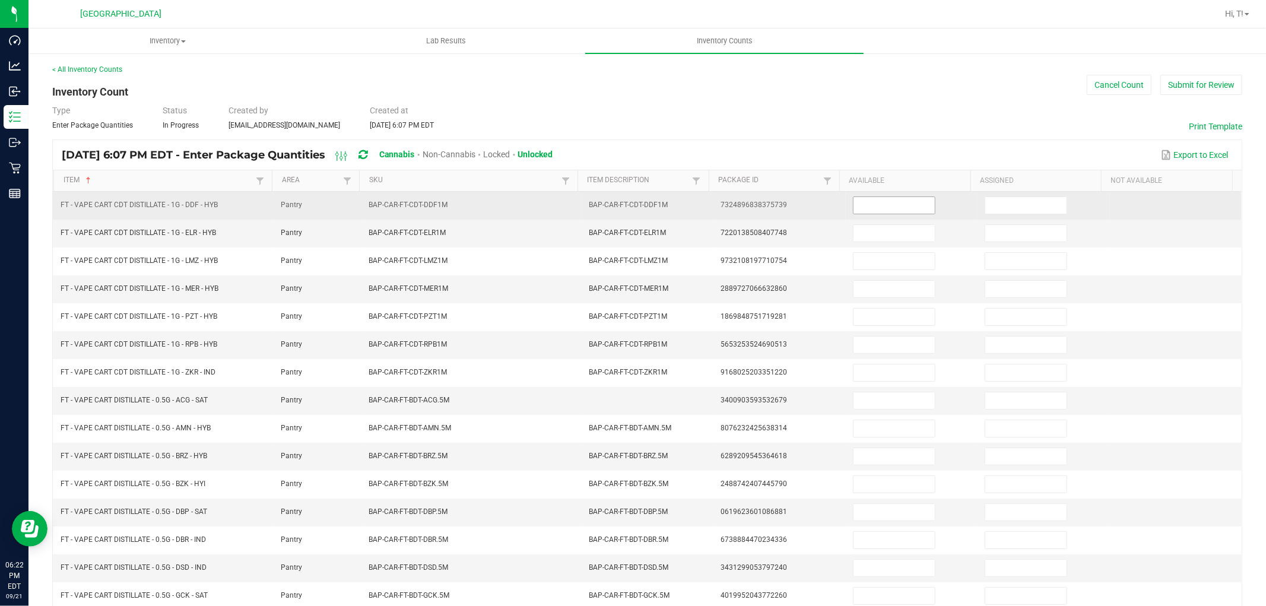
click at [868, 206] on input at bounding box center [893, 205] width 81 height 17
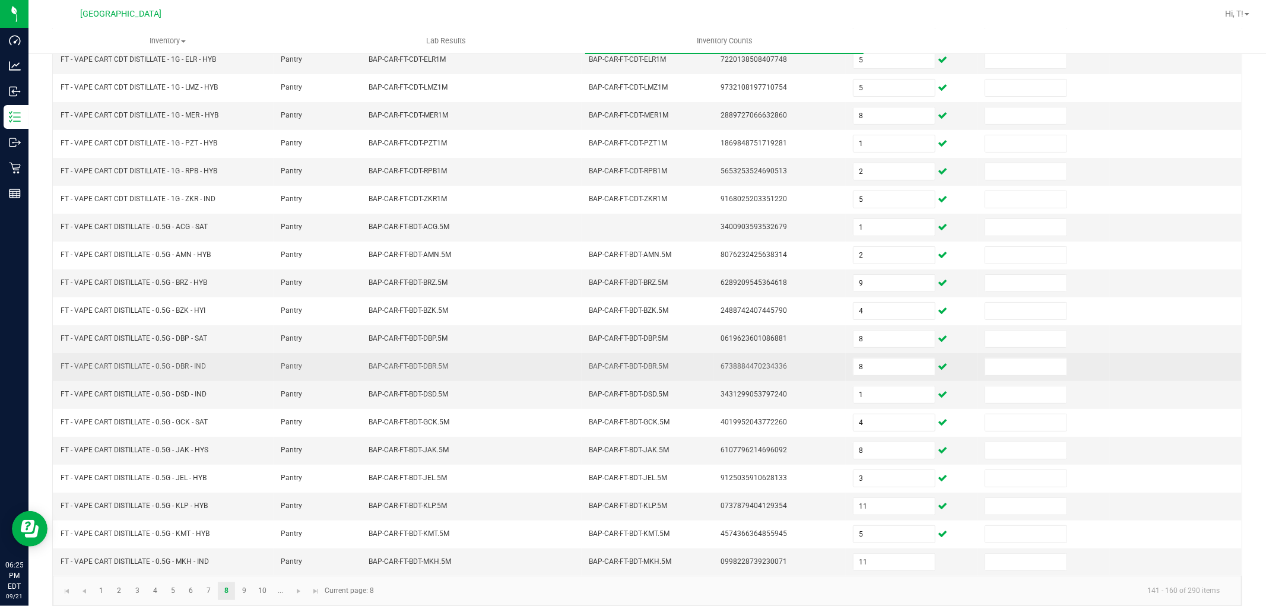
scroll to position [189, 0]
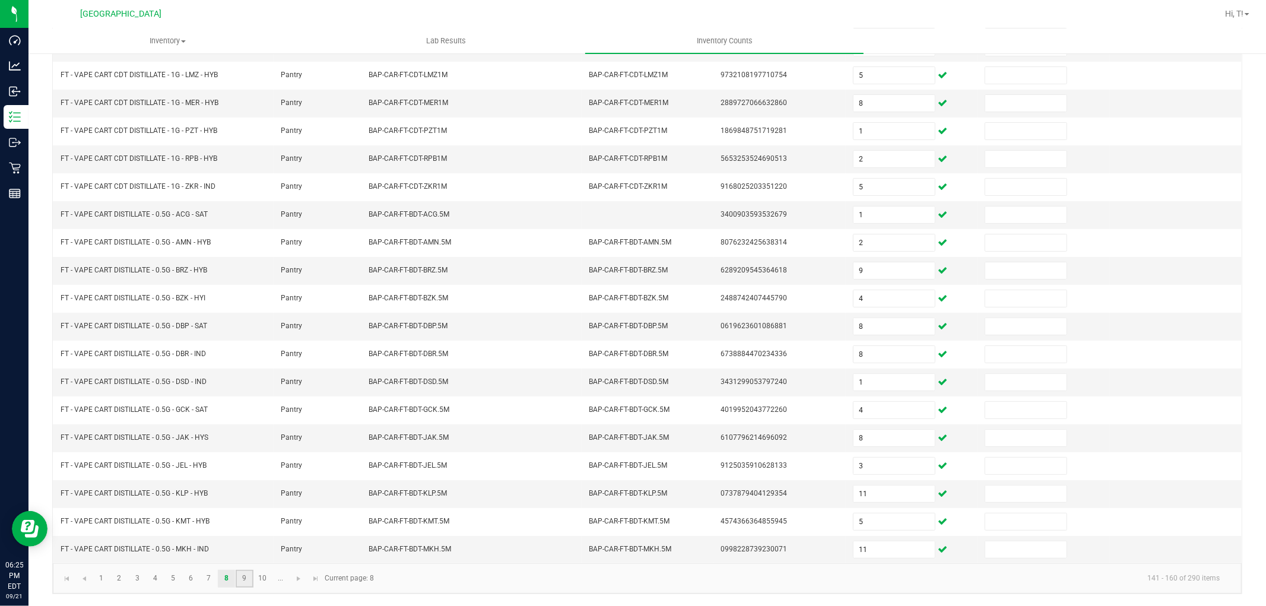
click at [246, 577] on link "9" at bounding box center [244, 579] width 17 height 18
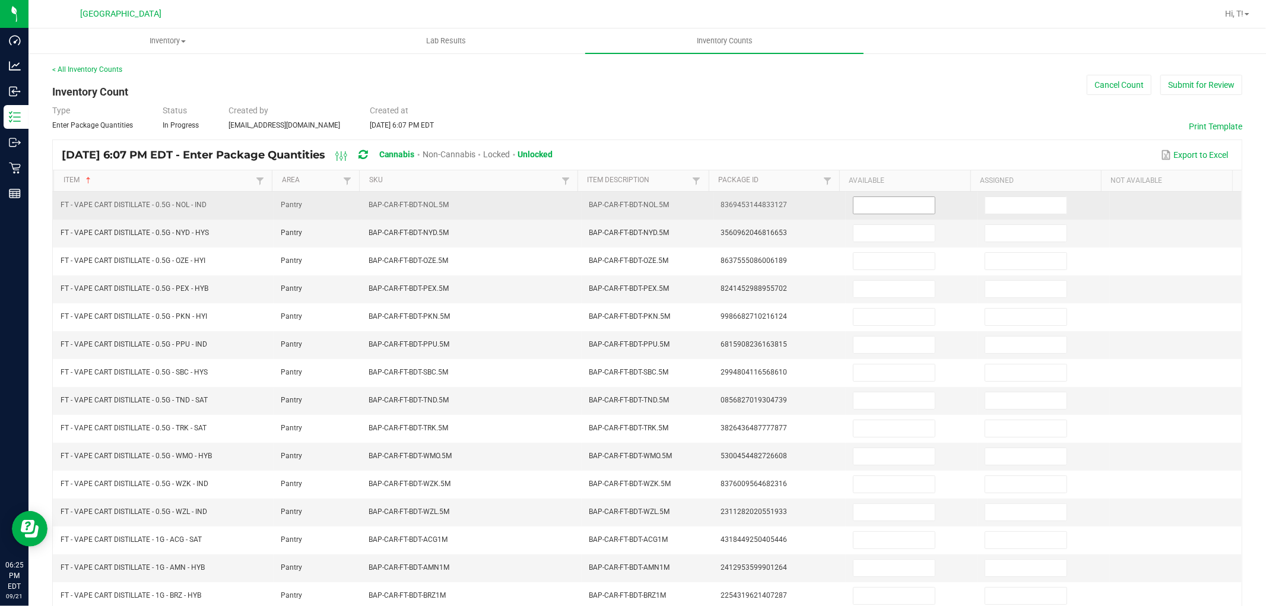
click at [878, 210] on input at bounding box center [893, 205] width 81 height 17
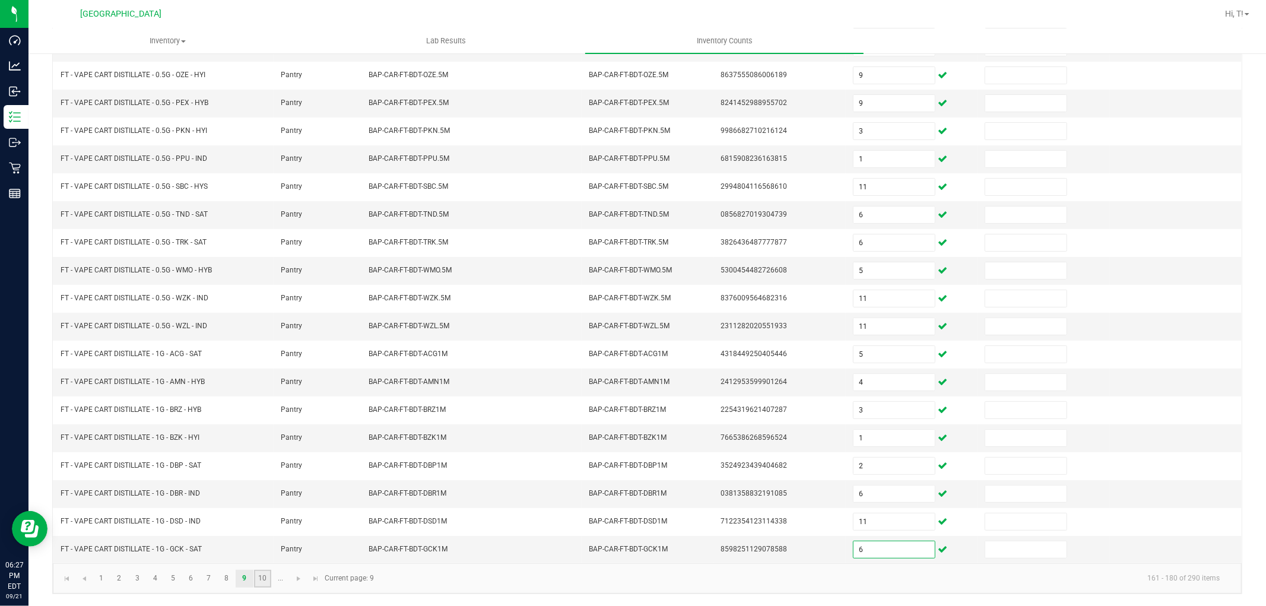
click at [265, 579] on link "10" at bounding box center [262, 579] width 17 height 18
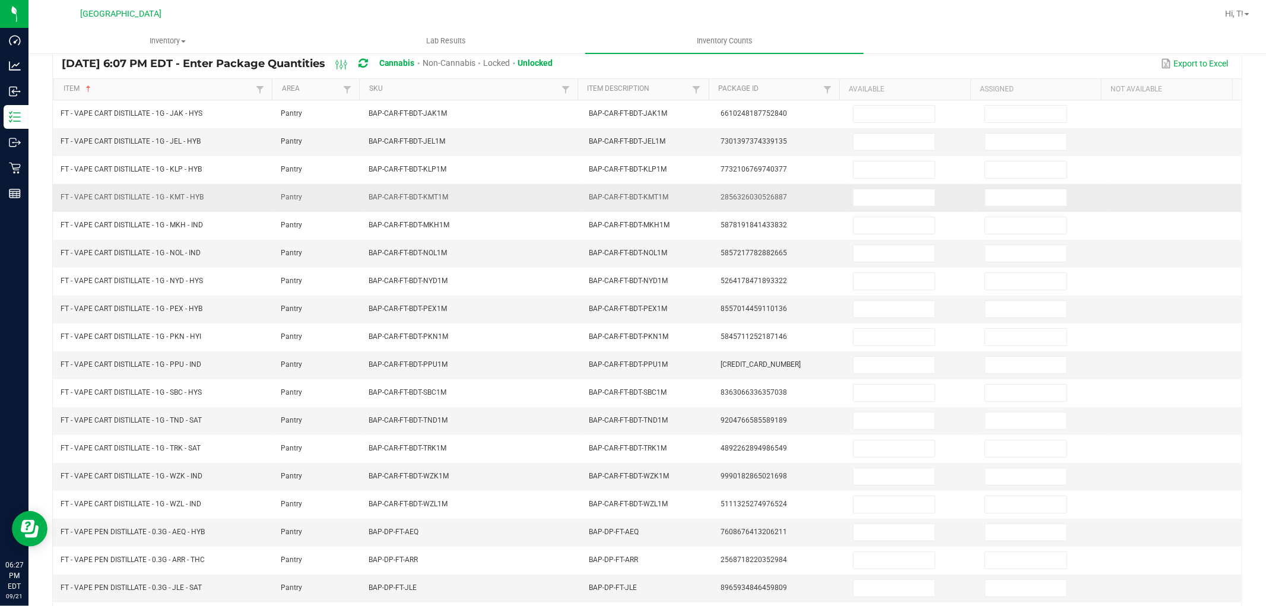
scroll to position [0, 0]
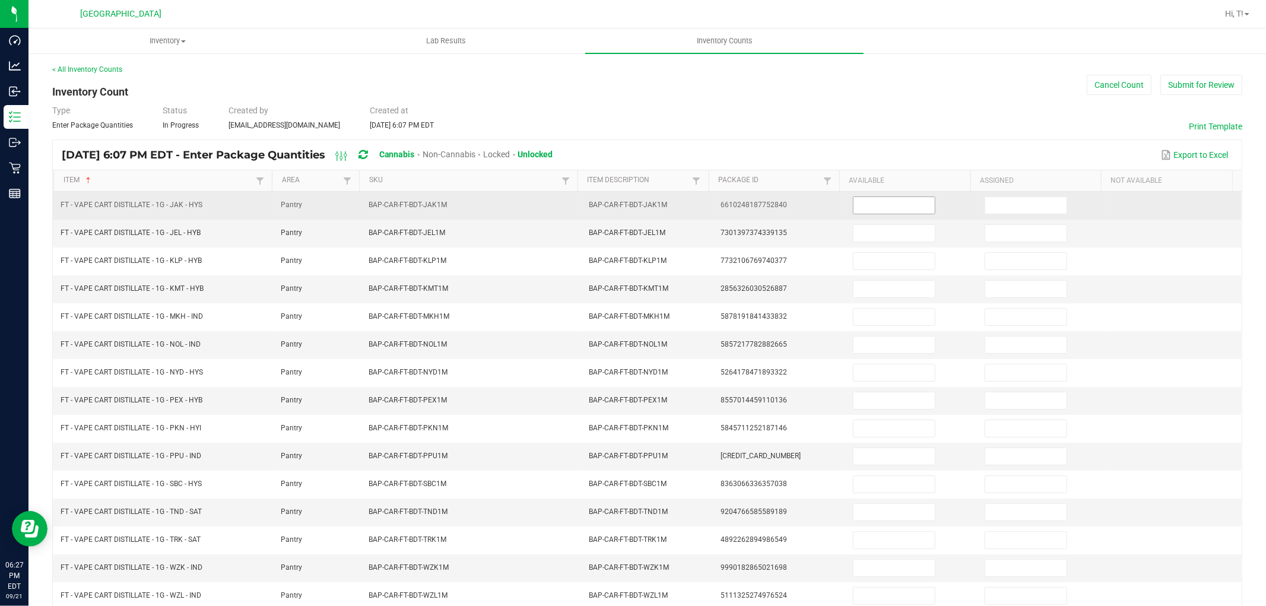
click at [882, 208] on input at bounding box center [893, 205] width 81 height 17
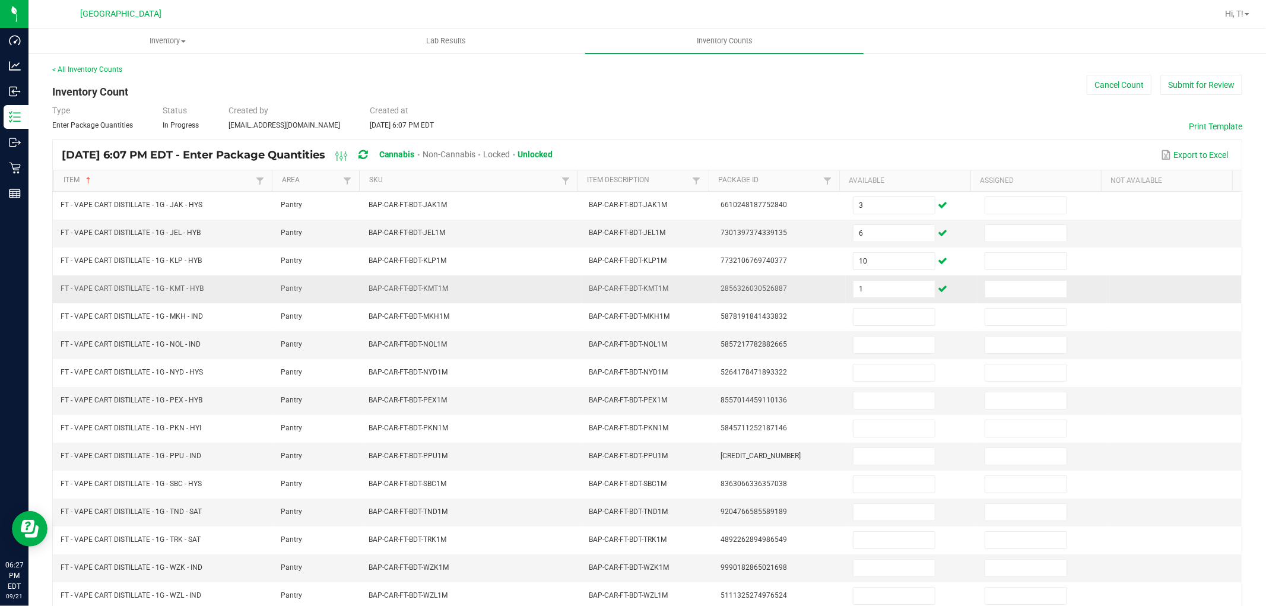
click at [870, 279] on td "1" at bounding box center [912, 289] width 132 height 28
click at [874, 291] on input "1" at bounding box center [893, 289] width 81 height 17
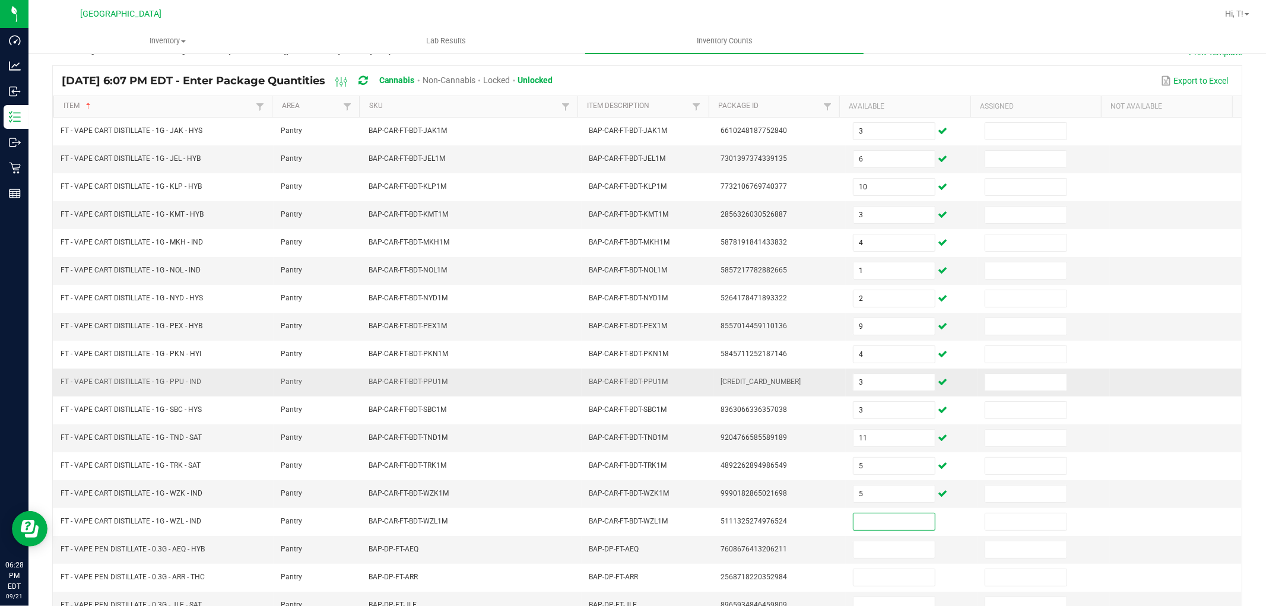
scroll to position [189, 0]
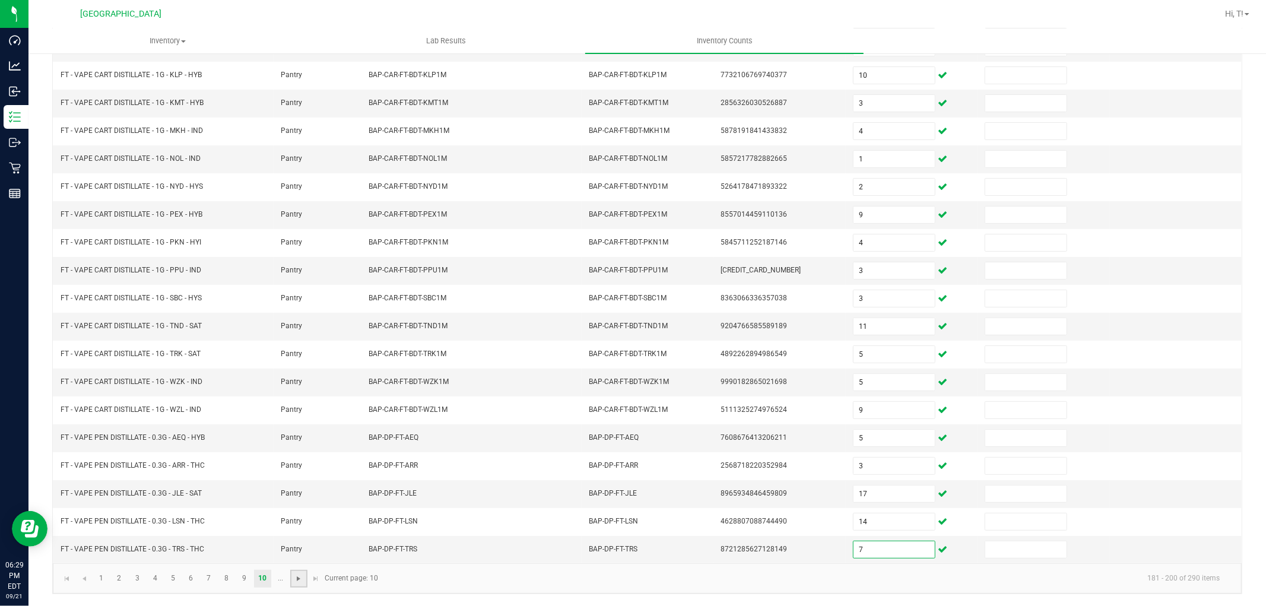
click at [295, 578] on span "Go to the next page" at bounding box center [298, 578] width 9 height 9
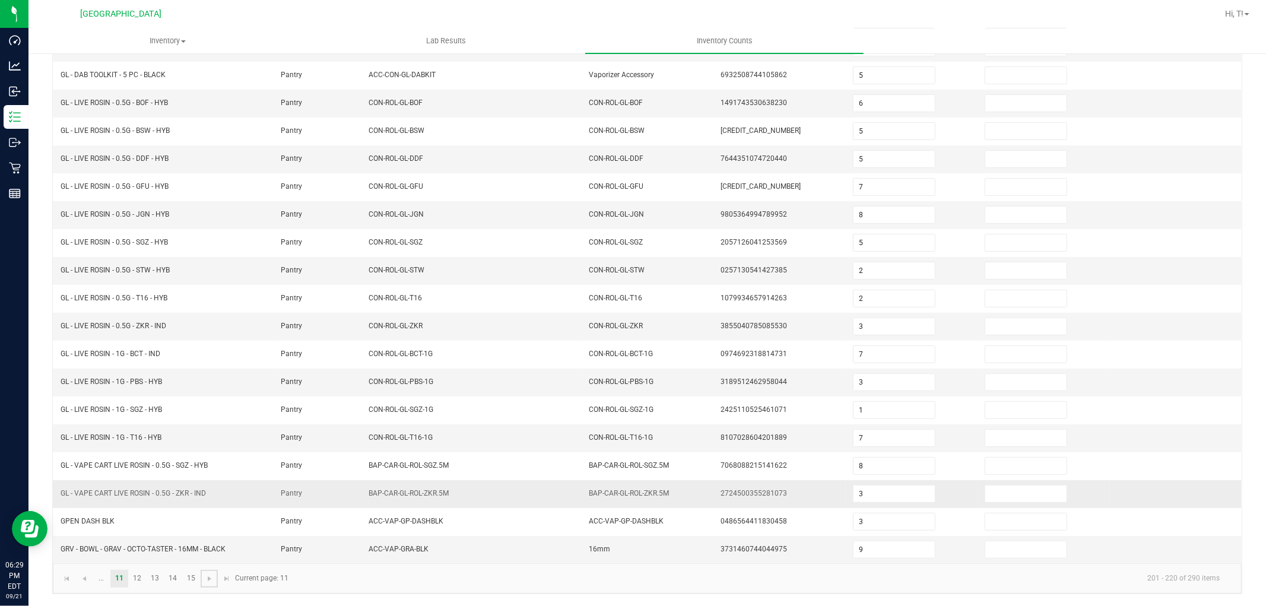
scroll to position [0, 0]
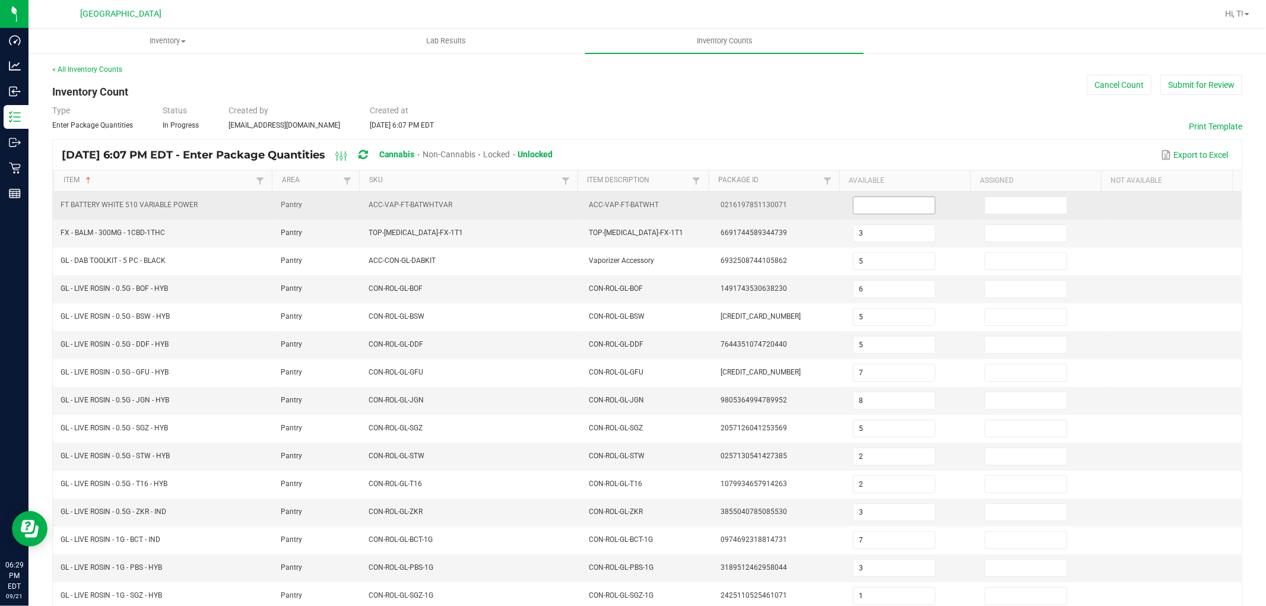
click at [874, 210] on input at bounding box center [893, 205] width 81 height 17
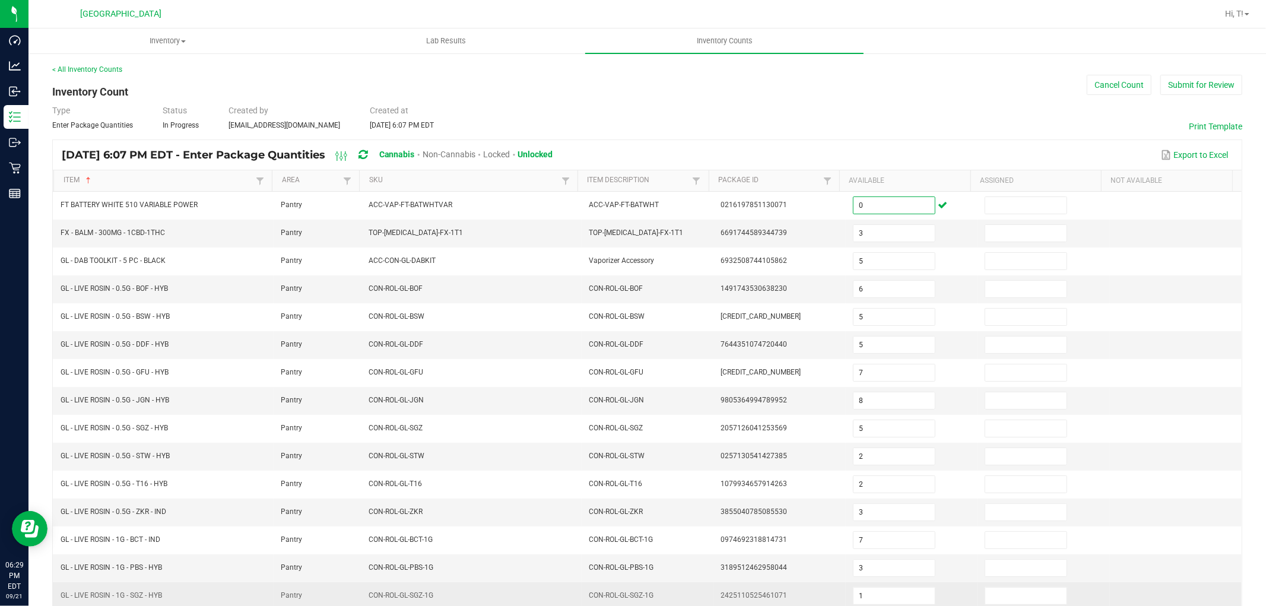
scroll to position [189, 0]
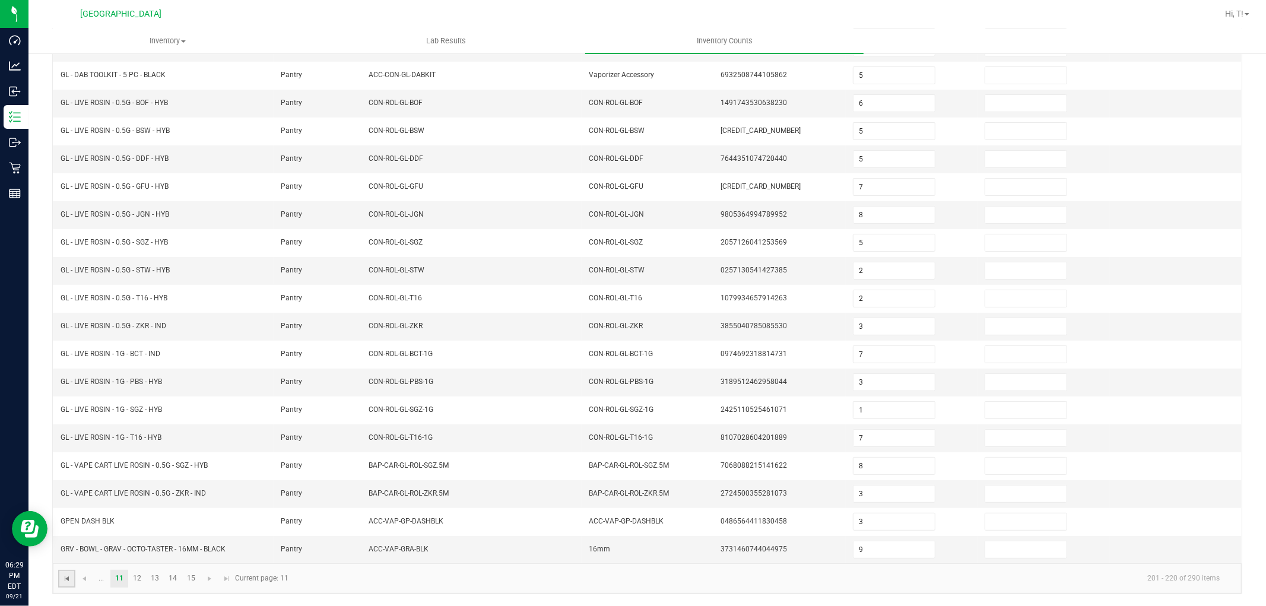
click at [68, 574] on span "Go to the first page" at bounding box center [66, 578] width 9 height 9
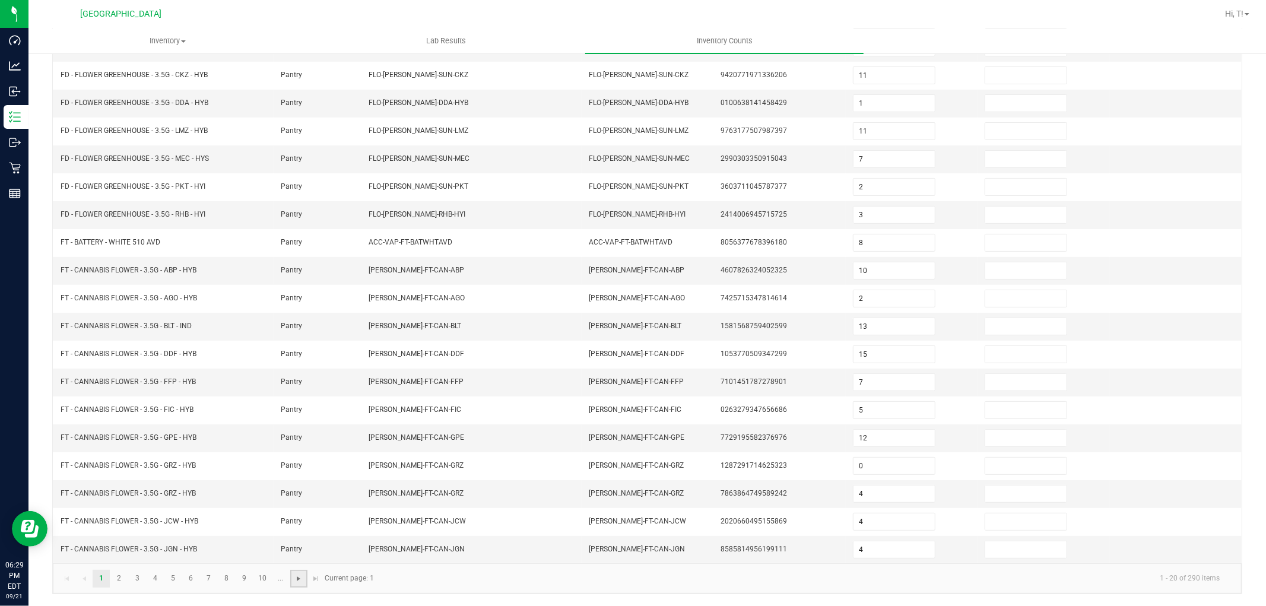
click at [300, 577] on span "Go to the next page" at bounding box center [298, 578] width 9 height 9
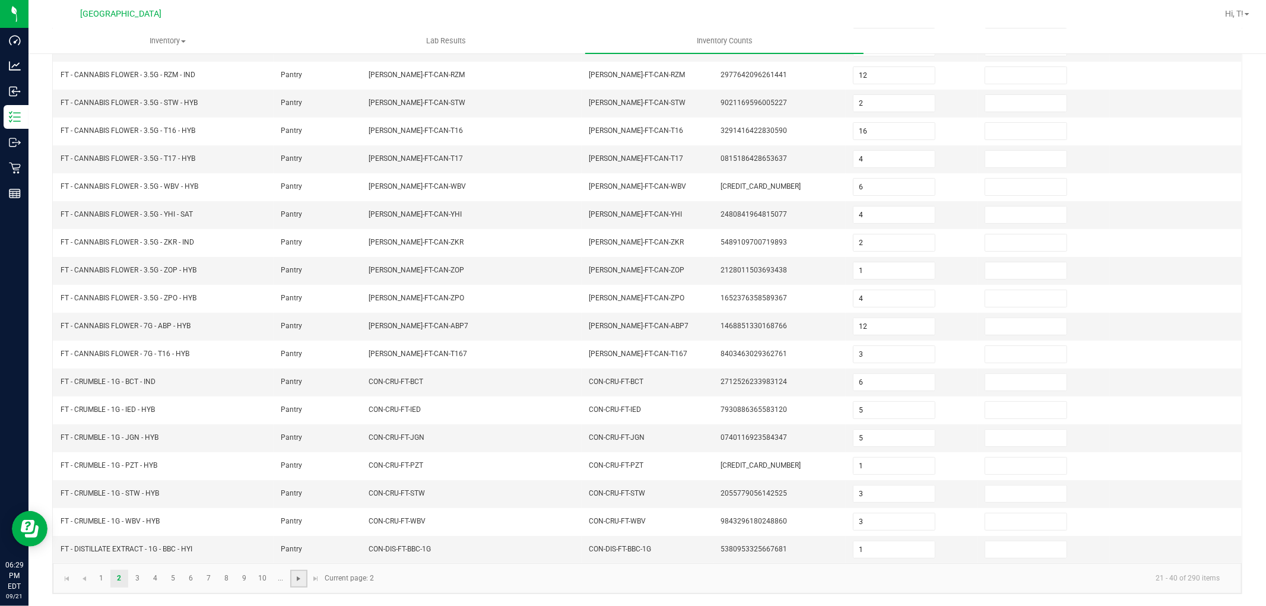
click at [300, 577] on span "Go to the next page" at bounding box center [298, 578] width 9 height 9
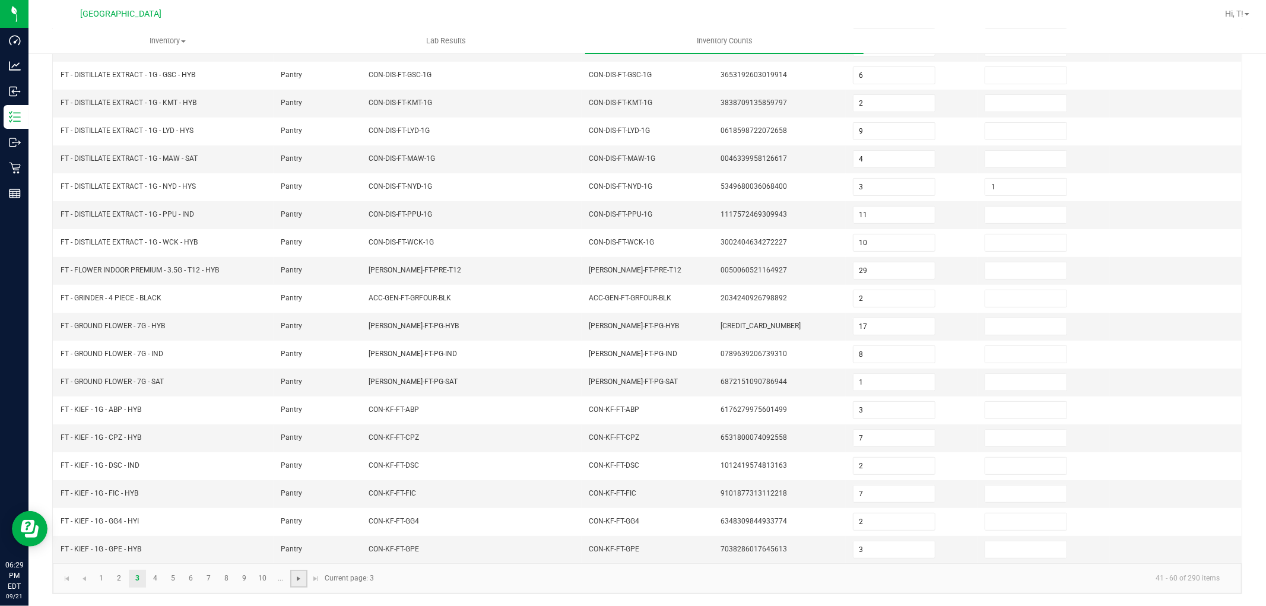
click at [300, 577] on span "Go to the next page" at bounding box center [298, 578] width 9 height 9
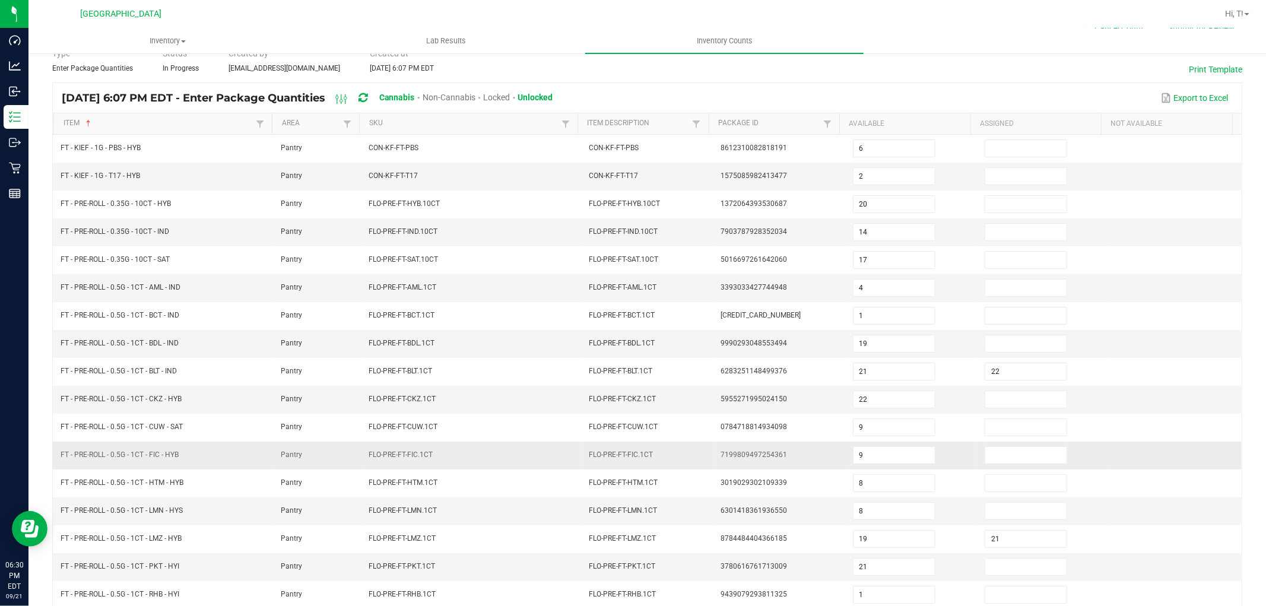
scroll to position [123, 0]
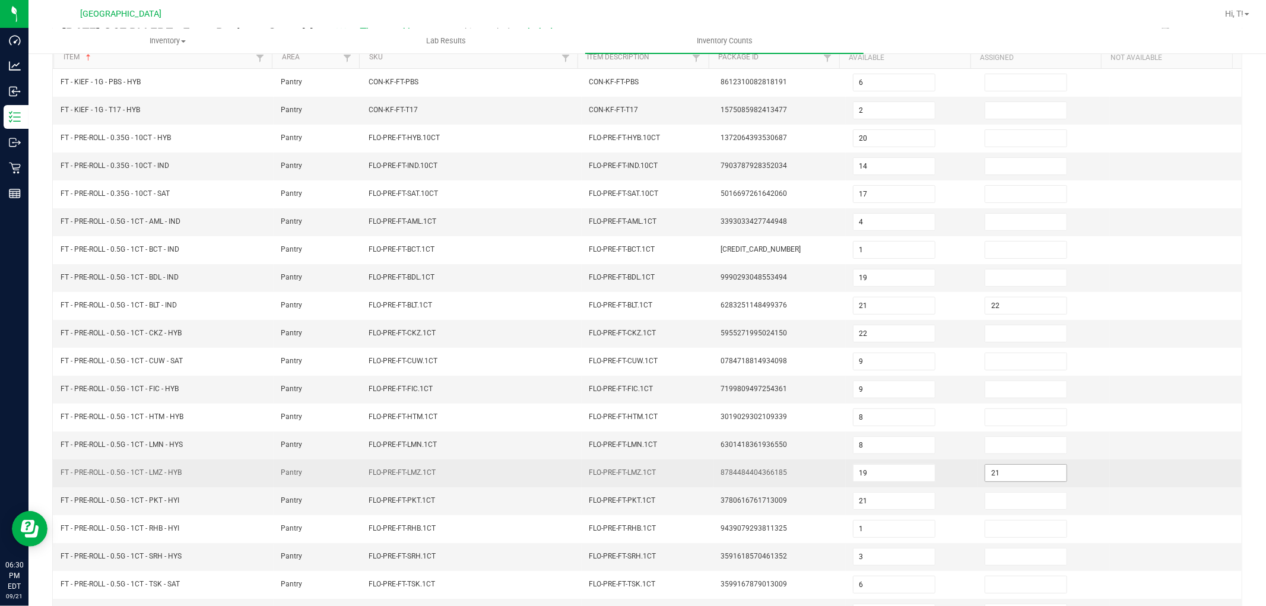
click at [998, 472] on input "21" at bounding box center [1025, 473] width 81 height 17
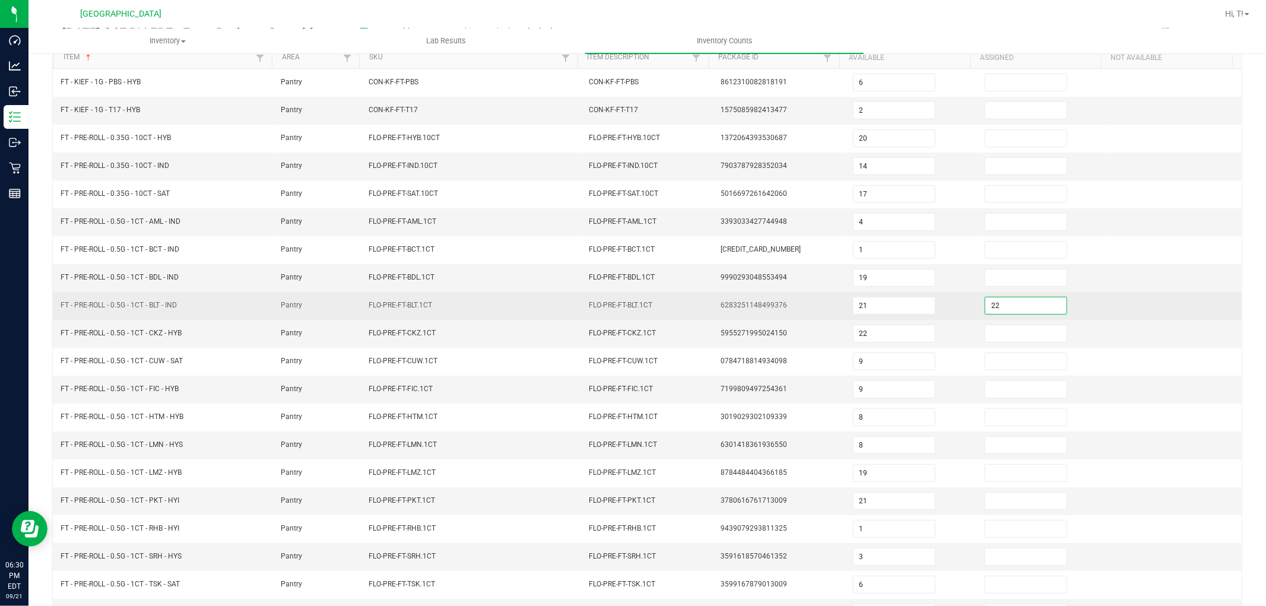
click at [1004, 299] on input "22" at bounding box center [1025, 305] width 81 height 17
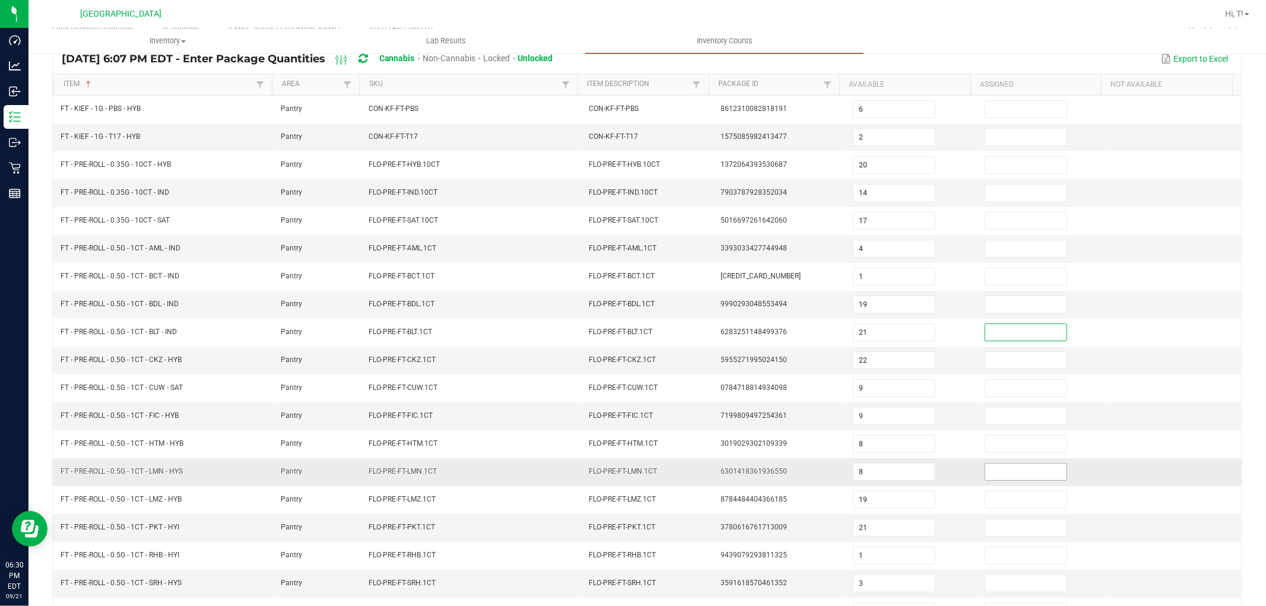
scroll to position [189, 0]
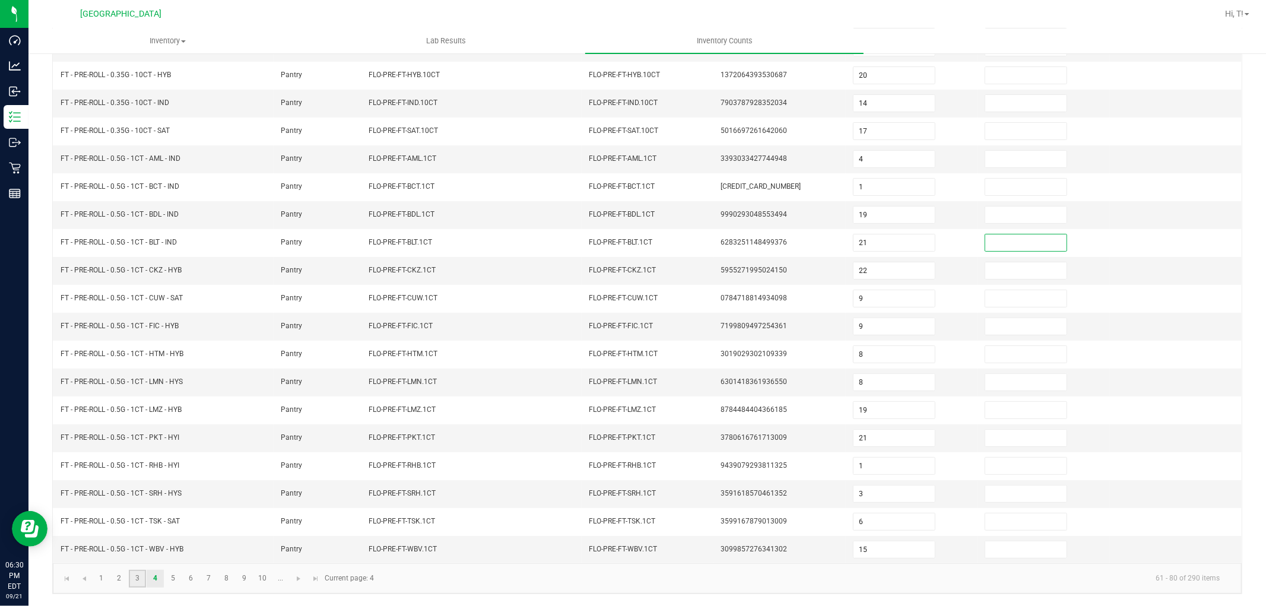
click at [135, 572] on link "3" at bounding box center [137, 579] width 17 height 18
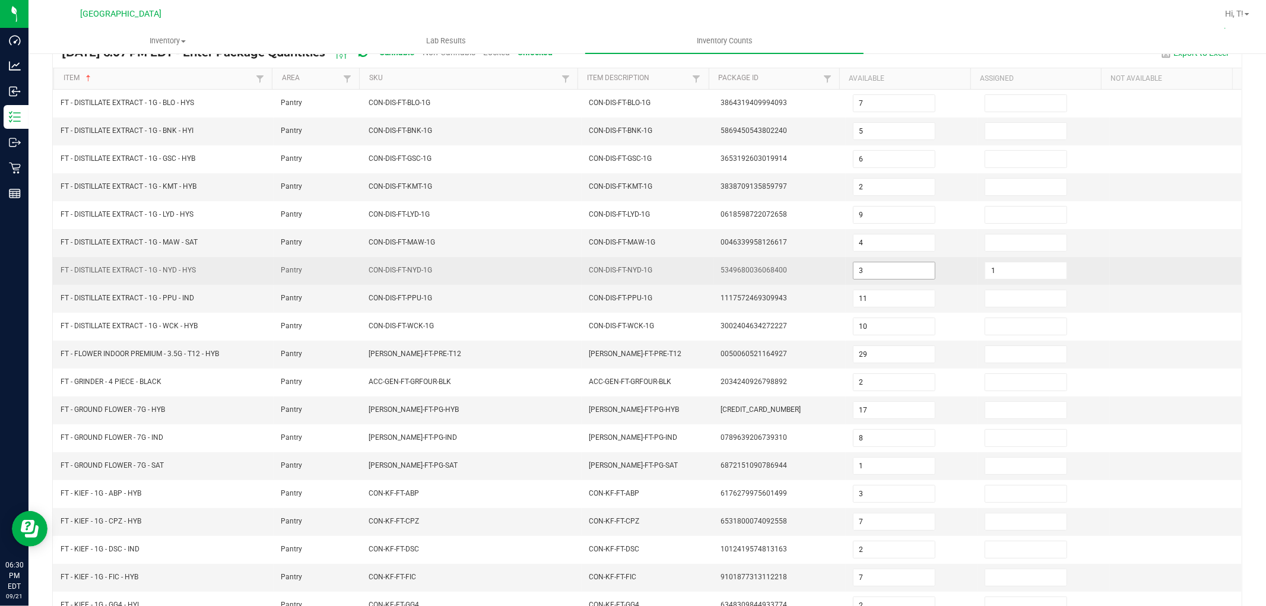
scroll to position [0, 0]
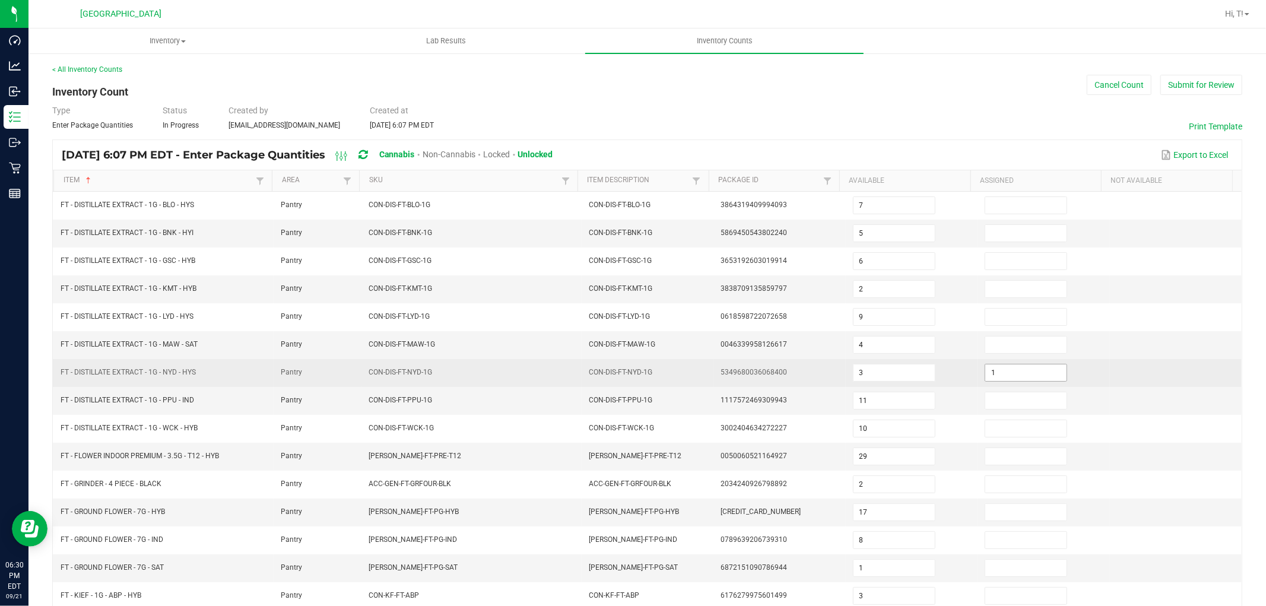
click at [997, 375] on input "1" at bounding box center [1025, 372] width 81 height 17
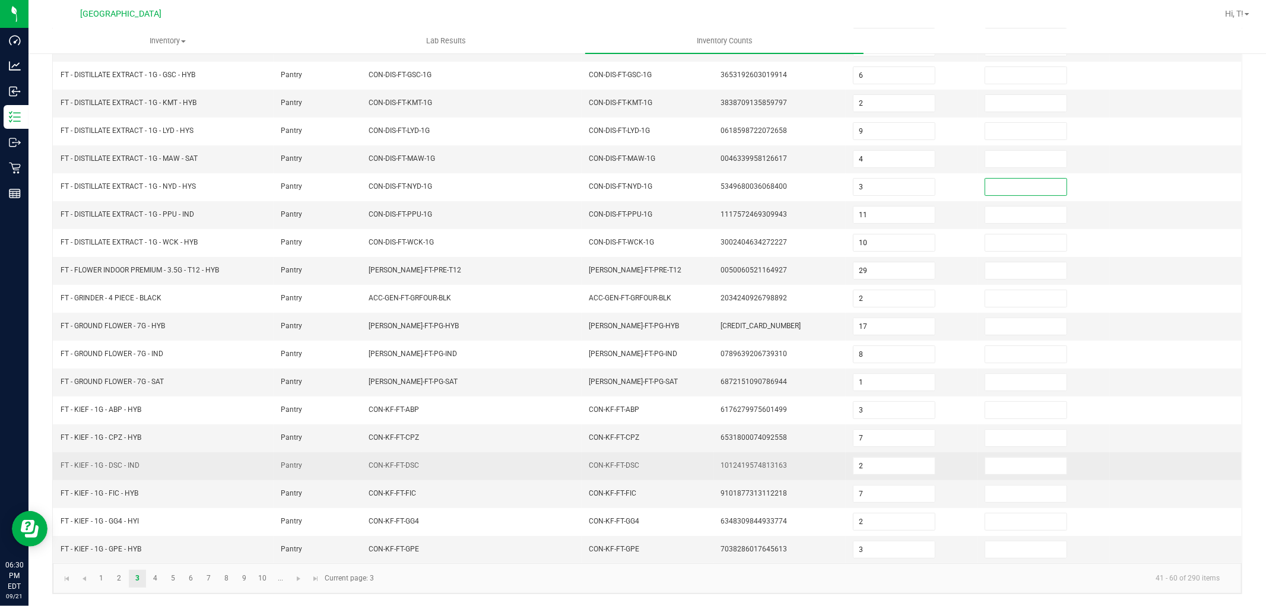
scroll to position [189, 0]
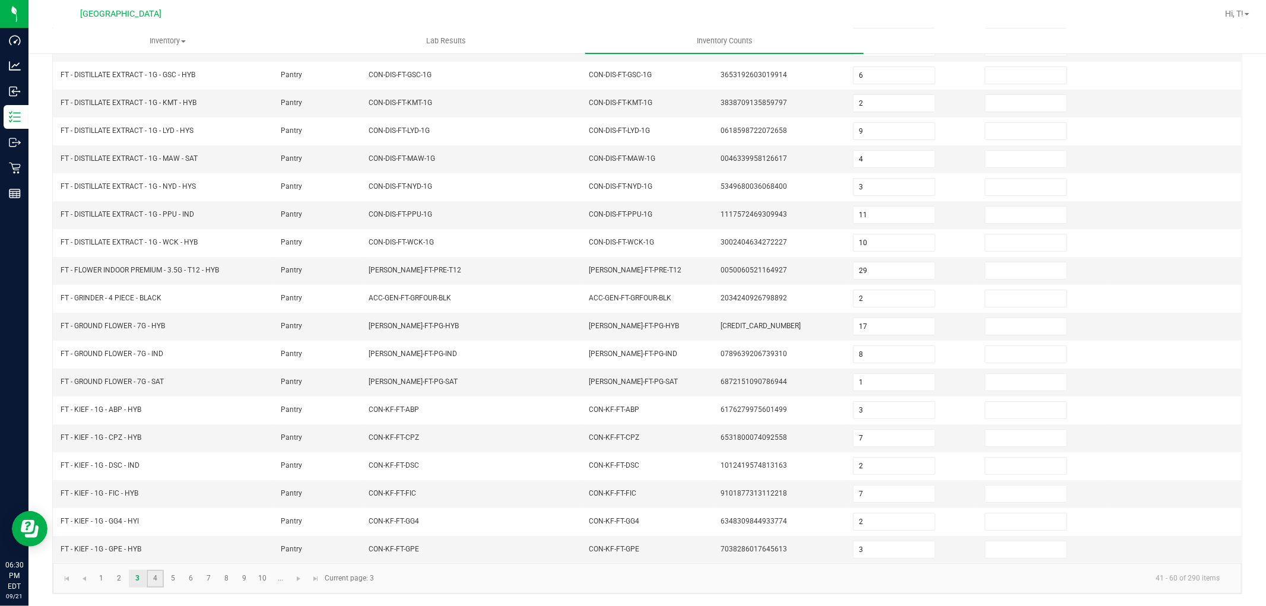
click at [157, 579] on link "4" at bounding box center [155, 579] width 17 height 18
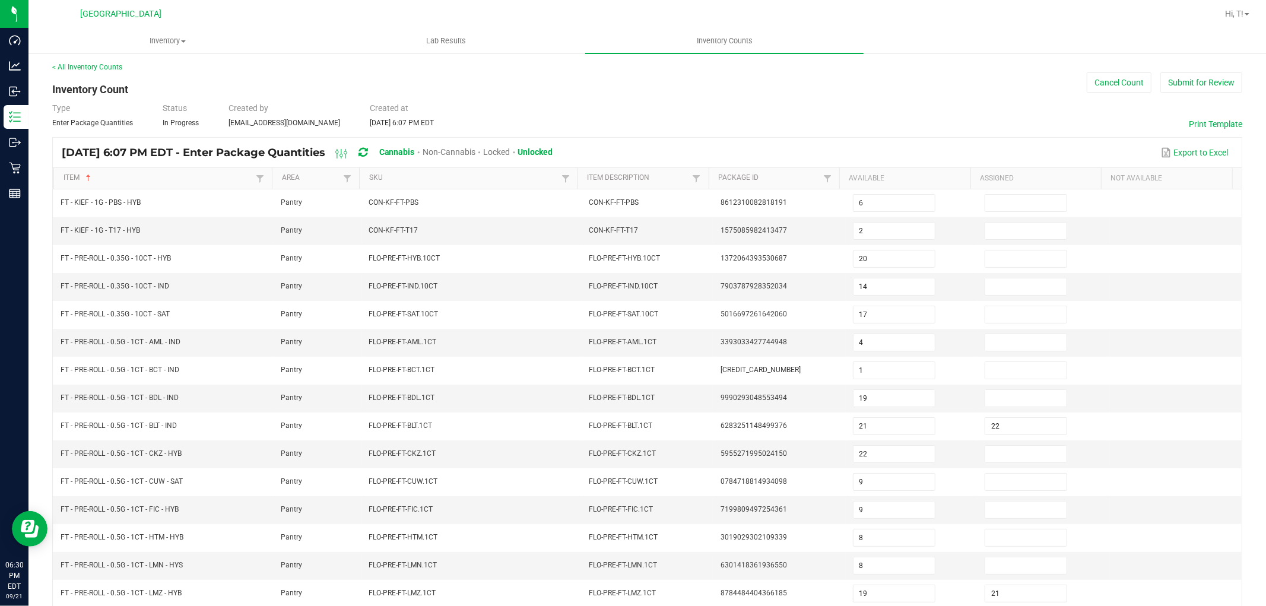
scroll to position [0, 0]
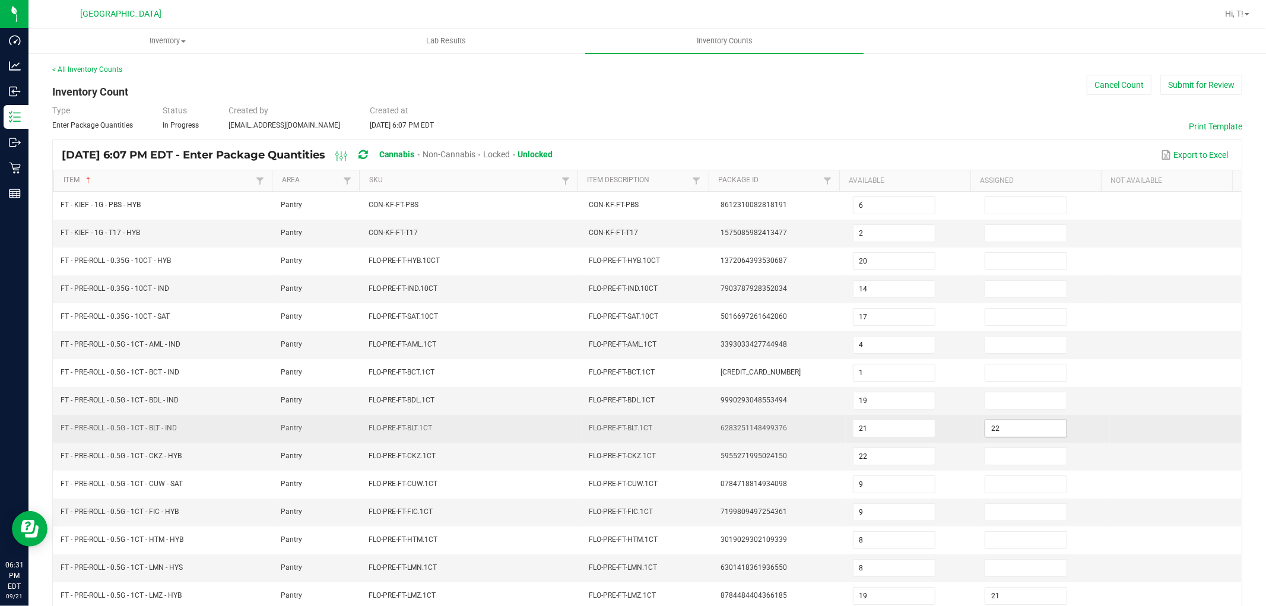
click at [1011, 433] on input "22" at bounding box center [1025, 428] width 81 height 17
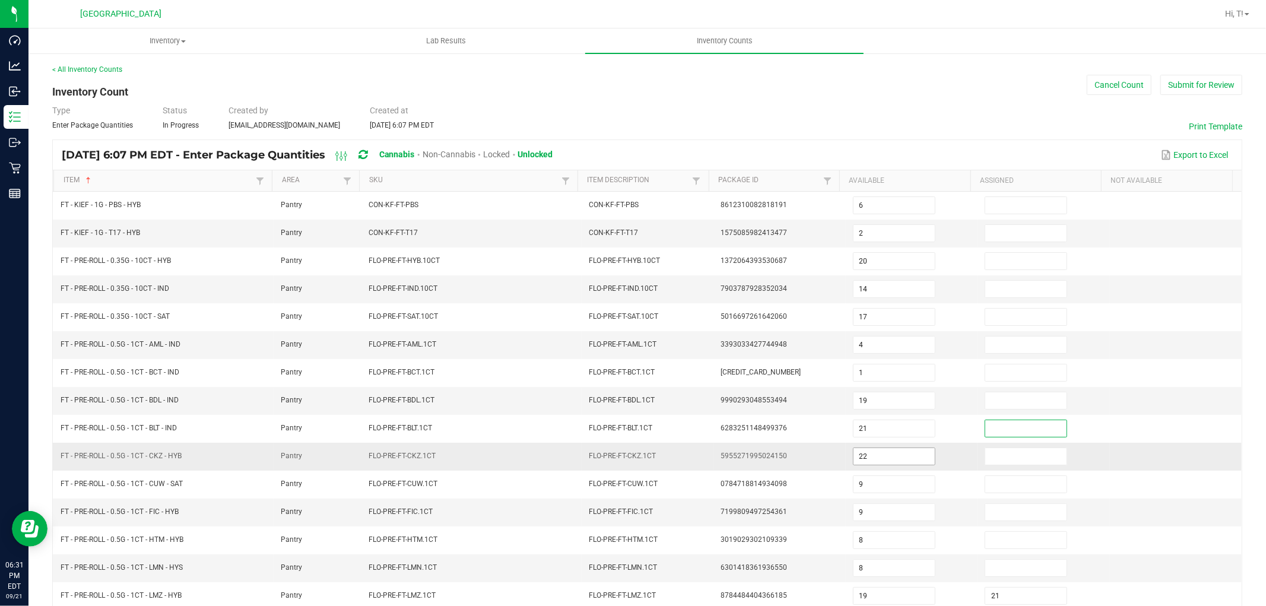
click at [882, 458] on input "22" at bounding box center [893, 456] width 81 height 17
click at [977, 526] on td at bounding box center [1043, 513] width 132 height 28
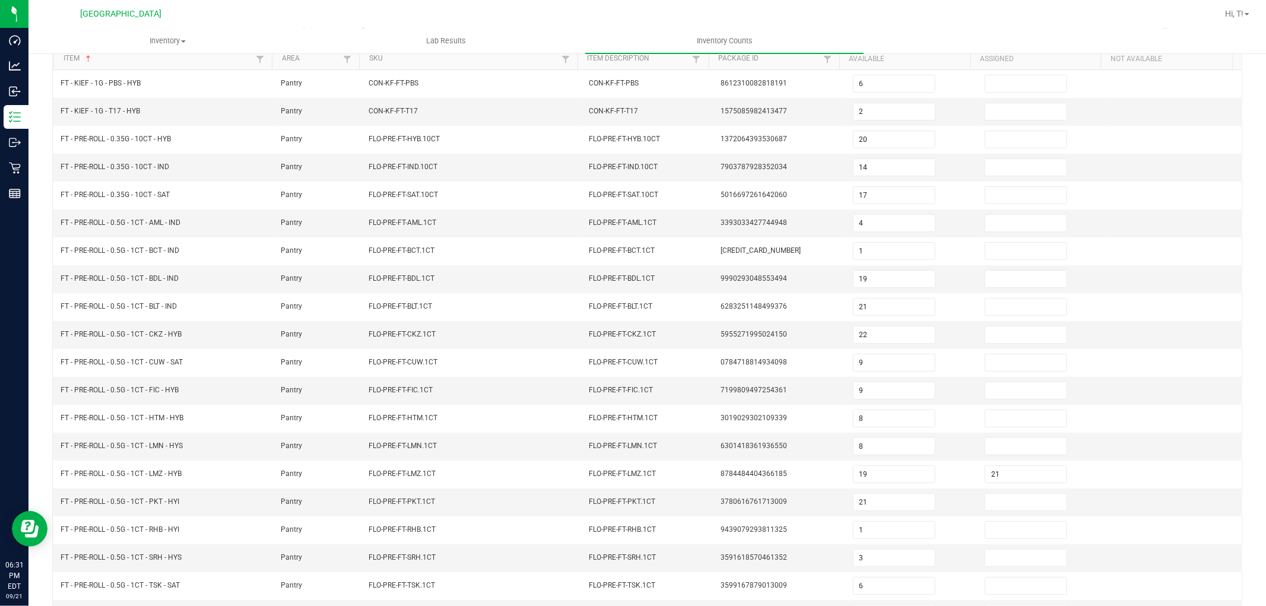
scroll to position [126, 0]
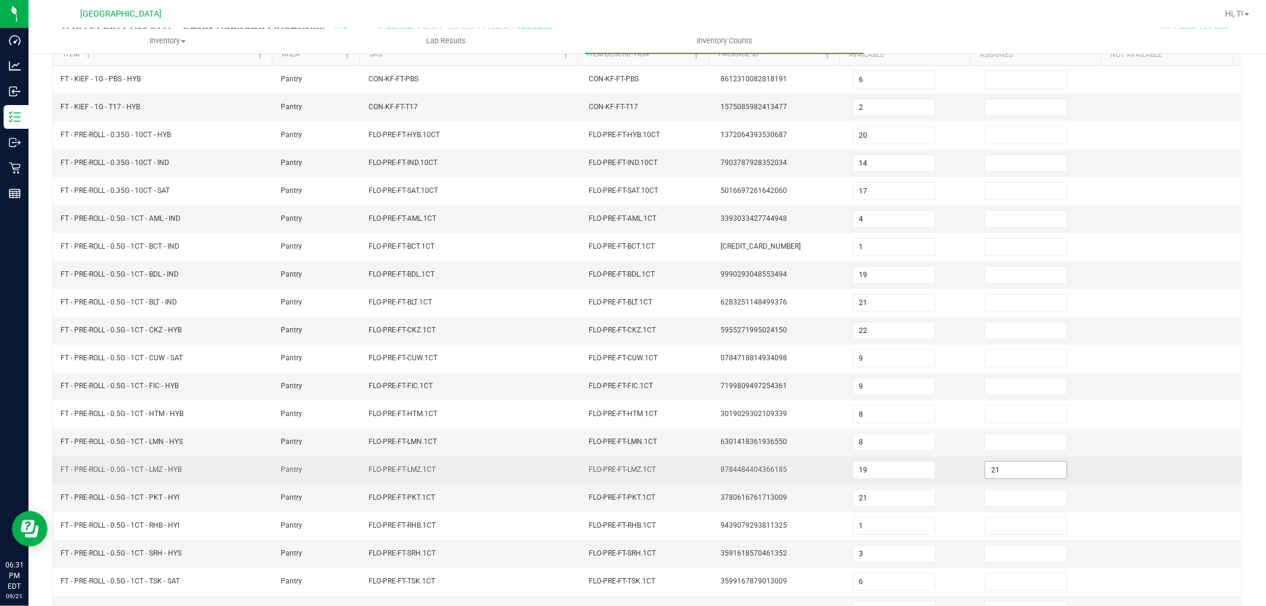
click at [1016, 471] on input "21" at bounding box center [1025, 470] width 81 height 17
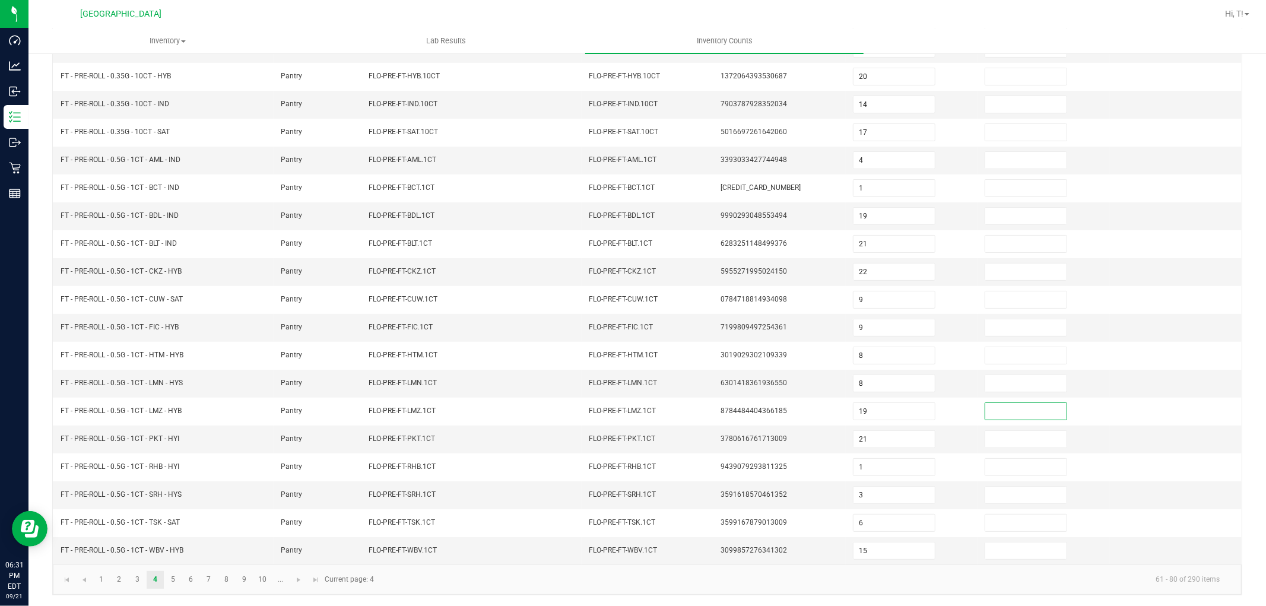
scroll to position [189, 0]
click at [170, 582] on link "5" at bounding box center [172, 579] width 17 height 18
click at [193, 578] on link "6" at bounding box center [190, 579] width 17 height 18
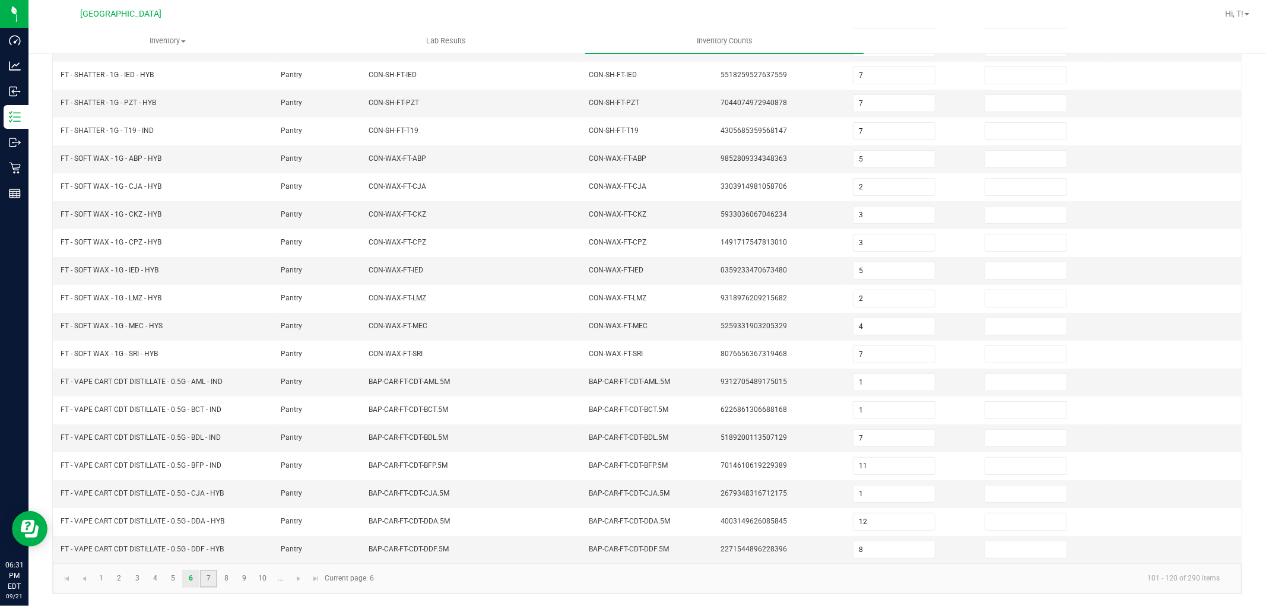
click at [208, 576] on link "7" at bounding box center [208, 579] width 17 height 18
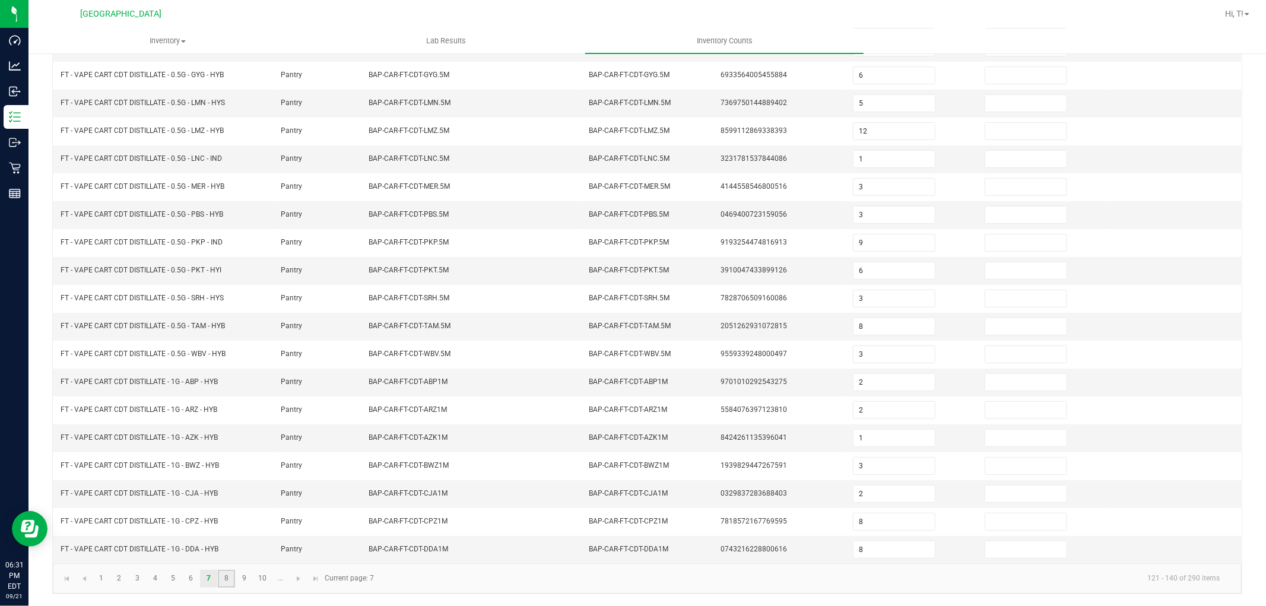
click at [224, 572] on link "8" at bounding box center [226, 579] width 17 height 18
click at [246, 577] on link "9" at bounding box center [244, 579] width 17 height 18
click at [262, 572] on link "10" at bounding box center [262, 579] width 17 height 18
click at [283, 577] on link "..." at bounding box center [280, 579] width 17 height 18
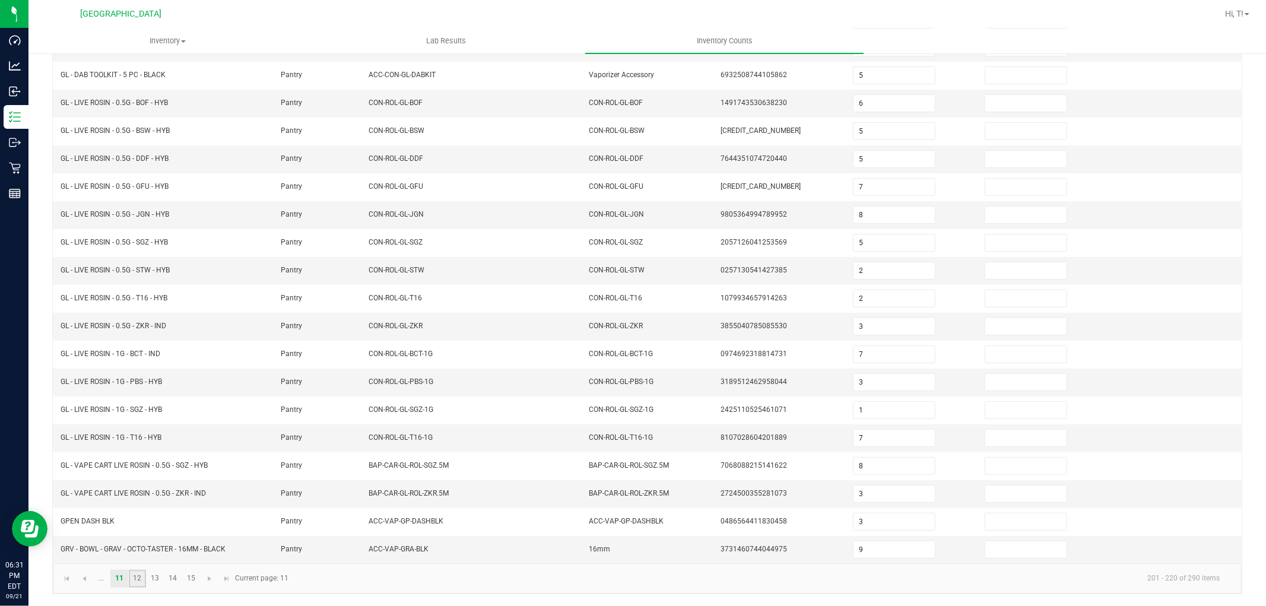
click at [129, 579] on link "12" at bounding box center [137, 579] width 17 height 18
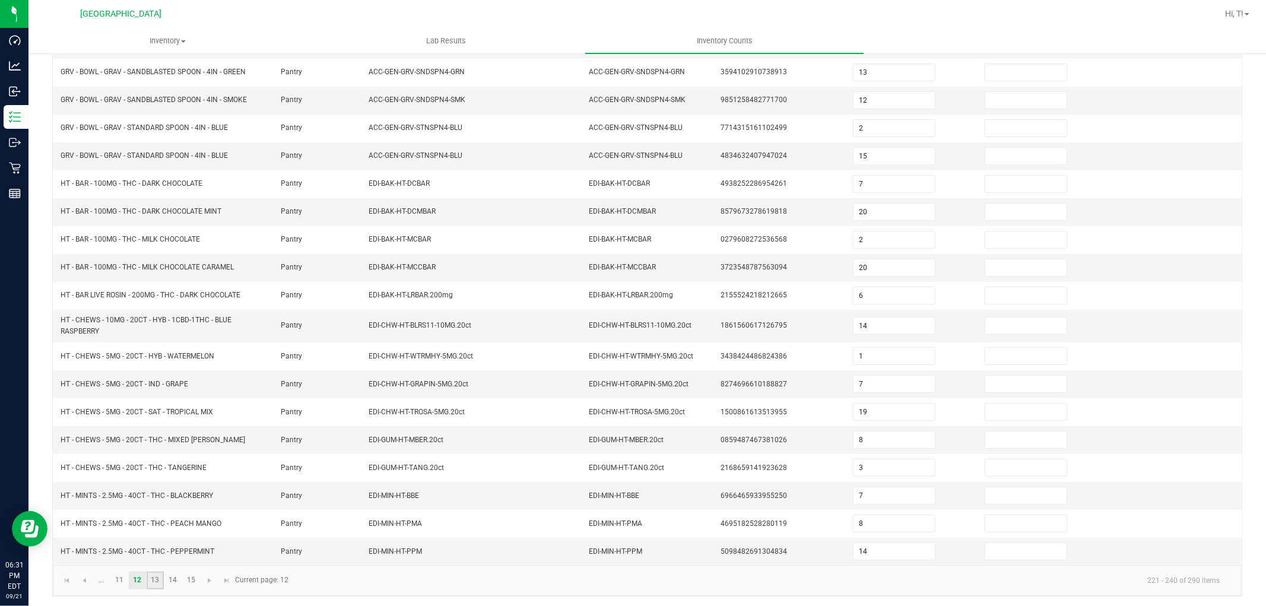
click at [152, 582] on link "13" at bounding box center [155, 581] width 17 height 18
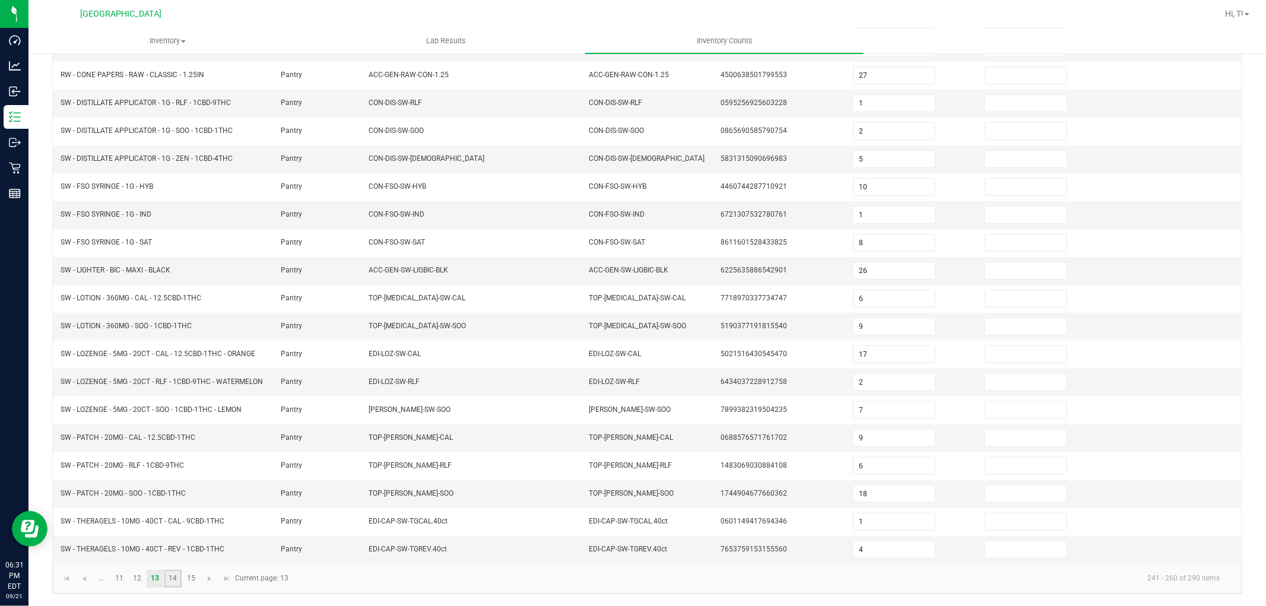
click at [177, 582] on link "14" at bounding box center [172, 579] width 17 height 18
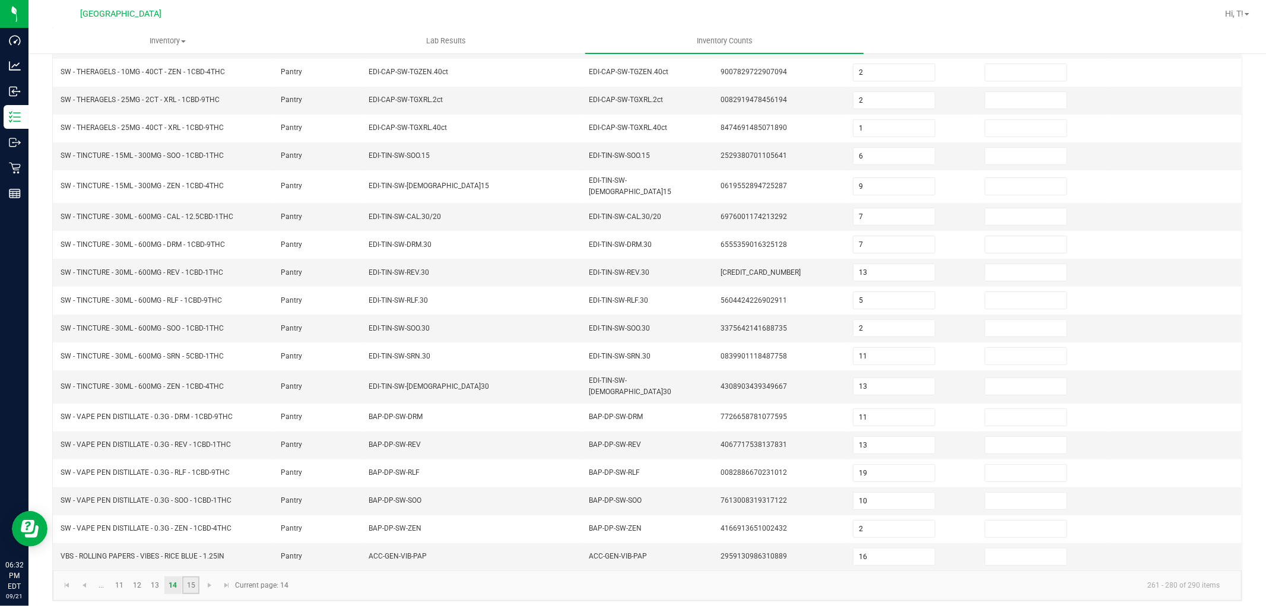
click at [196, 576] on link "15" at bounding box center [190, 585] width 17 height 18
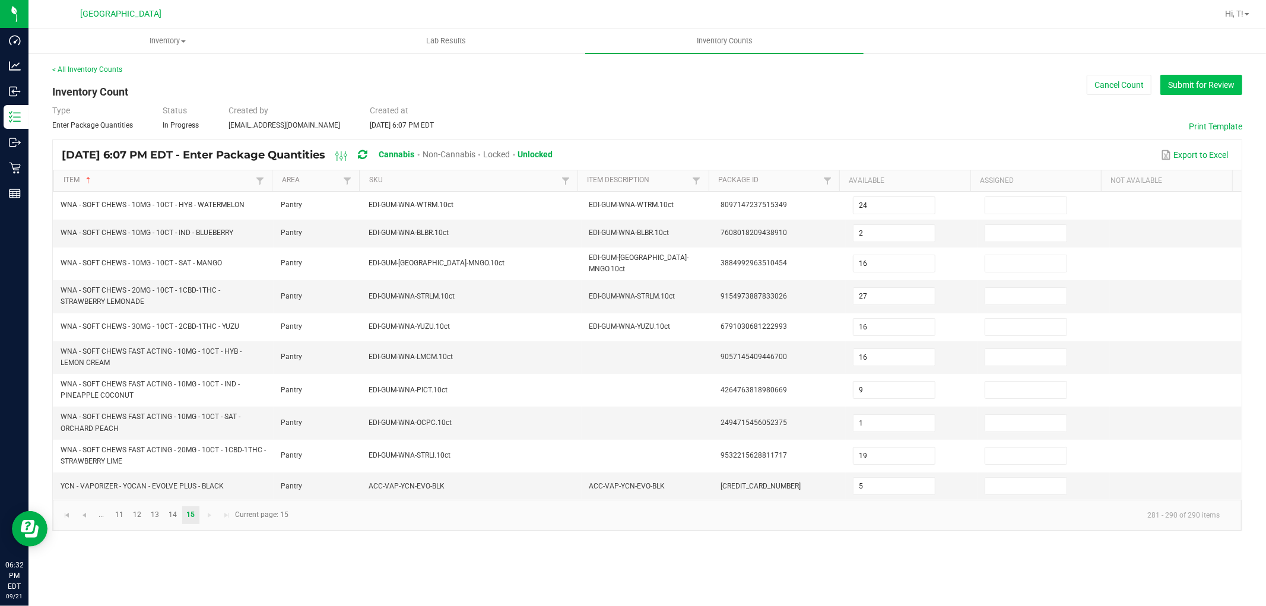
click at [1201, 83] on button "Submit for Review" at bounding box center [1201, 85] width 82 height 20
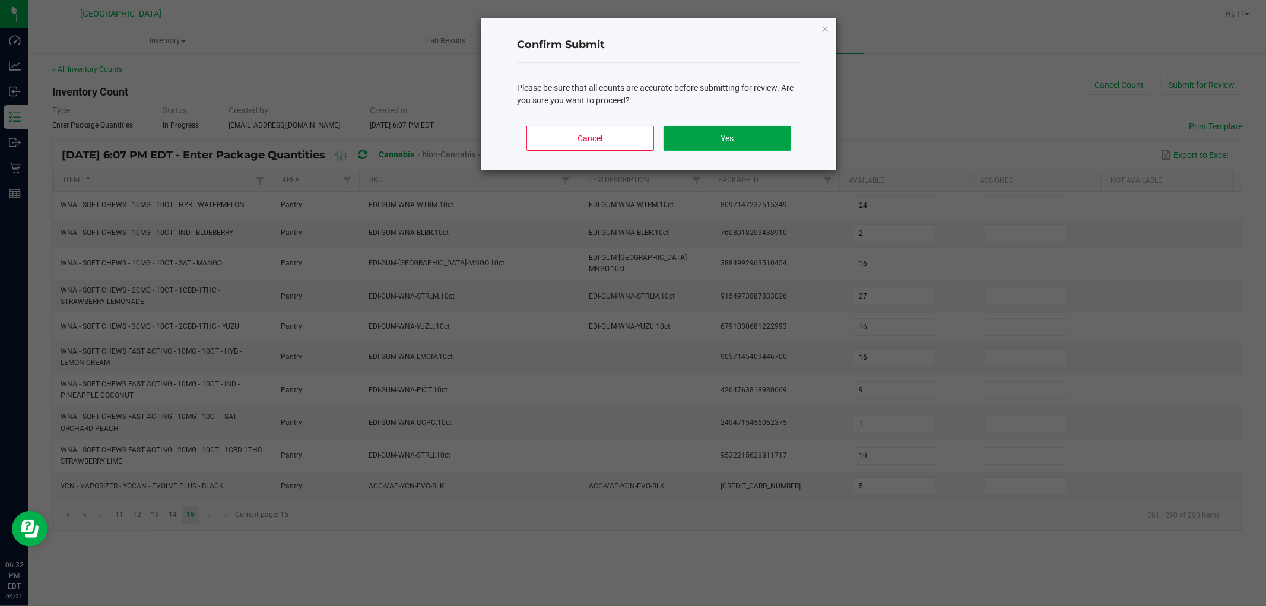
click at [714, 139] on button "Yes" at bounding box center [728, 138] width 128 height 25
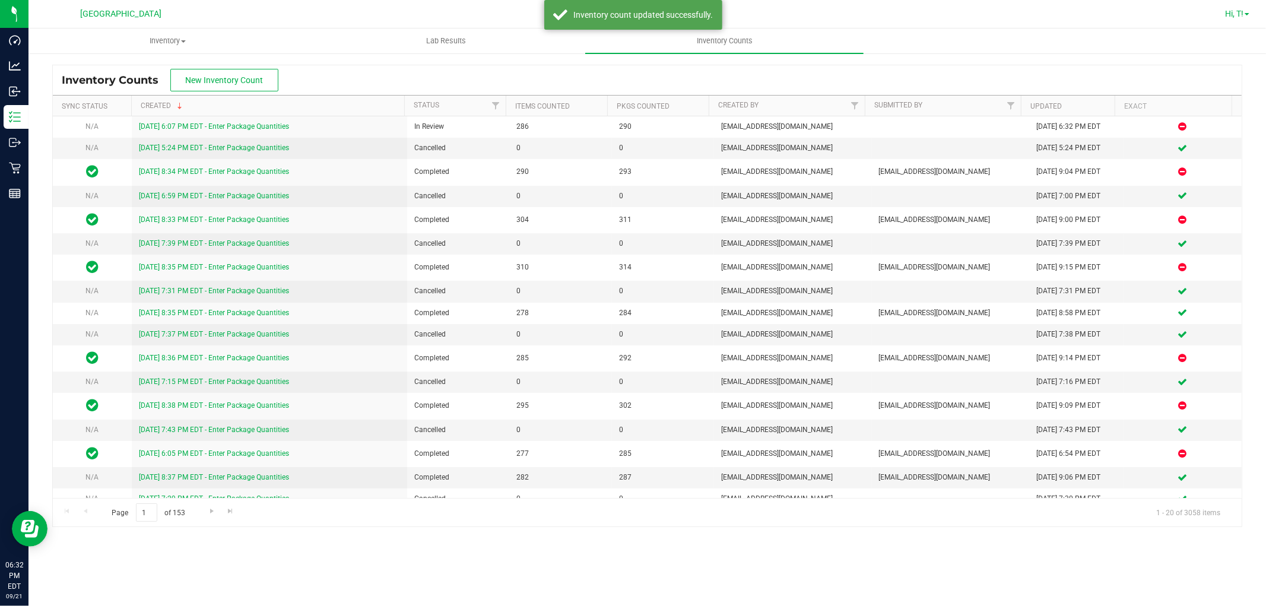
click at [1238, 9] on span "Hi, T!" at bounding box center [1234, 13] width 18 height 9
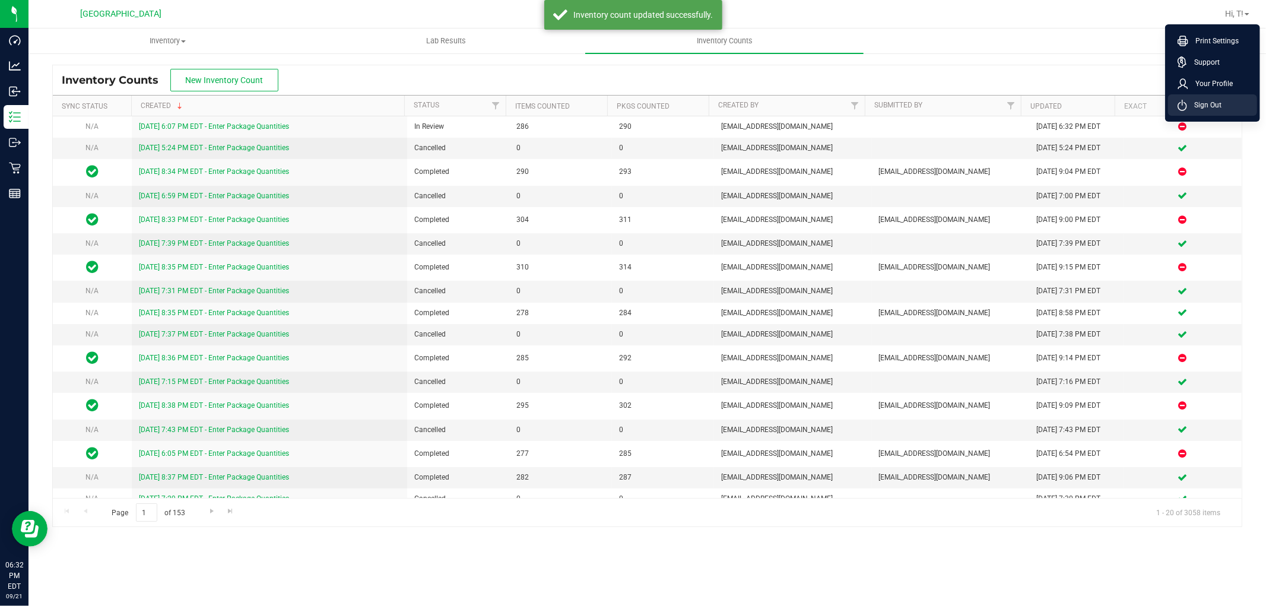
click at [1199, 103] on span "Sign Out" at bounding box center [1204, 105] width 34 height 12
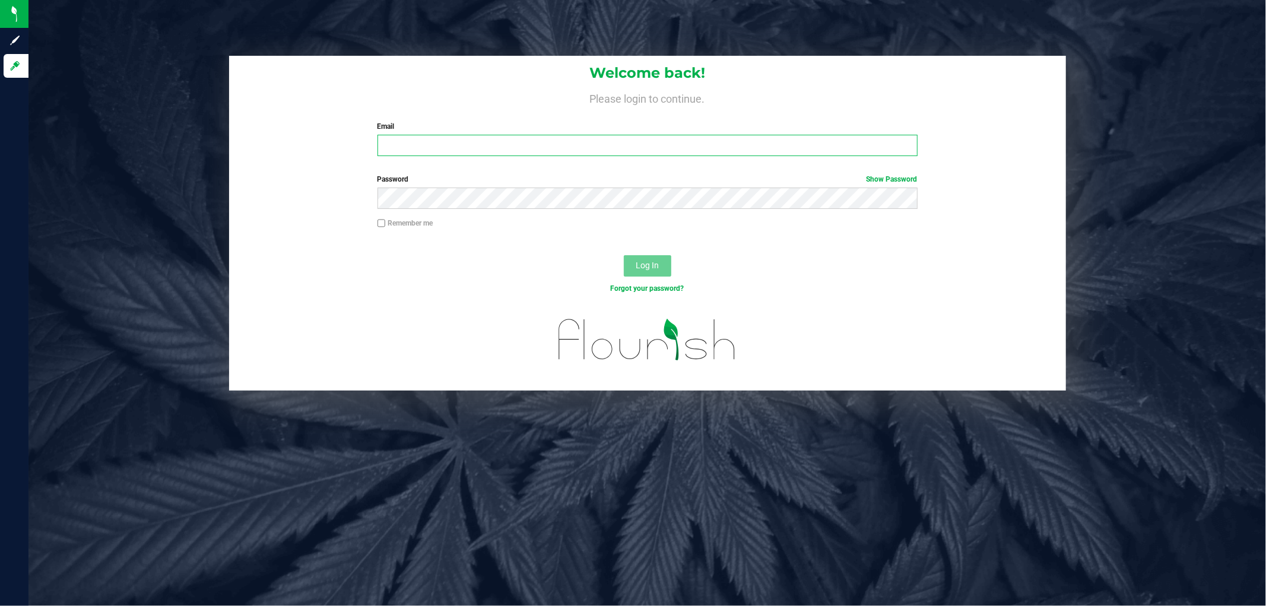
click at [546, 151] on input "Email" at bounding box center [647, 145] width 540 height 21
click at [624, 255] on button "Log In" at bounding box center [647, 265] width 47 height 21
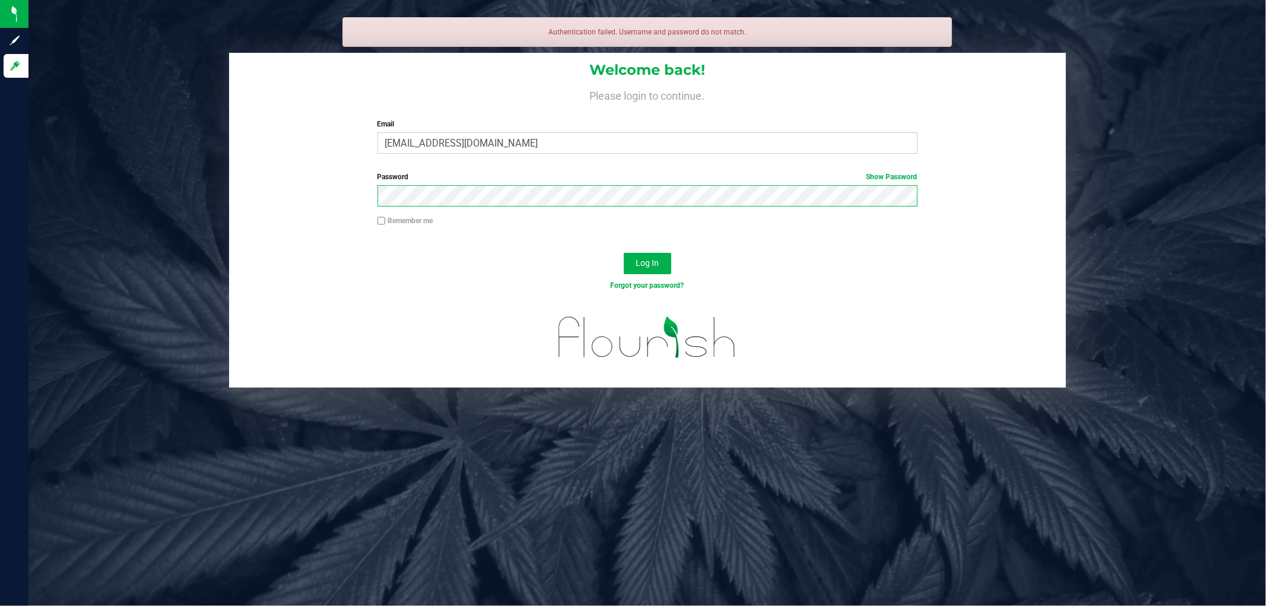
click at [624, 253] on button "Log In" at bounding box center [647, 263] width 47 height 21
